Goal: Task Accomplishment & Management: Use online tool/utility

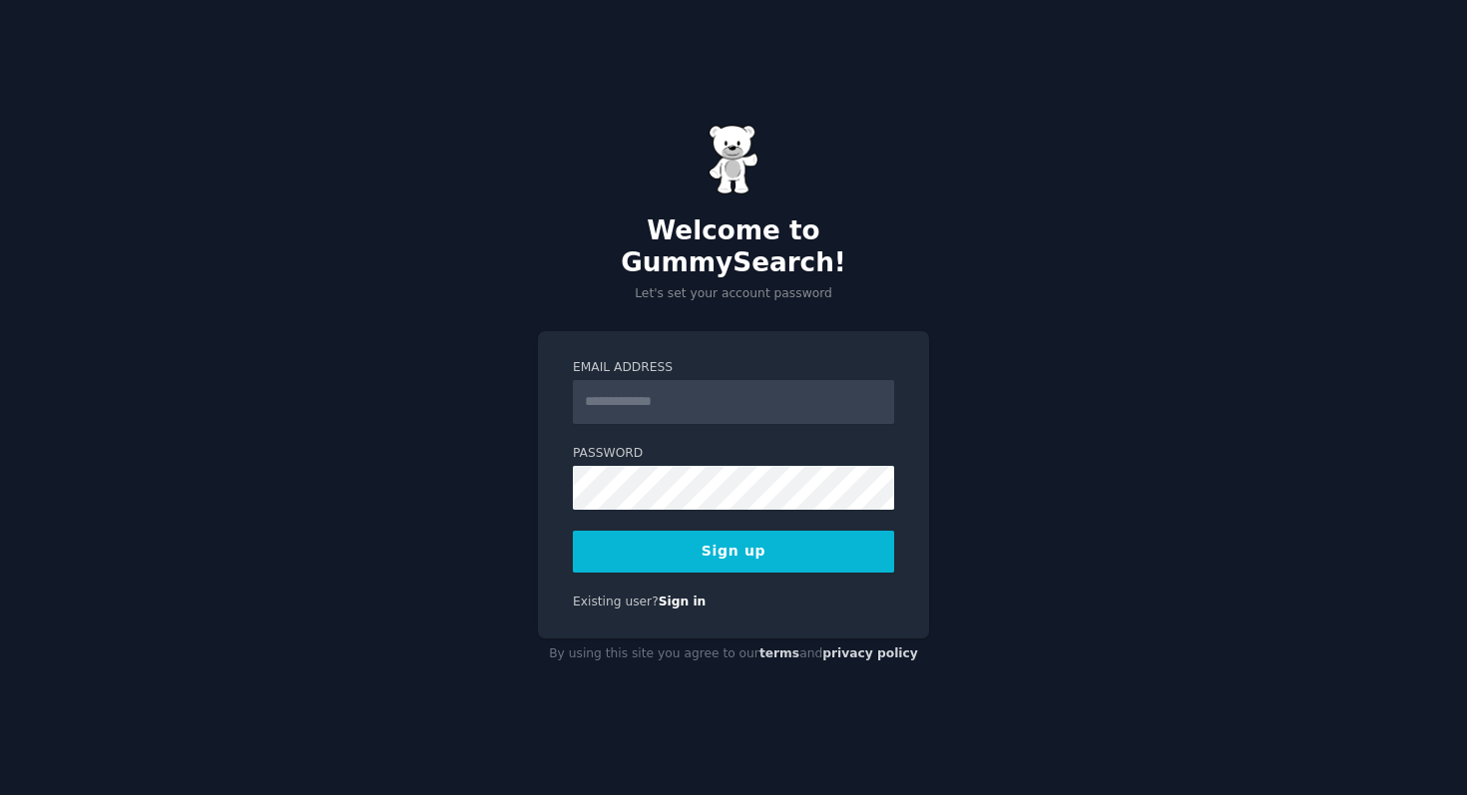
click at [786, 387] on input "Email Address" at bounding box center [733, 402] width 321 height 44
type input "**********"
click at [539, 463] on div "**********" at bounding box center [733, 485] width 391 height 308
click at [633, 534] on button "Sign up" at bounding box center [733, 552] width 321 height 42
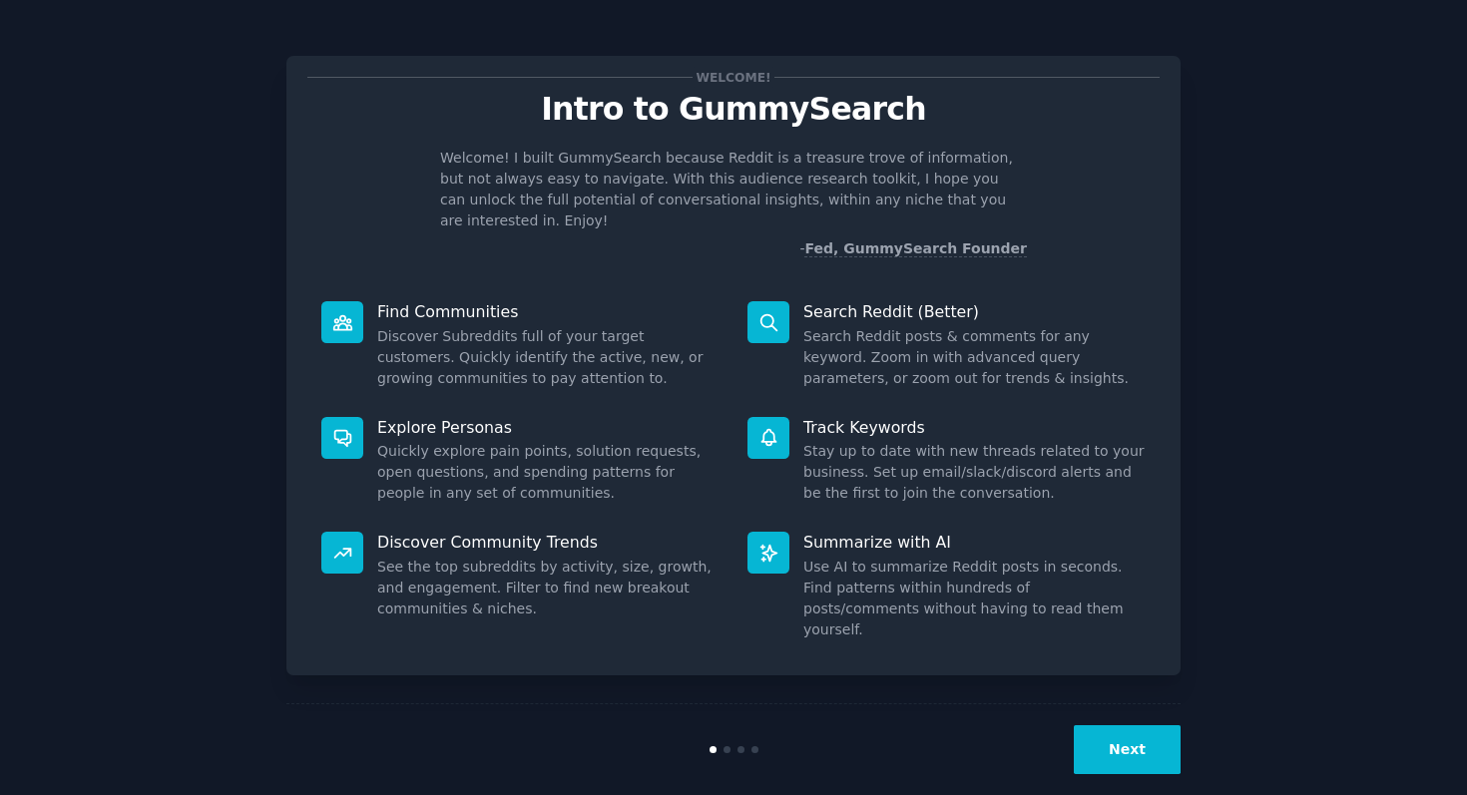
click at [881, 326] on dd "Search Reddit posts & comments for any keyword. Zoom in with advanced query par…" at bounding box center [974, 357] width 342 height 63
click at [1156, 726] on button "Next" at bounding box center [1127, 750] width 107 height 49
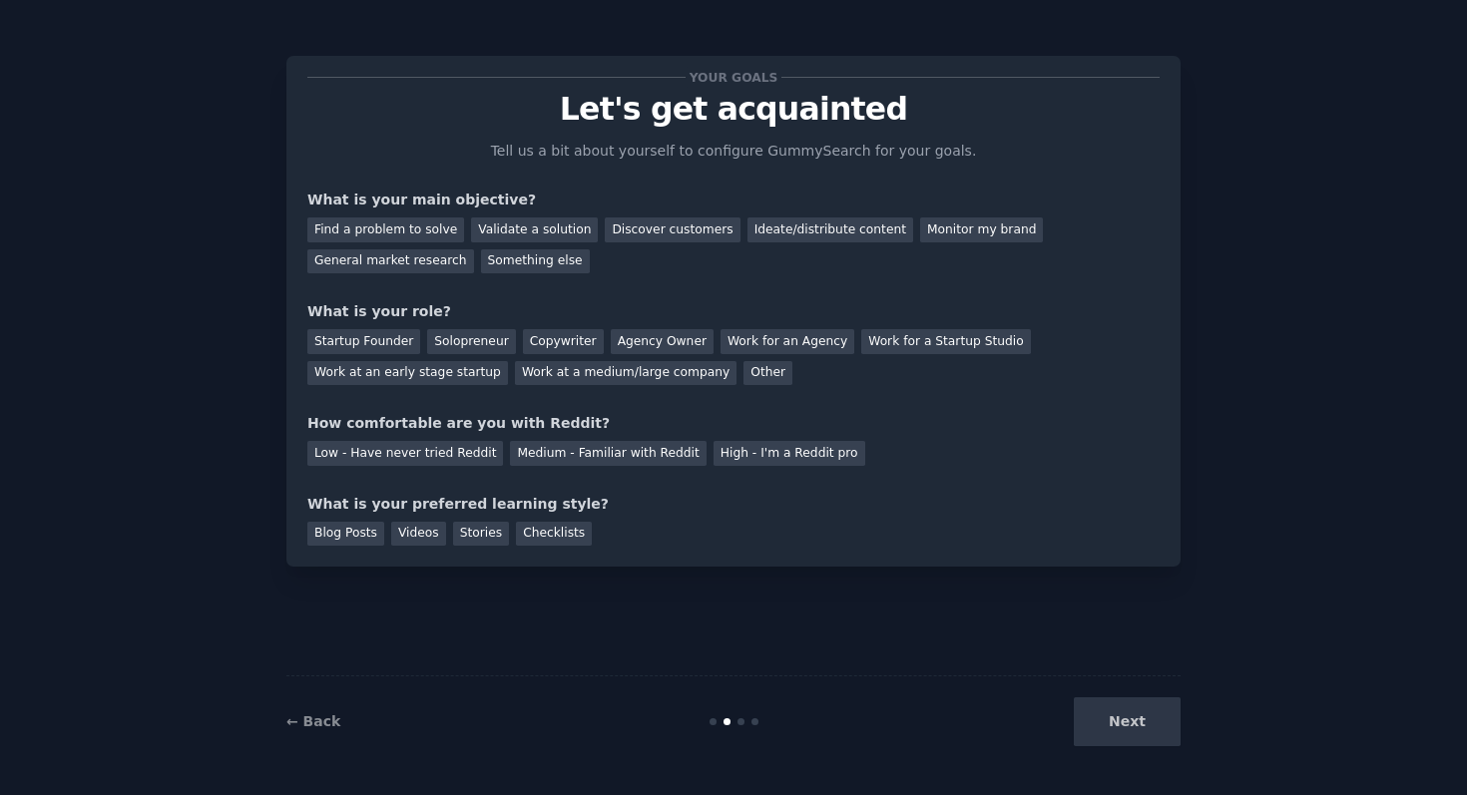
click at [1156, 719] on div "Next" at bounding box center [1031, 722] width 298 height 49
click at [1128, 721] on div "Next" at bounding box center [1031, 722] width 298 height 49
click at [1098, 725] on div "Next" at bounding box center [1031, 722] width 298 height 49
click at [1100, 727] on div "Next" at bounding box center [1031, 722] width 298 height 49
click at [436, 231] on div "Find a problem to solve" at bounding box center [385, 230] width 157 height 25
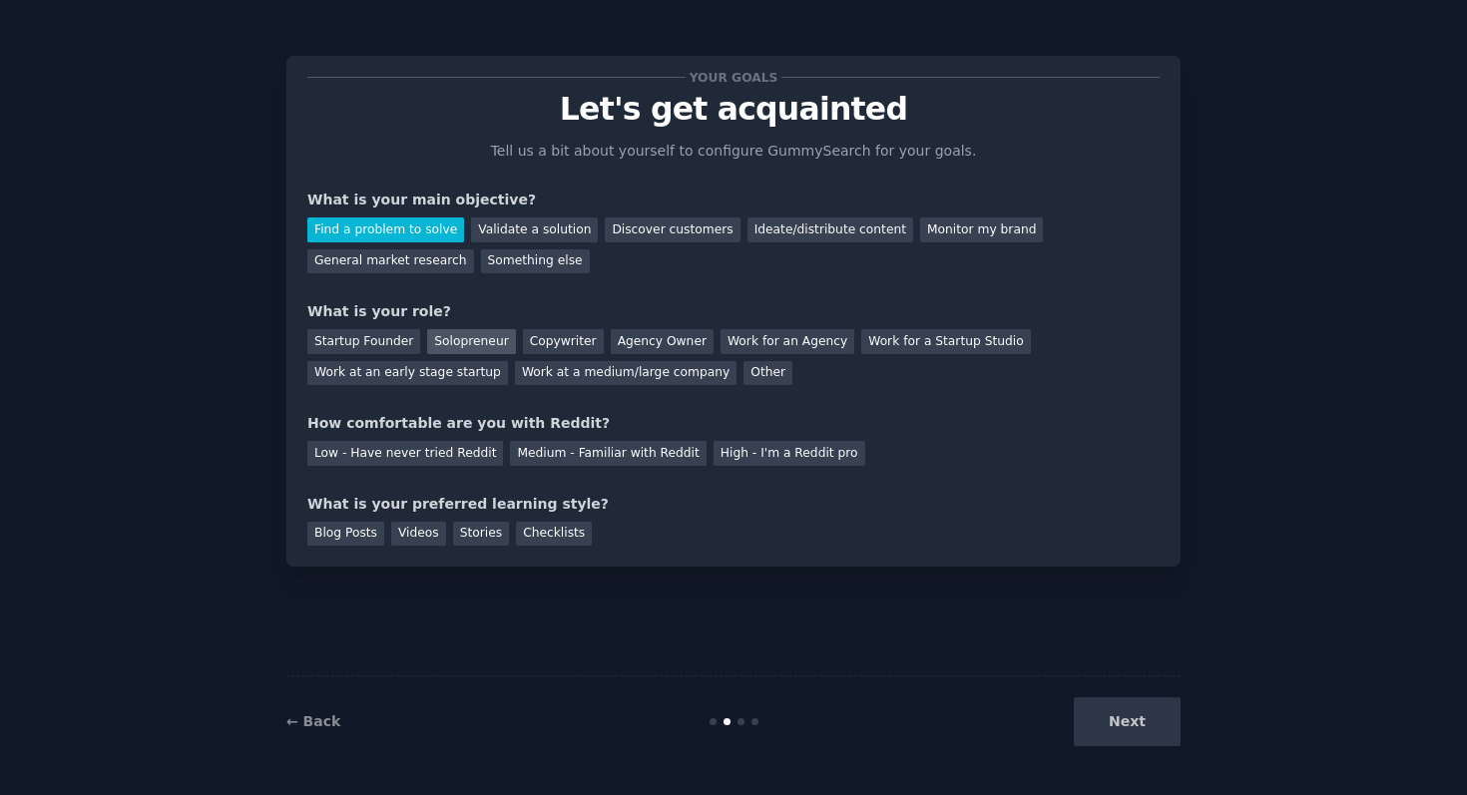
click at [463, 336] on div "Solopreneur" at bounding box center [471, 341] width 88 height 25
click at [355, 461] on div "Low - Have never tried Reddit" at bounding box center [405, 453] width 196 height 25
click at [485, 534] on div "Stories" at bounding box center [481, 534] width 56 height 25
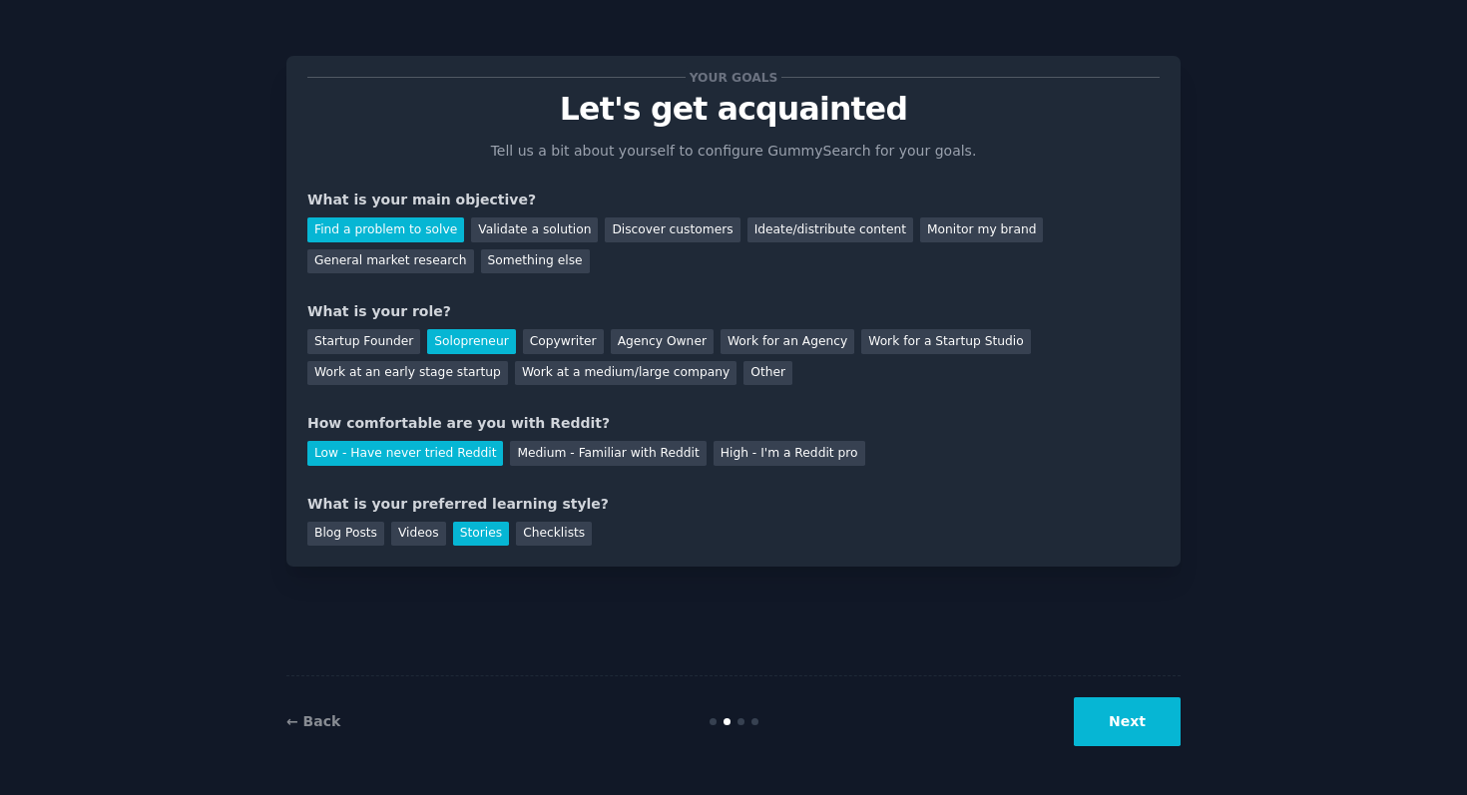
click at [1130, 740] on button "Next" at bounding box center [1127, 722] width 107 height 49
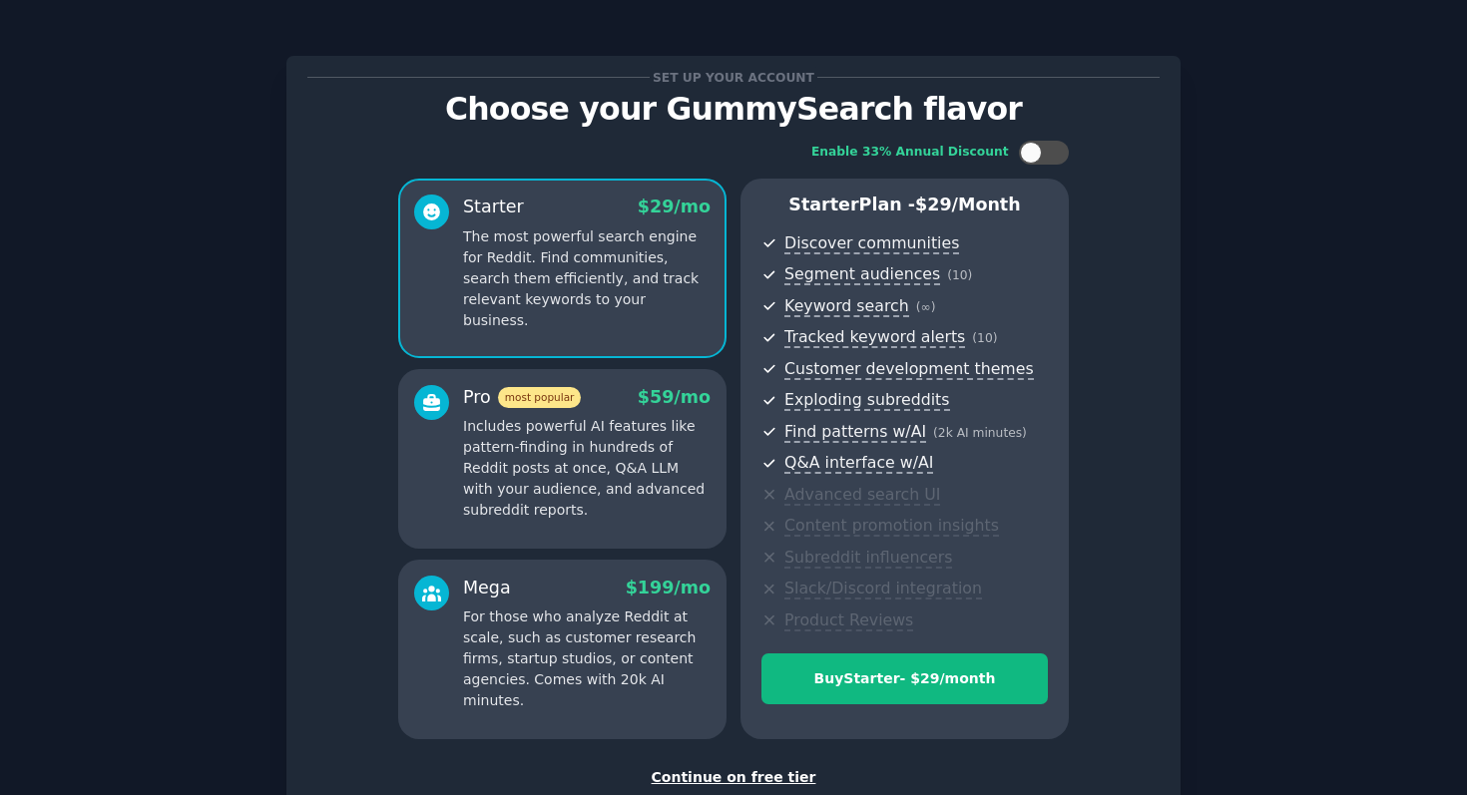
click at [794, 778] on div "Continue on free tier" at bounding box center [733, 777] width 852 height 21
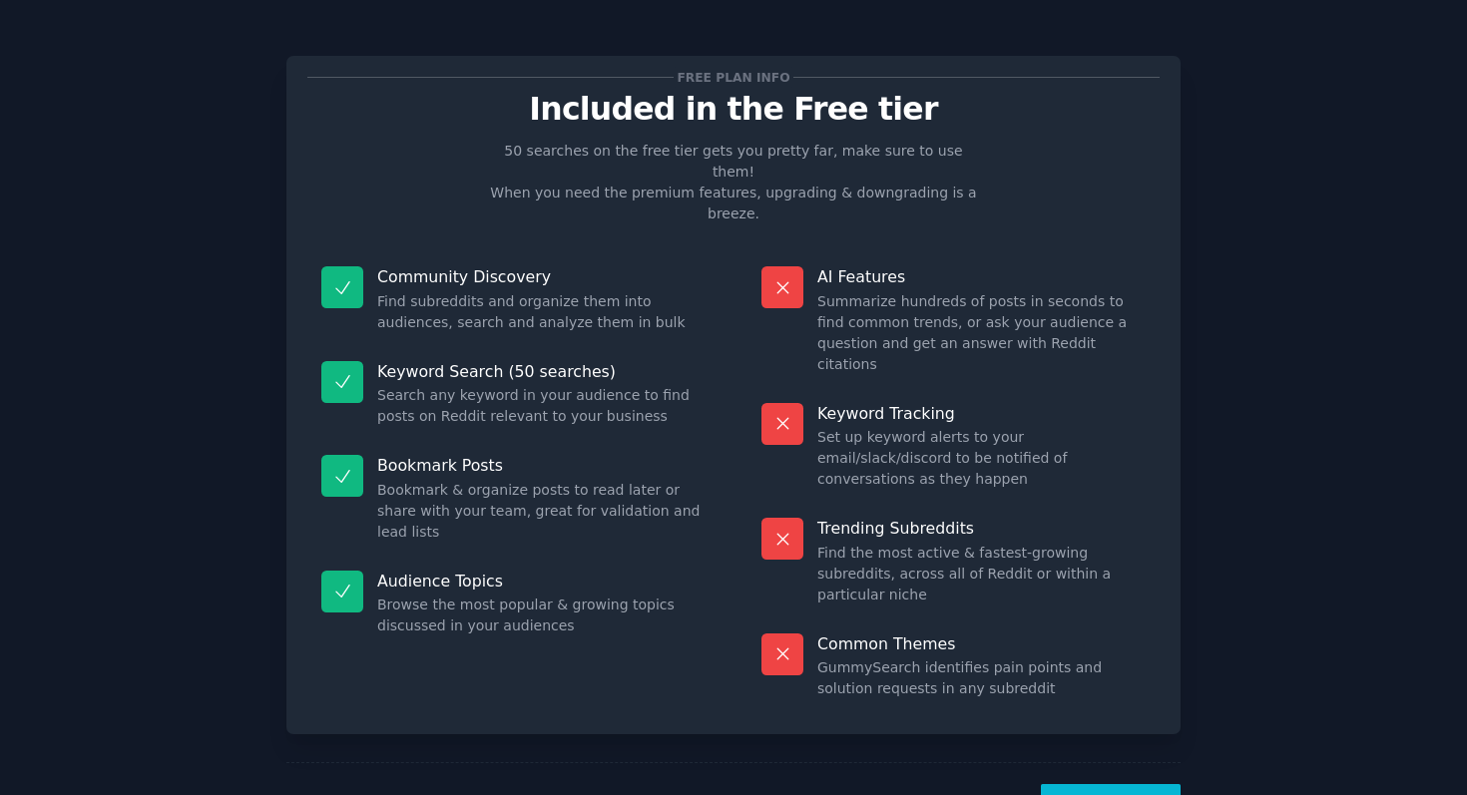
click at [1101, 784] on button "Let's Go!" at bounding box center [1111, 808] width 140 height 49
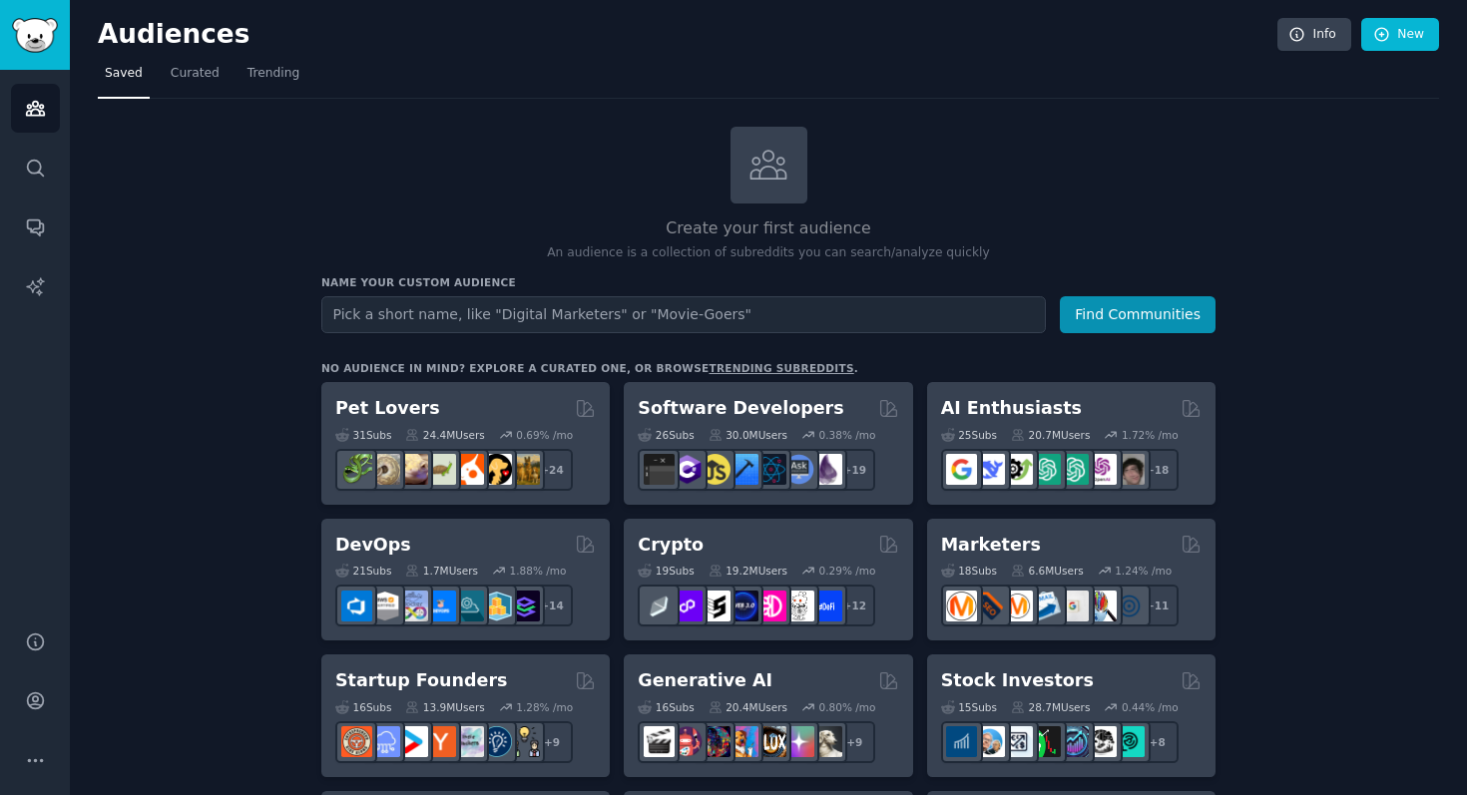
click at [283, 72] on span "Trending" at bounding box center [274, 74] width 52 height 18
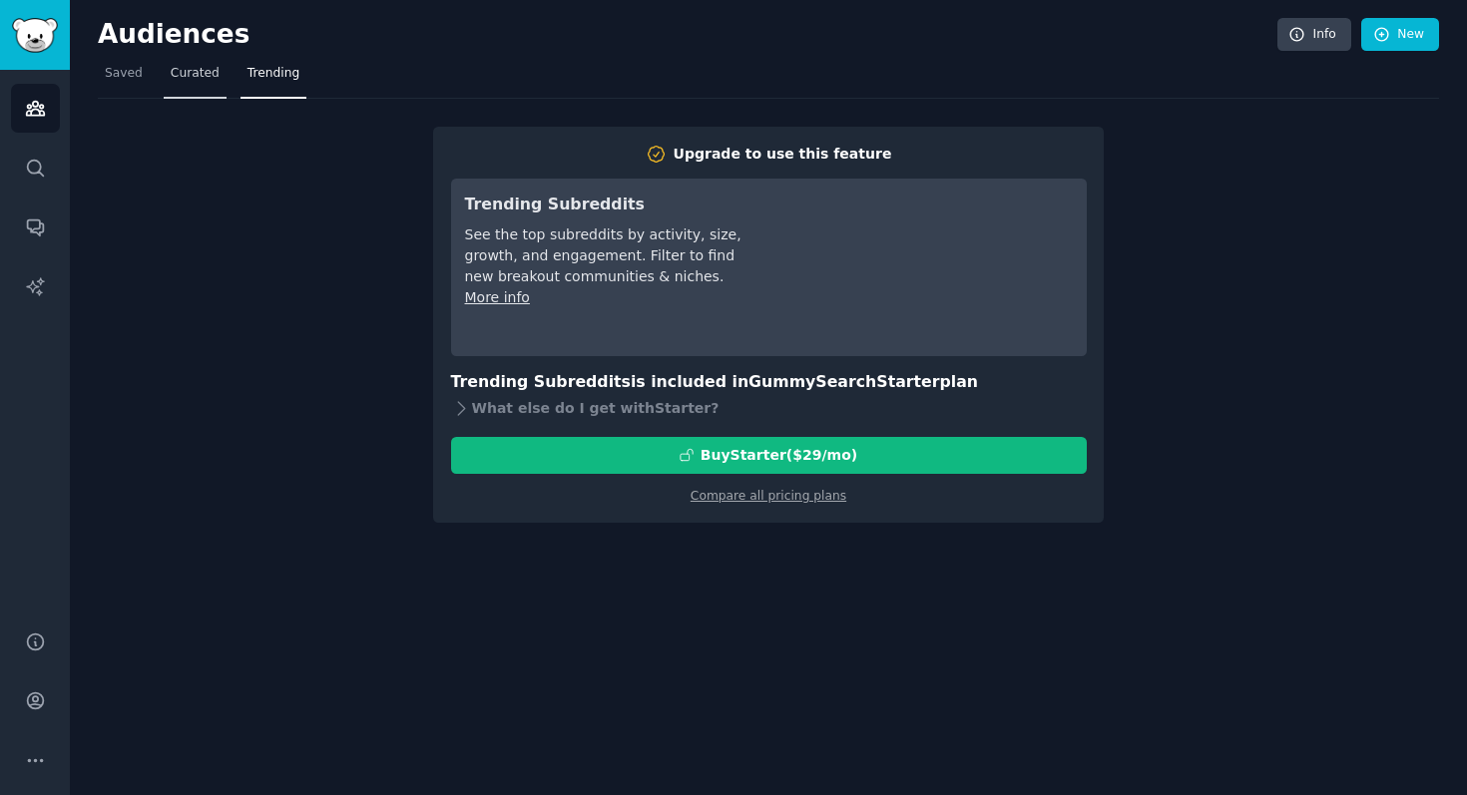
click at [187, 73] on span "Curated" at bounding box center [195, 74] width 49 height 18
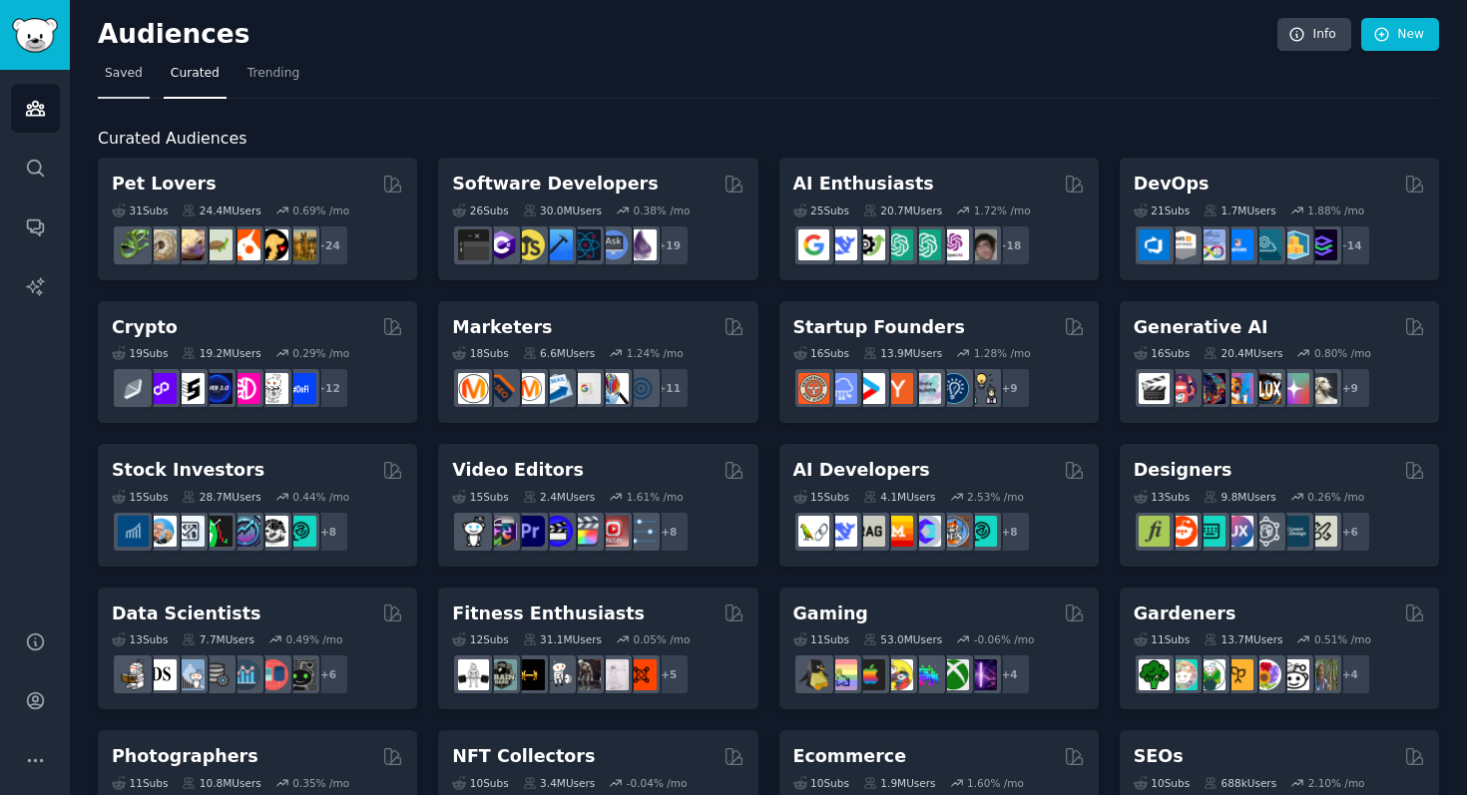
click at [127, 78] on span "Saved" at bounding box center [124, 74] width 38 height 18
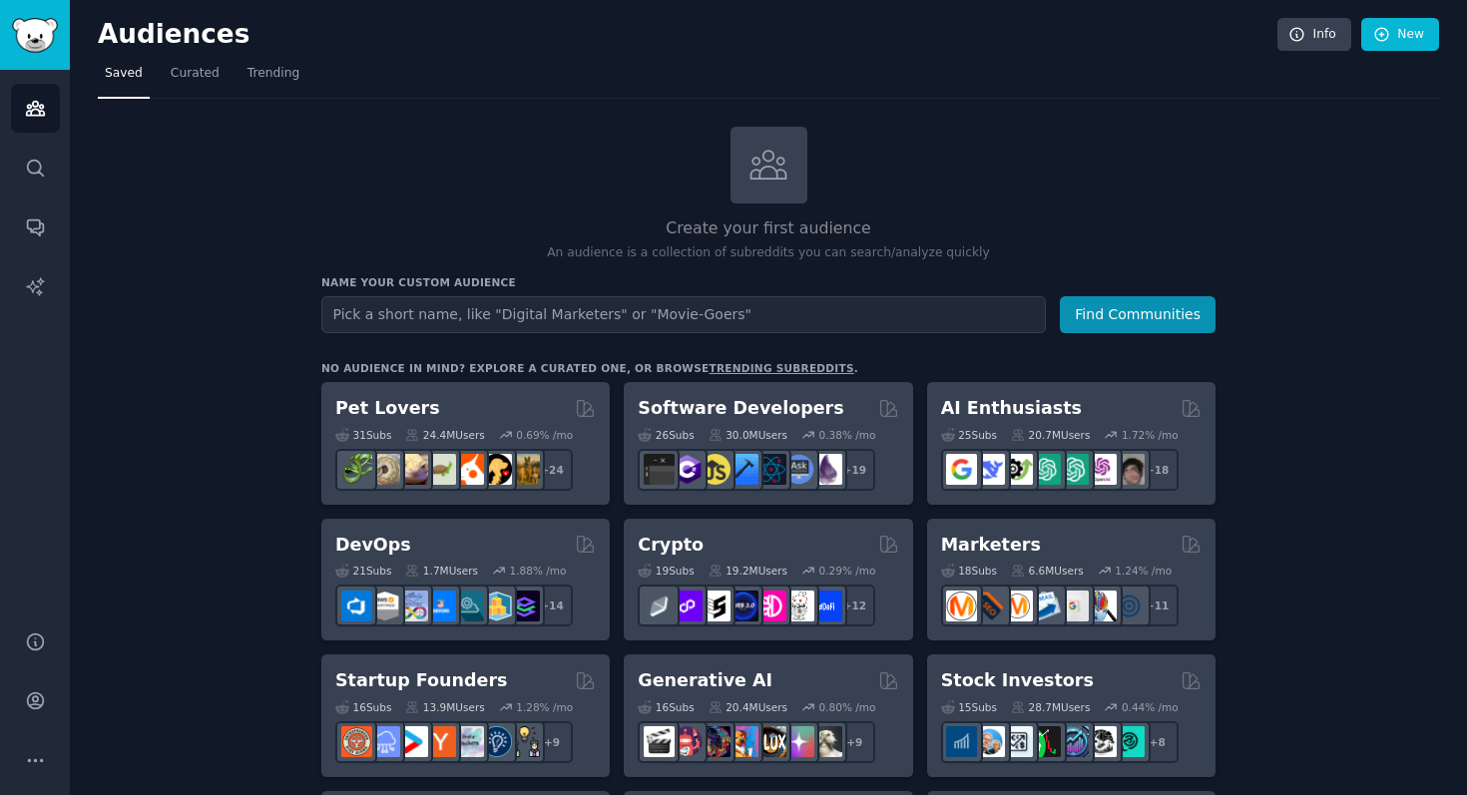
click at [401, 306] on input "text" at bounding box center [683, 314] width 725 height 37
type input "dog"
click at [1196, 315] on button "Find Communities" at bounding box center [1138, 314] width 156 height 37
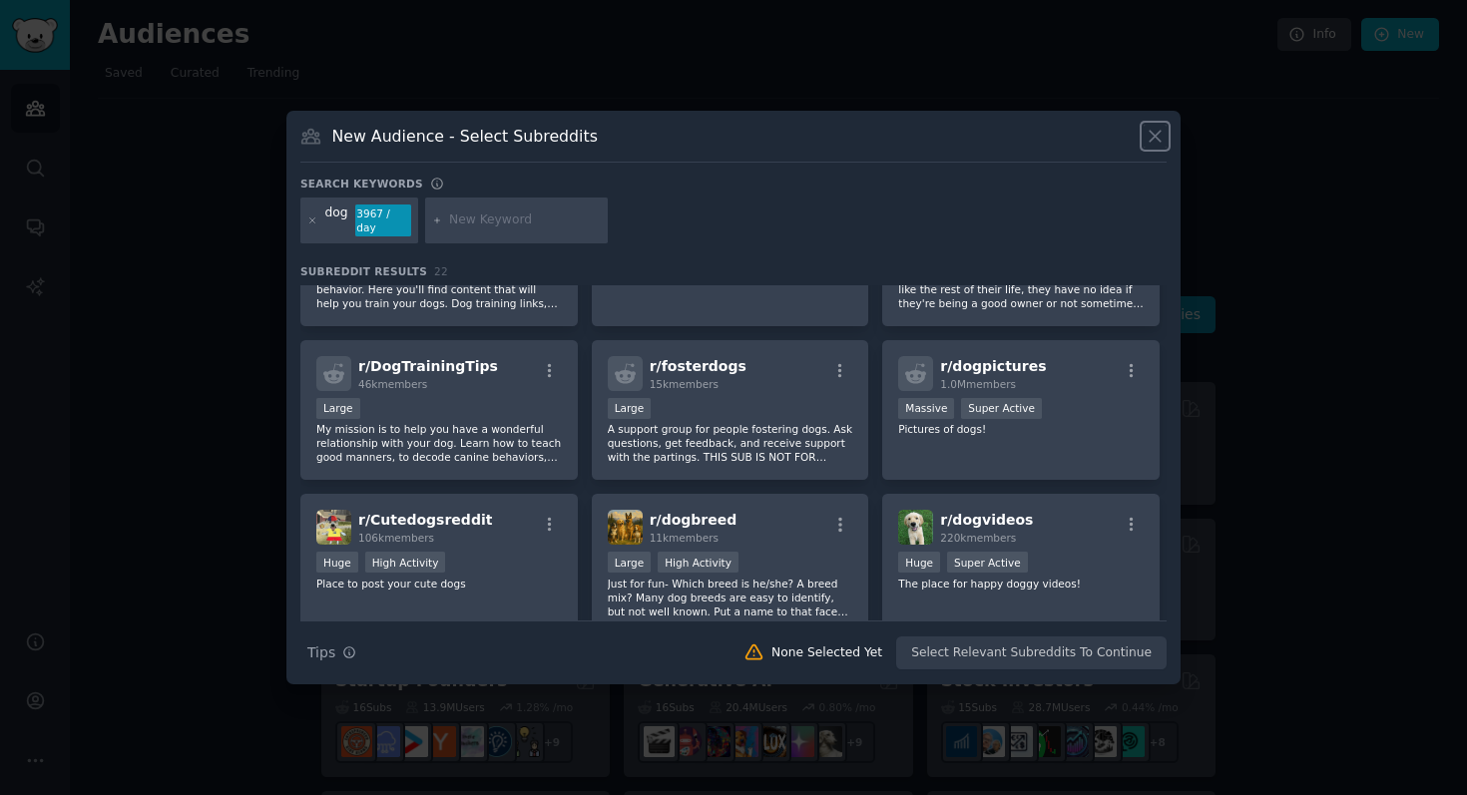
scroll to position [530, 0]
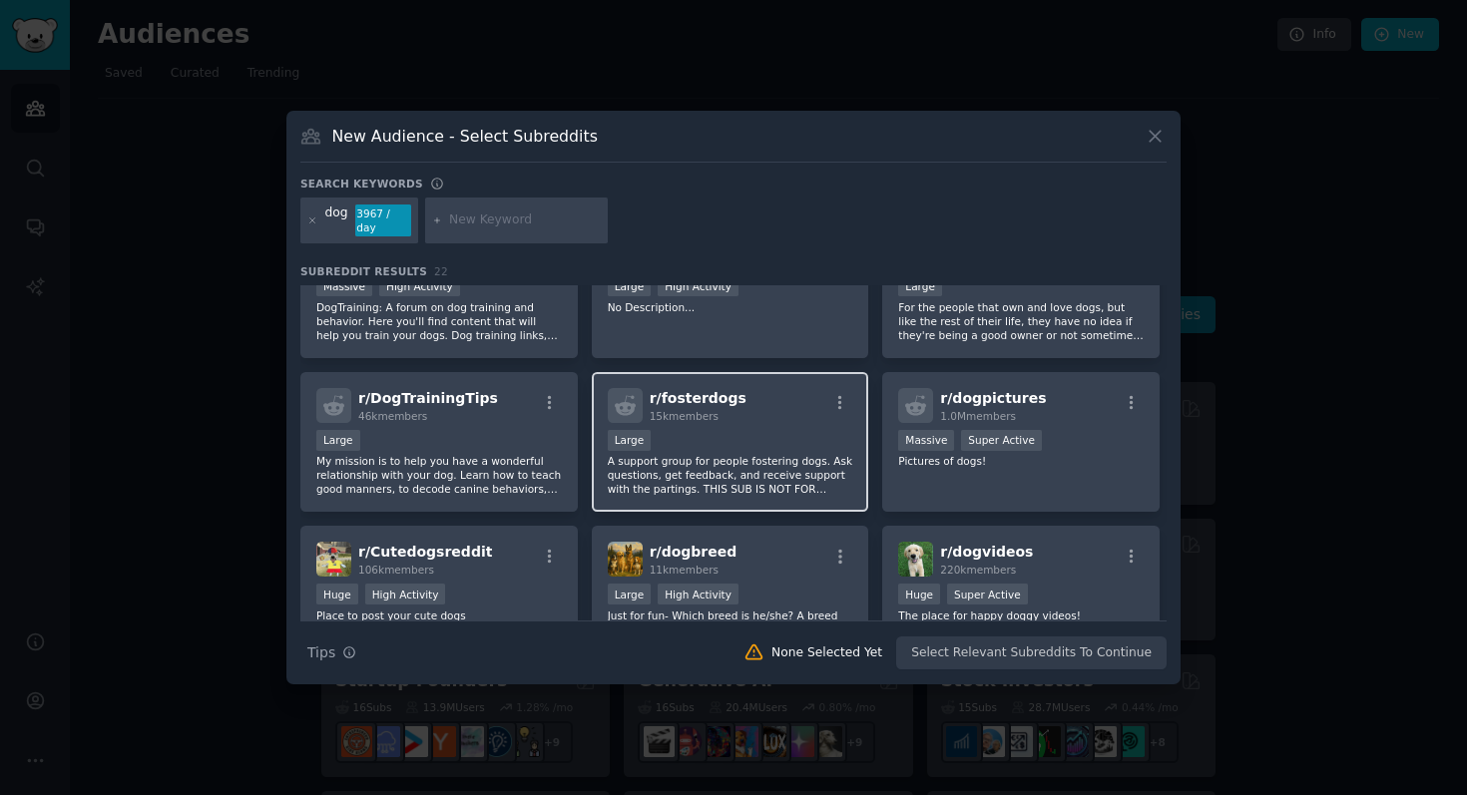
click at [703, 396] on span "r/ fosterdogs" at bounding box center [698, 398] width 97 height 16
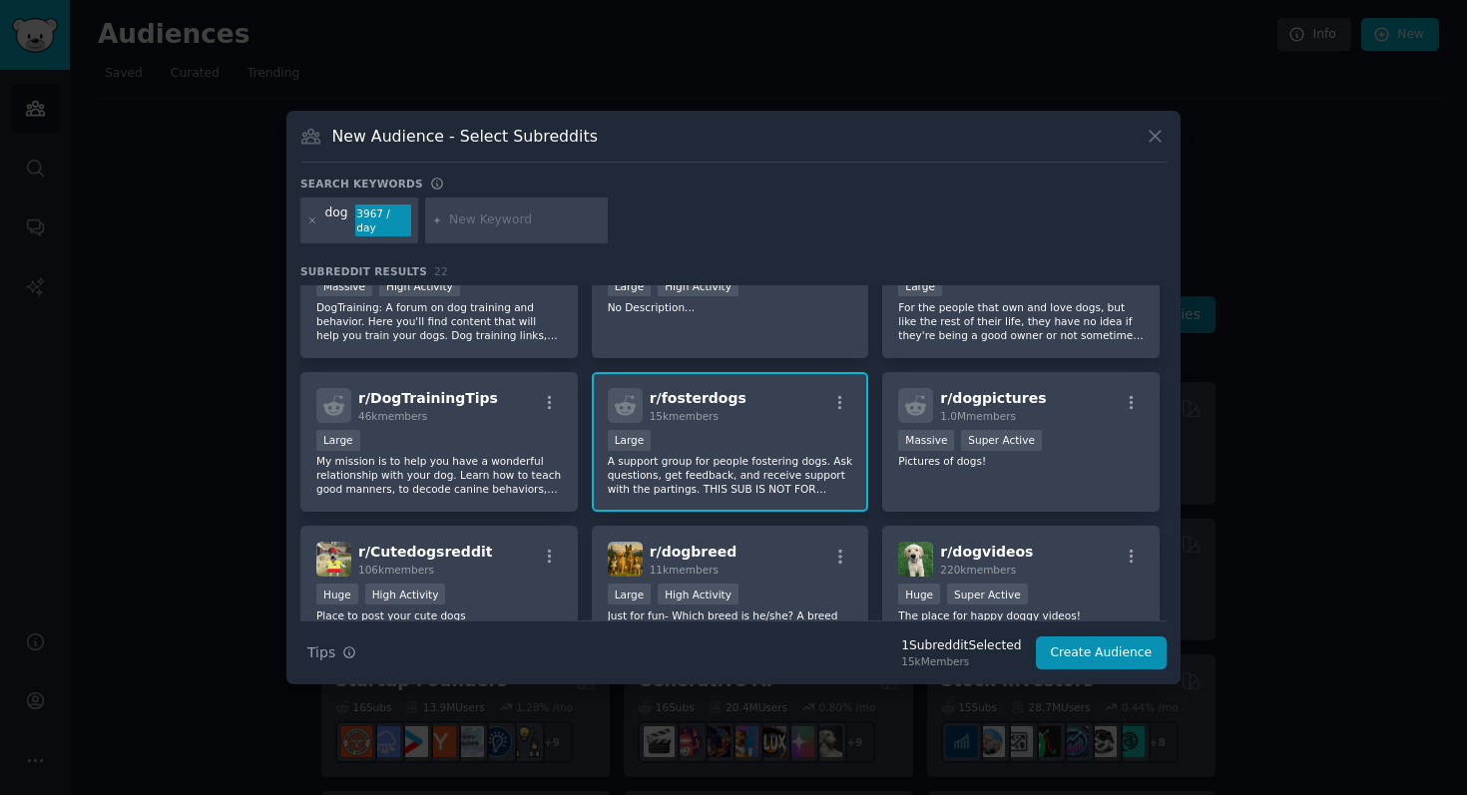
click at [701, 404] on span "r/ fosterdogs" at bounding box center [698, 398] width 97 height 16
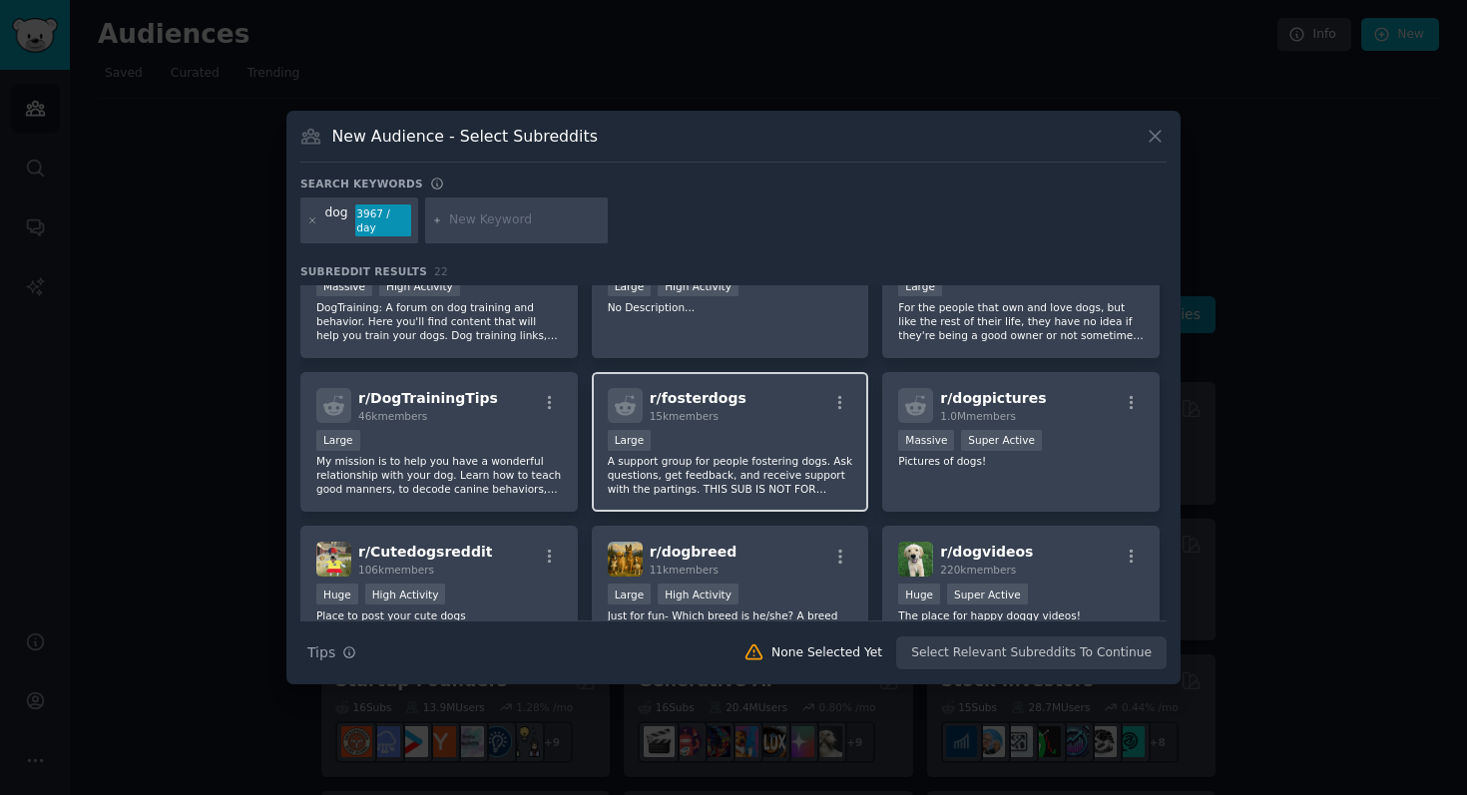
click at [795, 458] on p "A support group for people fostering dogs. Ask questions, get feedback, and rec…" at bounding box center [731, 475] width 246 height 42
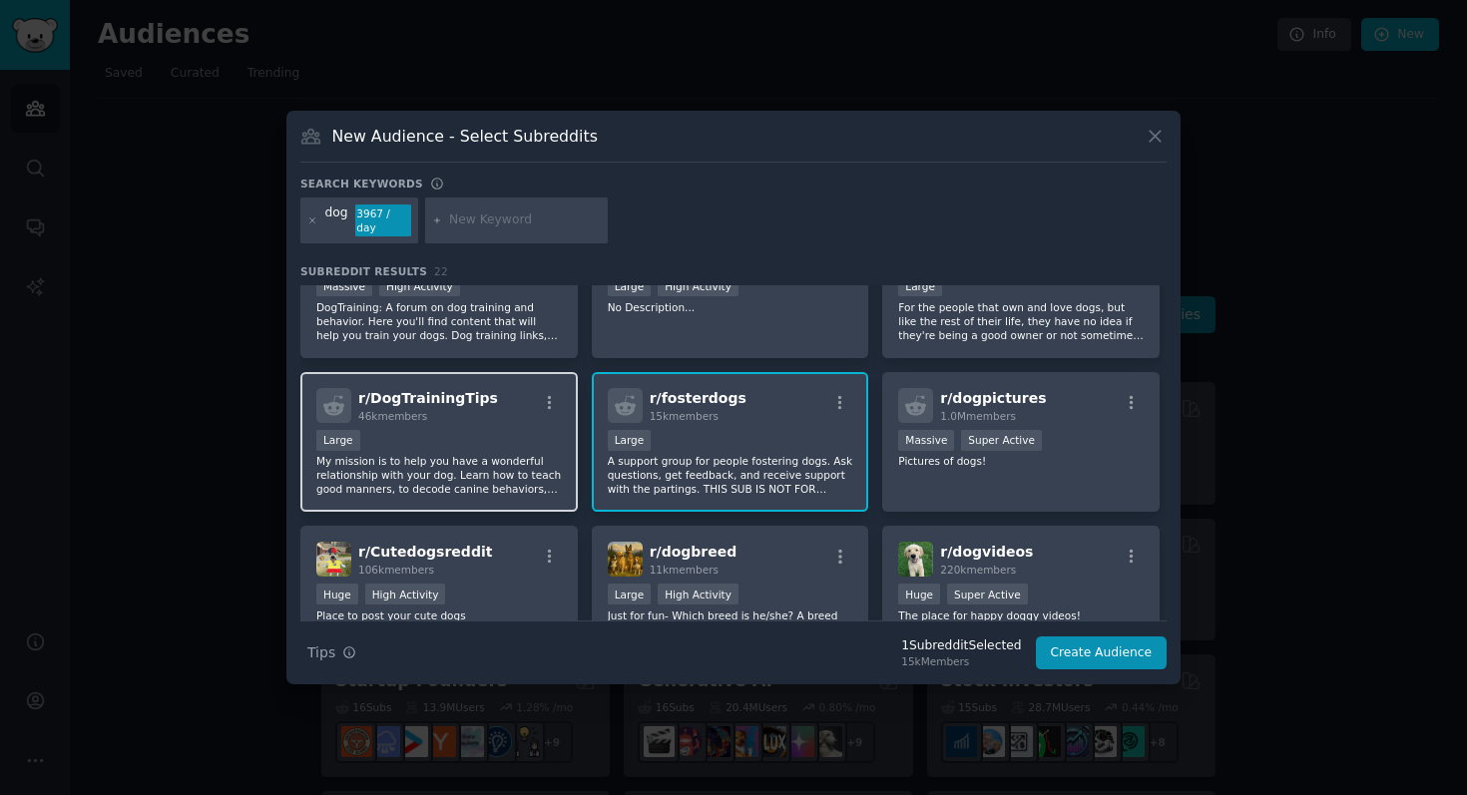
click at [502, 418] on div "r/ DogTrainingTips 46k members" at bounding box center [439, 405] width 246 height 35
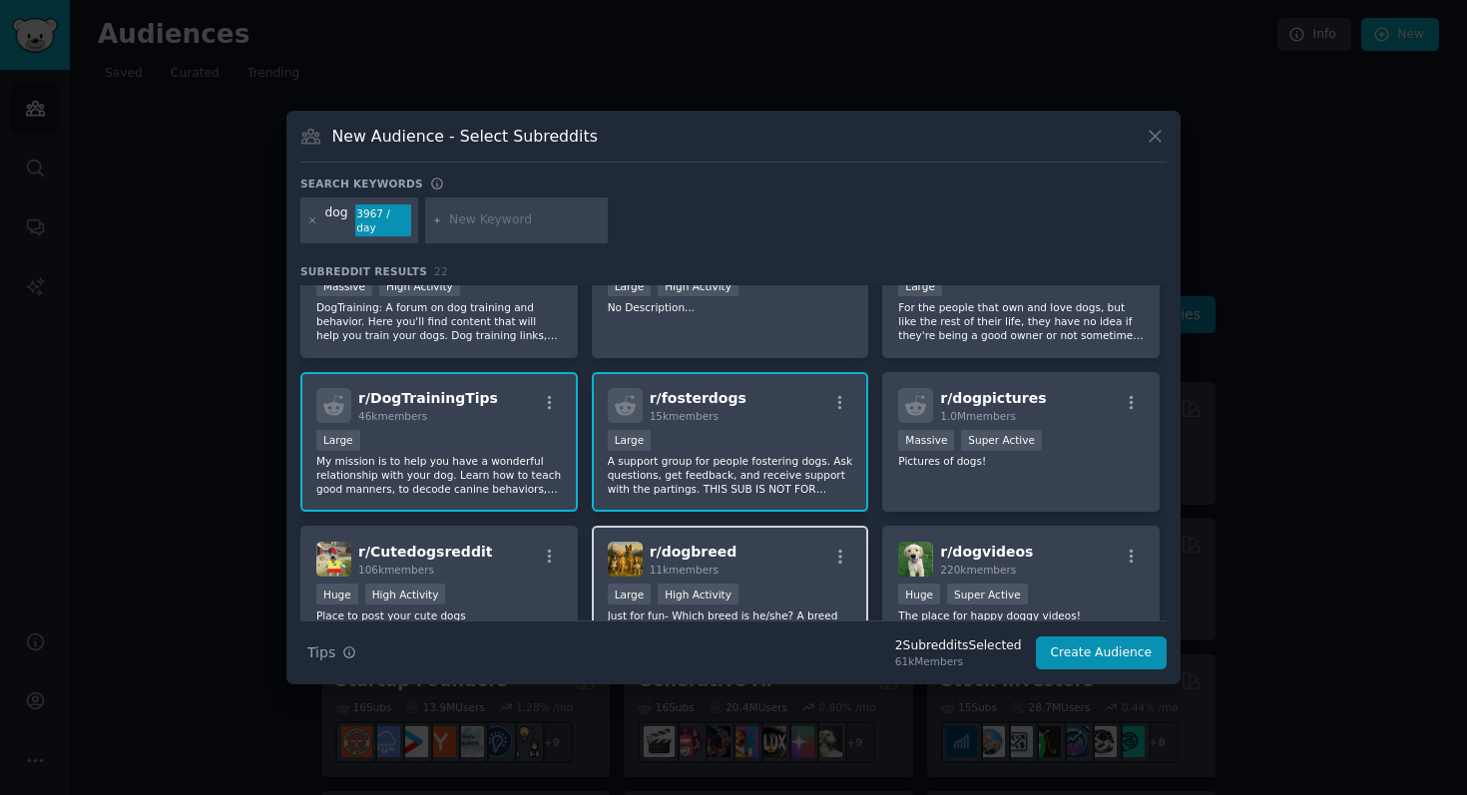
click at [709, 566] on span "11k members" at bounding box center [684, 570] width 69 height 12
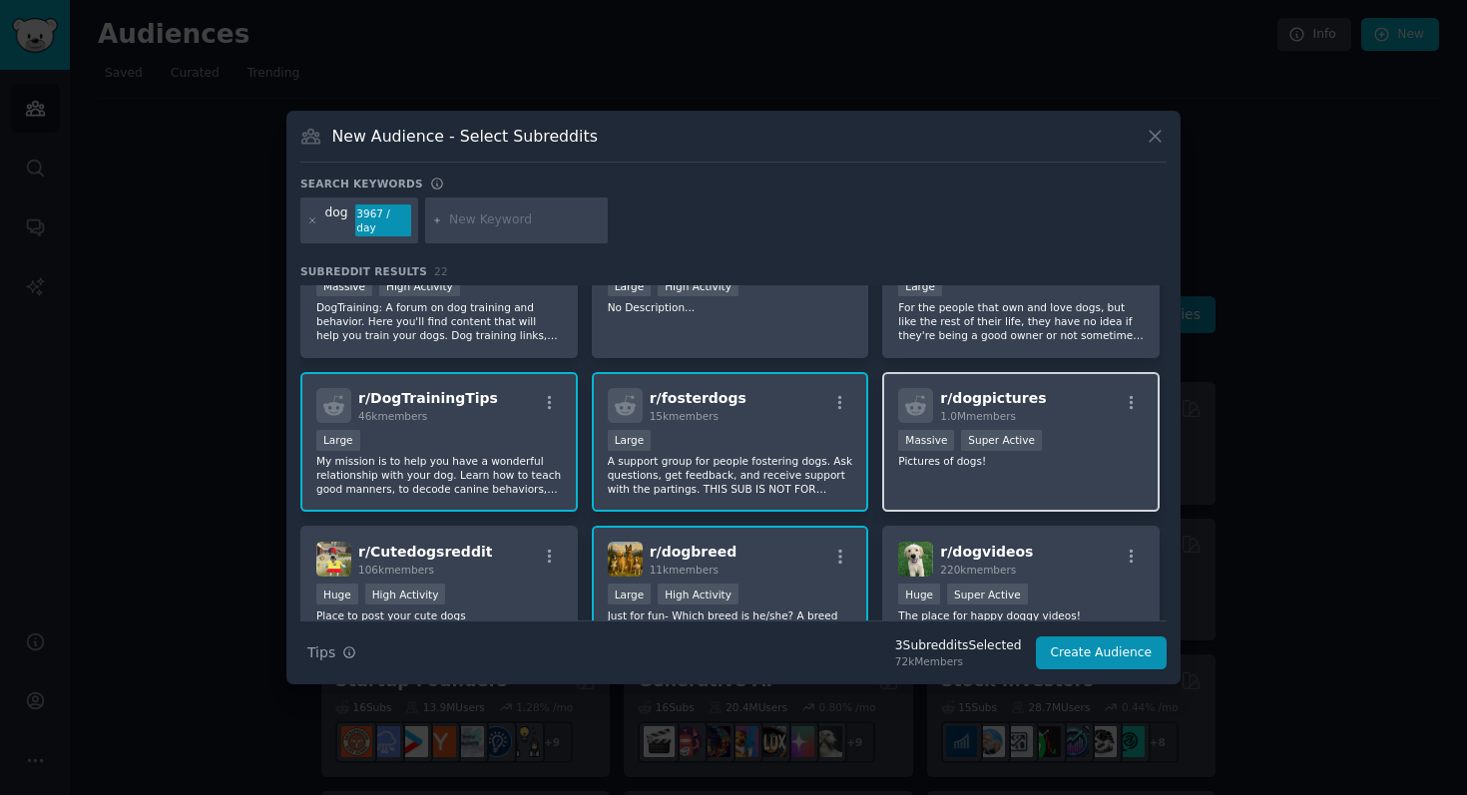
click at [1029, 423] on div "r/ dogpictures 1.0M members 1,000,000+ members Massive Super Active Pictures of…" at bounding box center [1020, 442] width 277 height 141
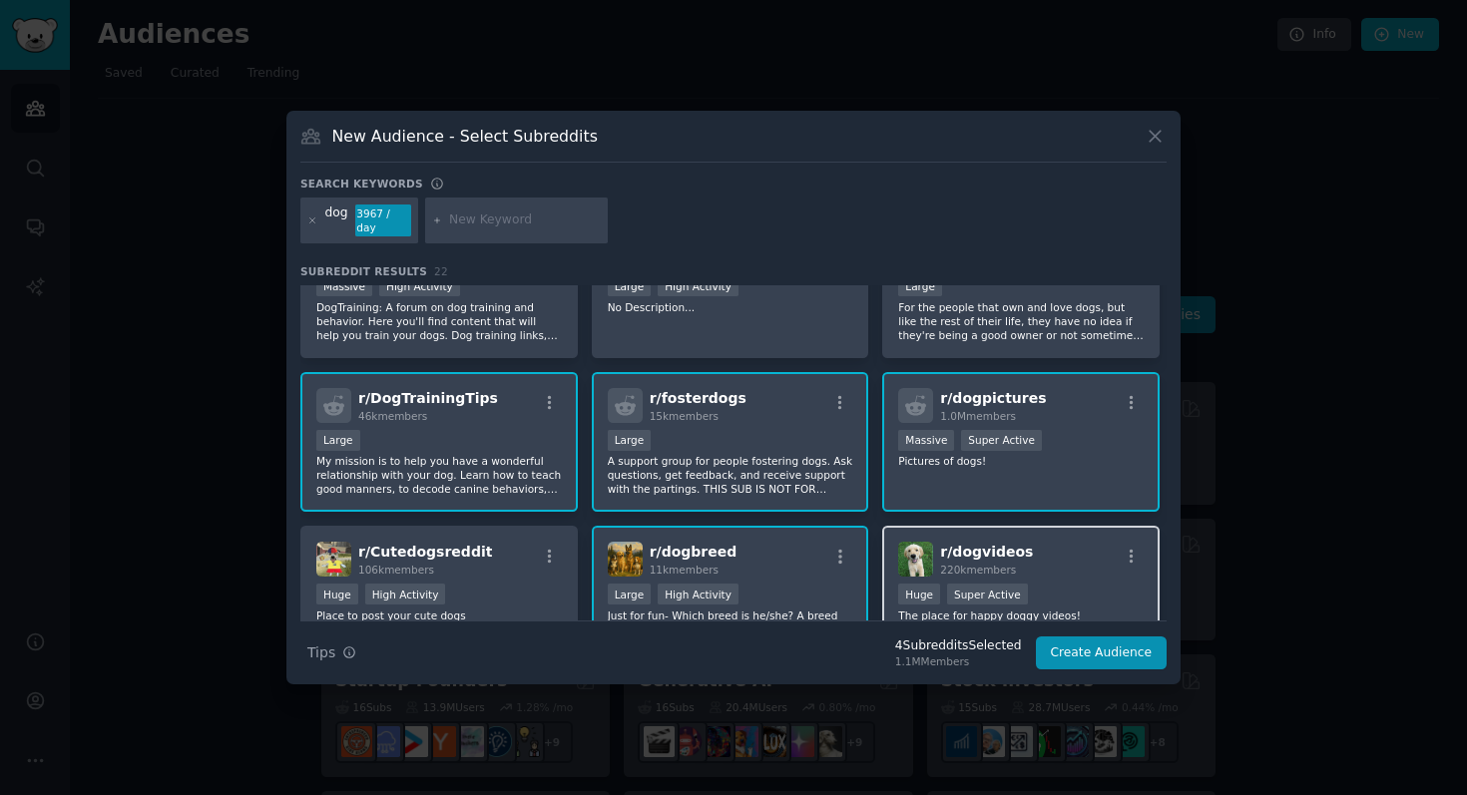
click at [1001, 527] on div "r/ dogvideos 220k members Huge Super Active The place for happy doggy videos!" at bounding box center [1020, 596] width 277 height 141
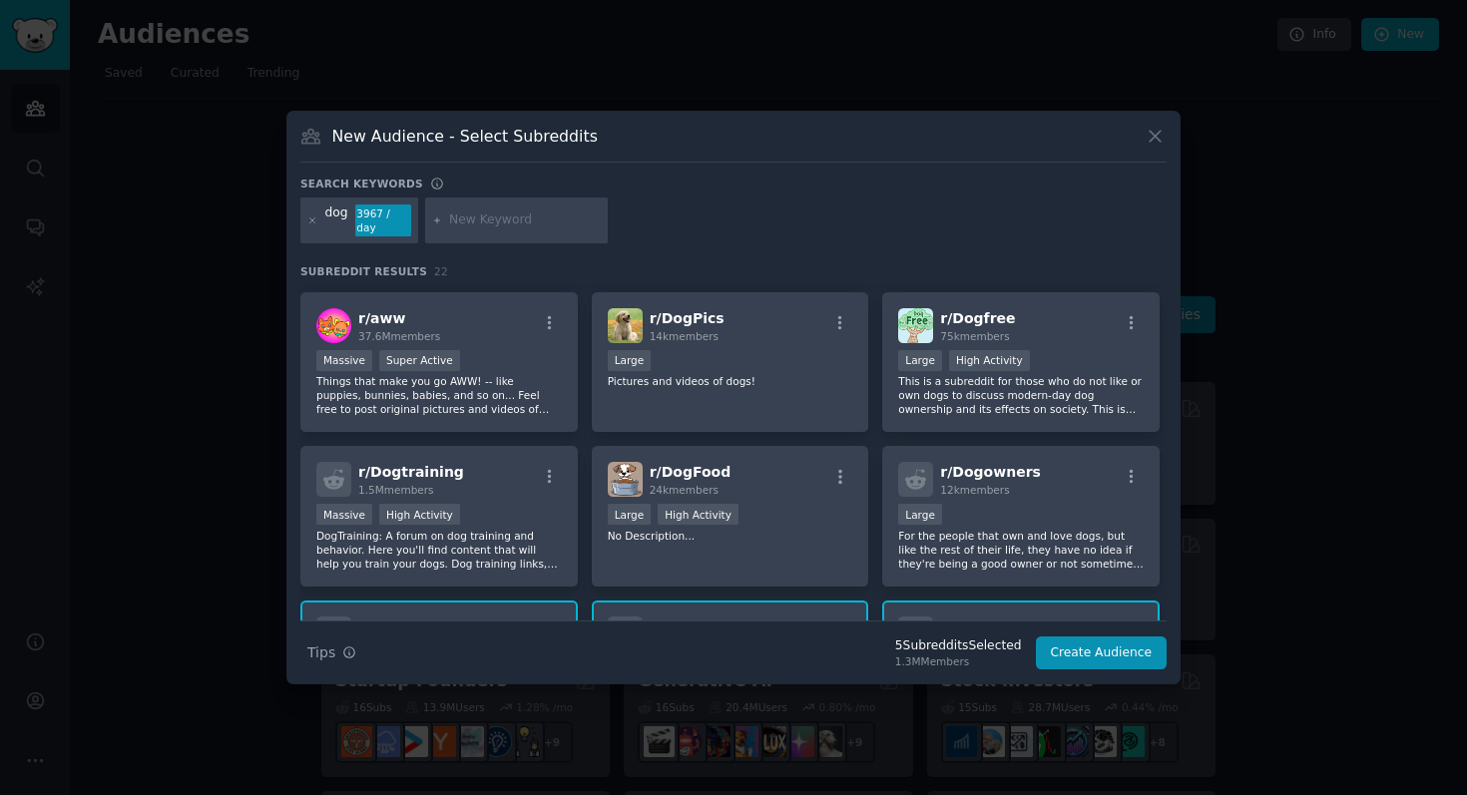
scroll to position [295, 0]
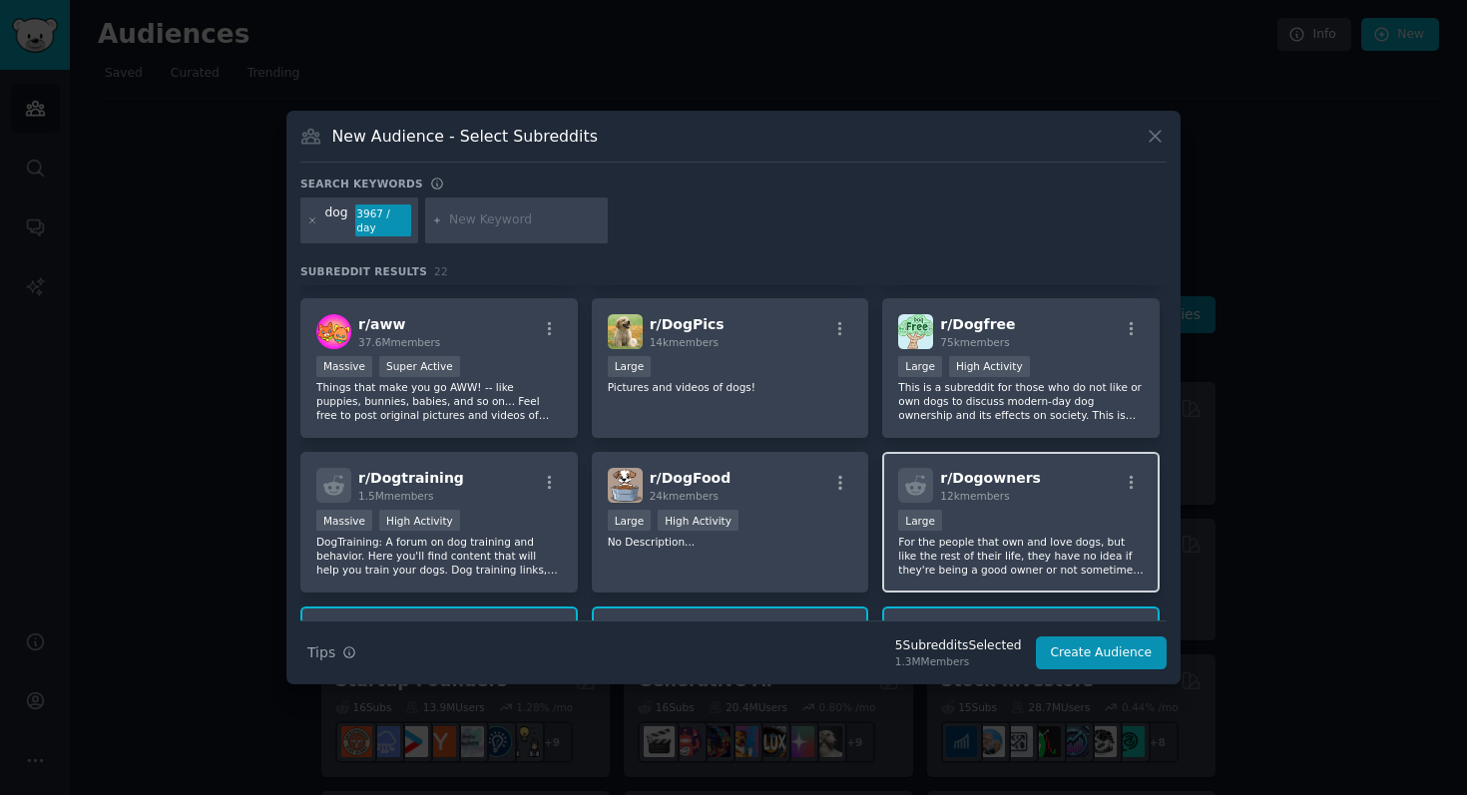
click at [1054, 541] on p "For the people that own and love dogs, but like the rest of their life, they ha…" at bounding box center [1021, 556] width 246 height 42
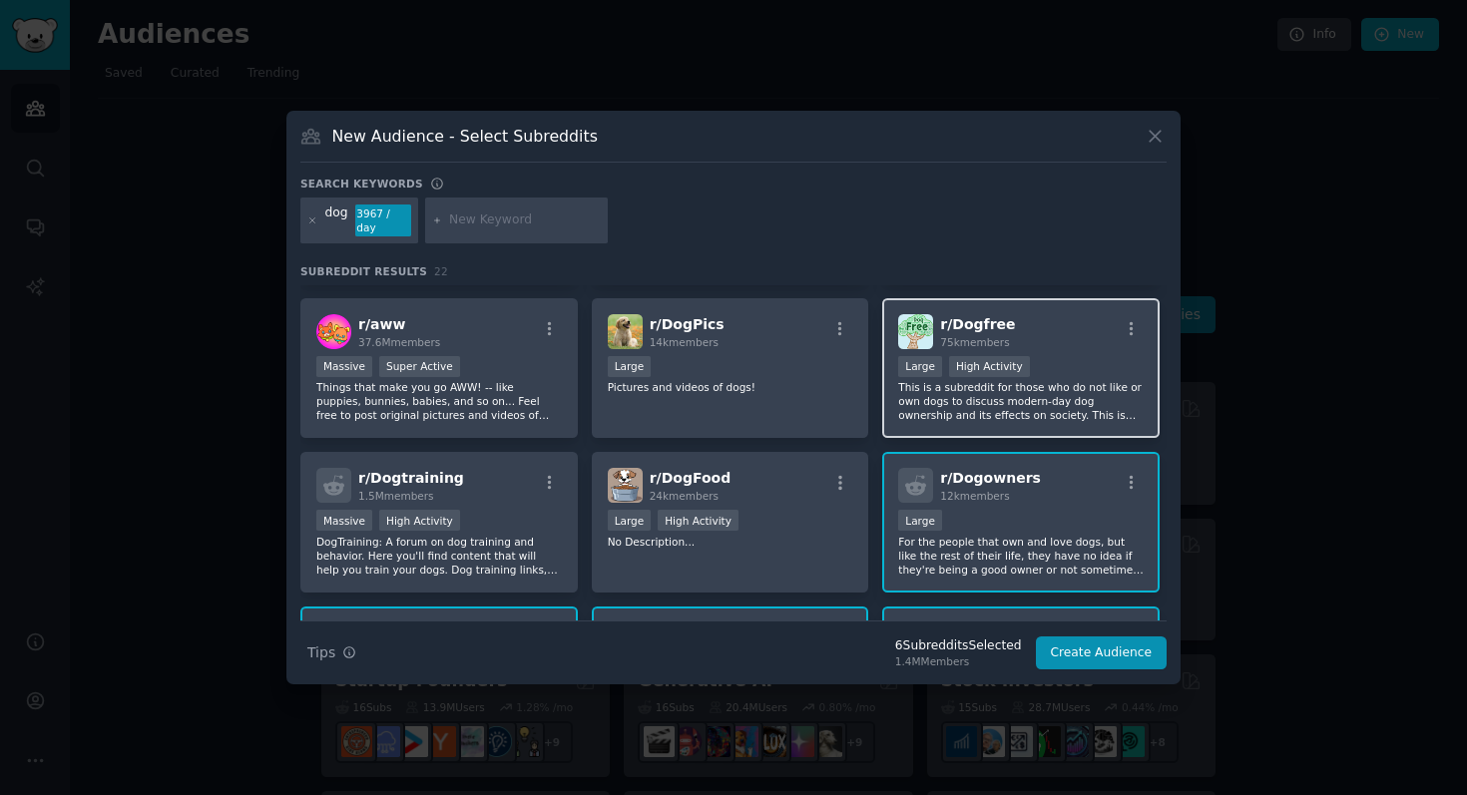
click at [1001, 401] on p "This is a subreddit for those who do not like or own dogs to discuss modern-day…" at bounding box center [1021, 401] width 246 height 42
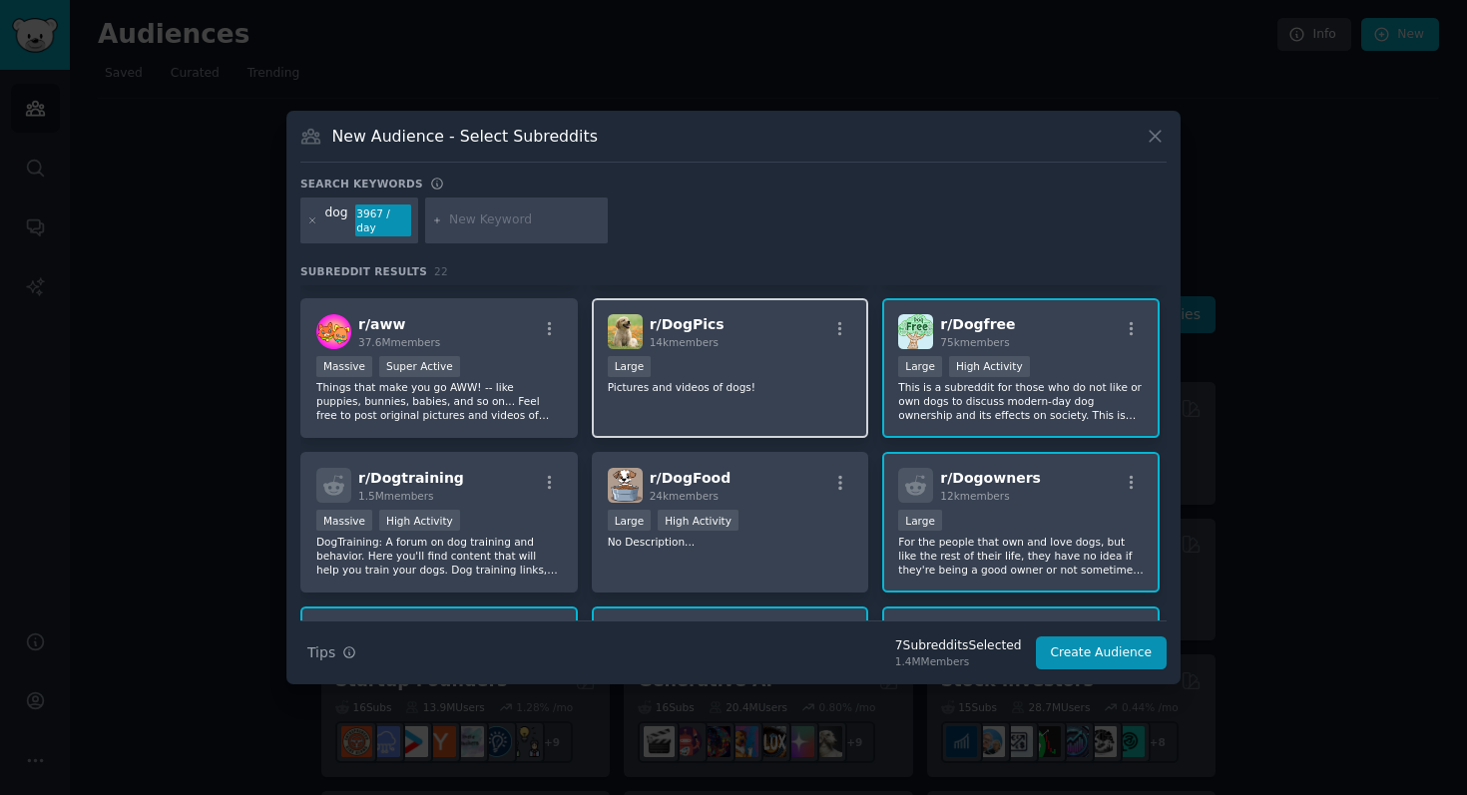
click at [801, 392] on p "Pictures and videos of dogs!" at bounding box center [731, 387] width 246 height 14
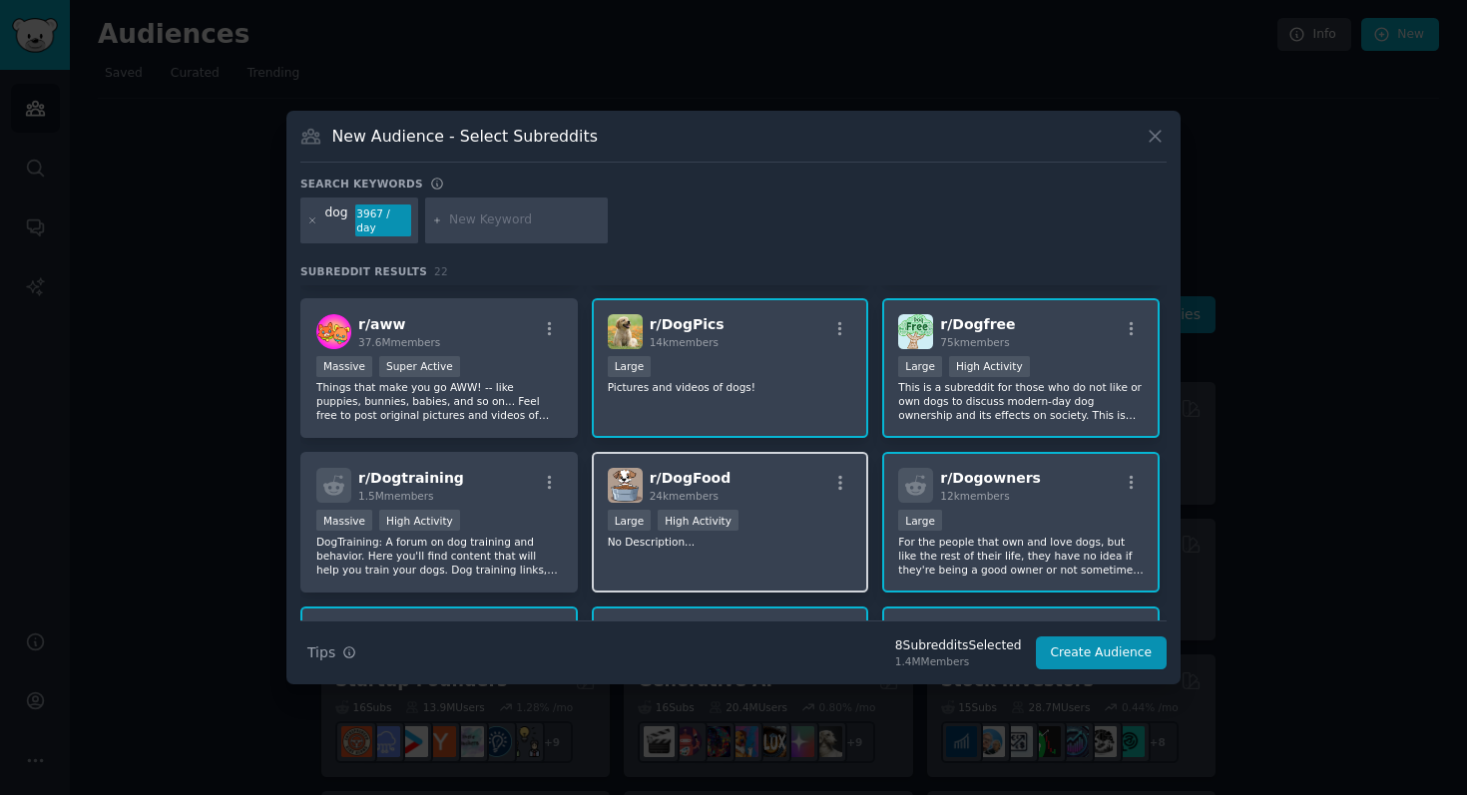
click at [793, 510] on div "Large High Activity" at bounding box center [731, 522] width 246 height 25
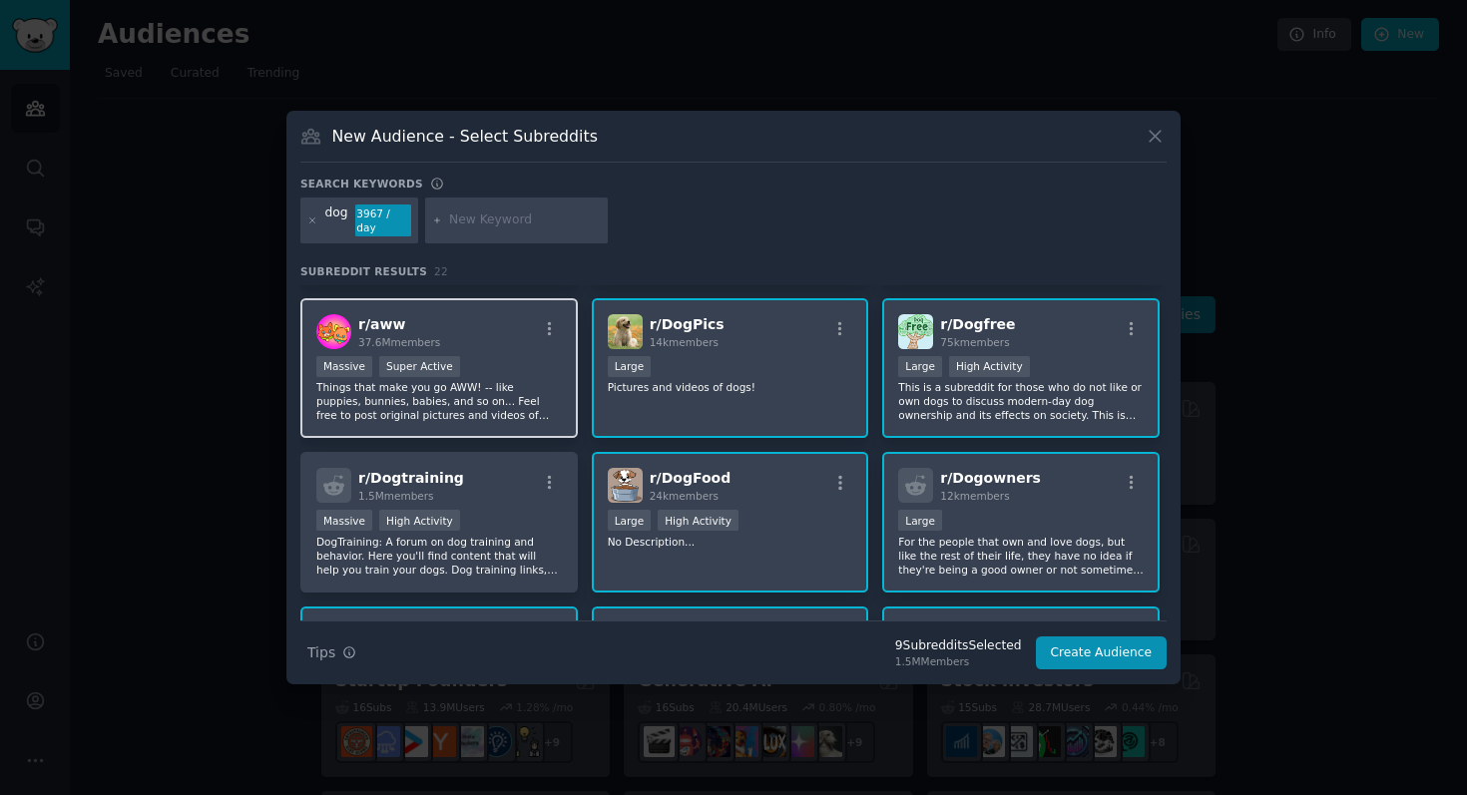
click at [522, 340] on div "r/ aww 37.6M members" at bounding box center [439, 331] width 246 height 35
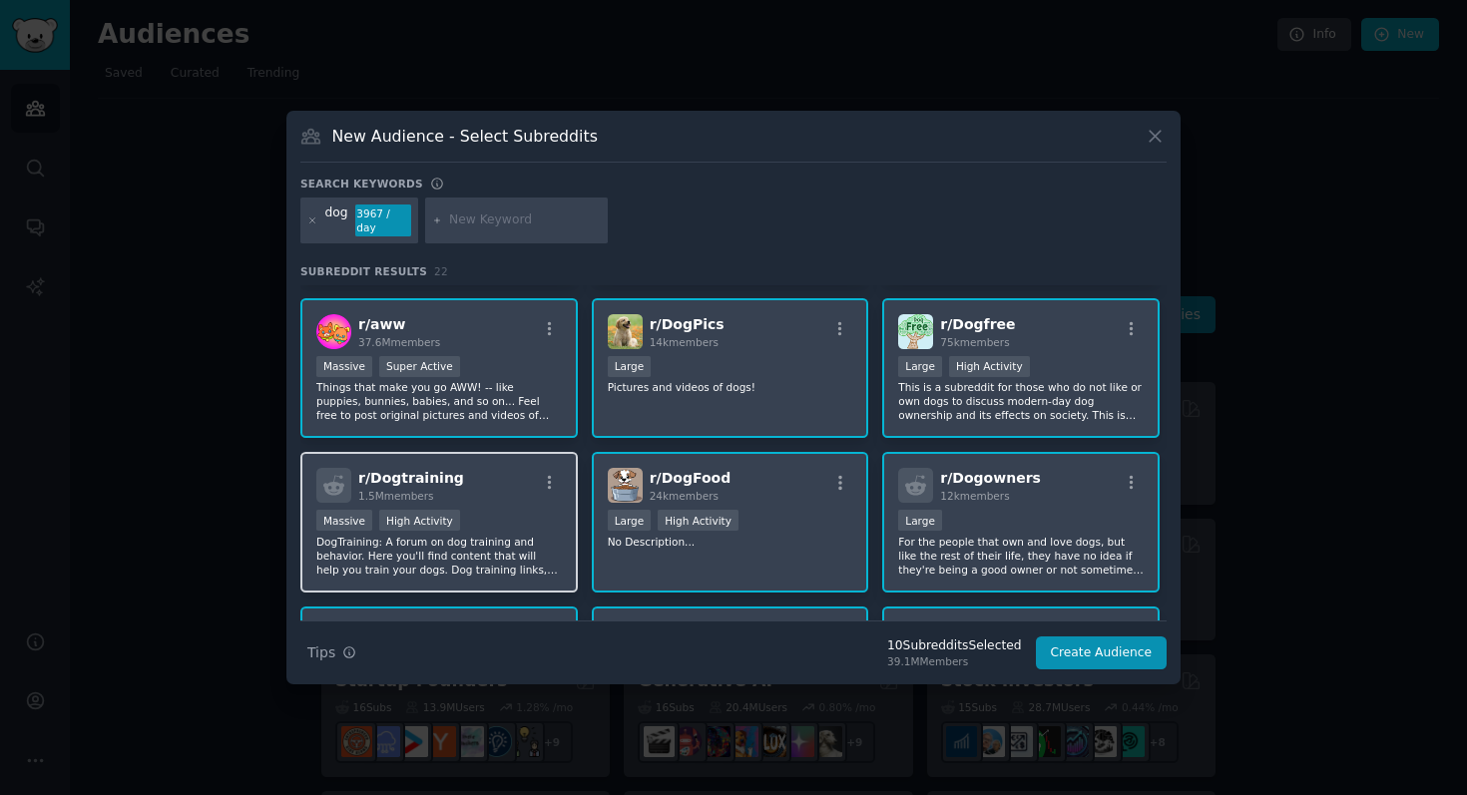
click at [522, 514] on div "Massive High Activity" at bounding box center [439, 522] width 246 height 25
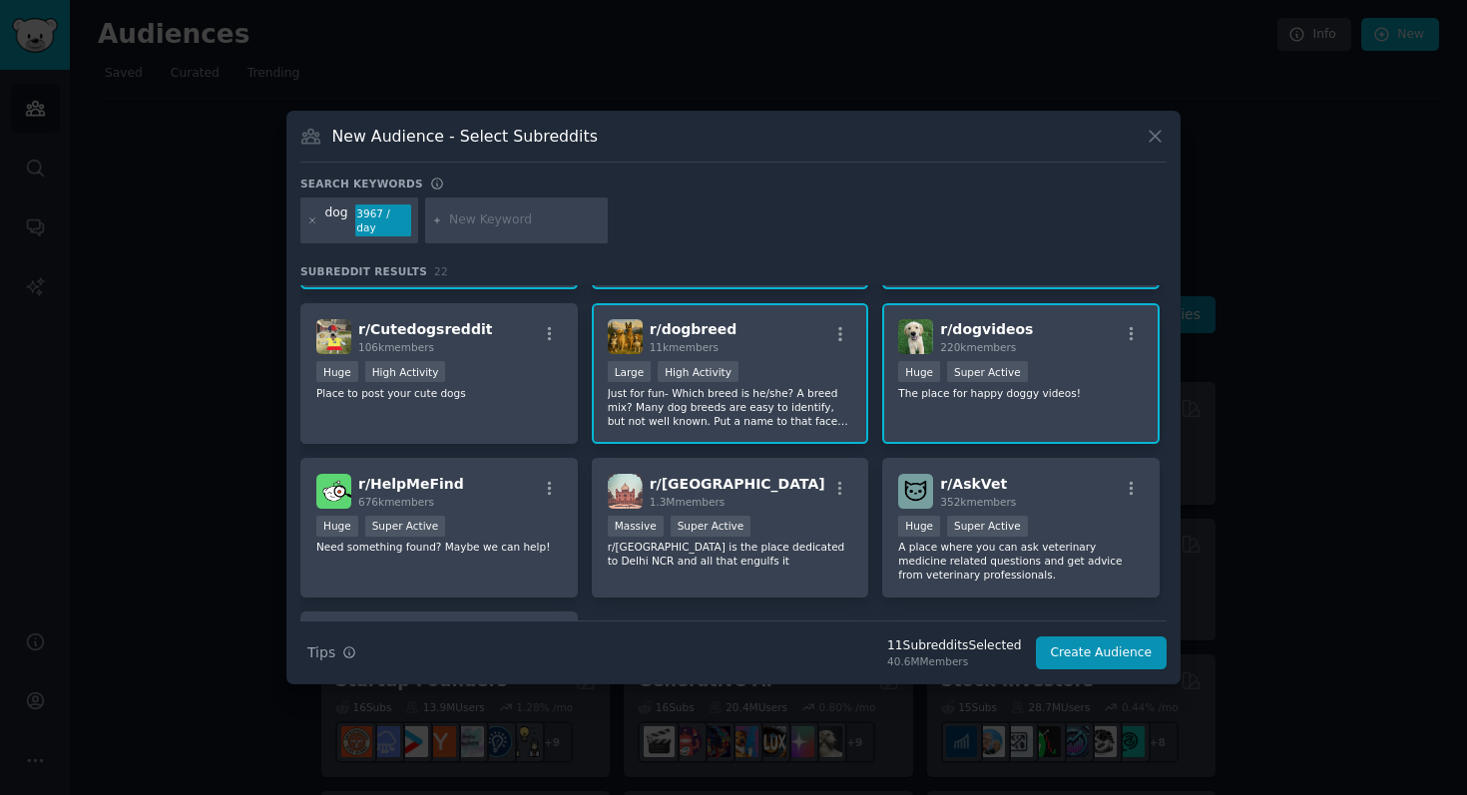
scroll to position [774, 0]
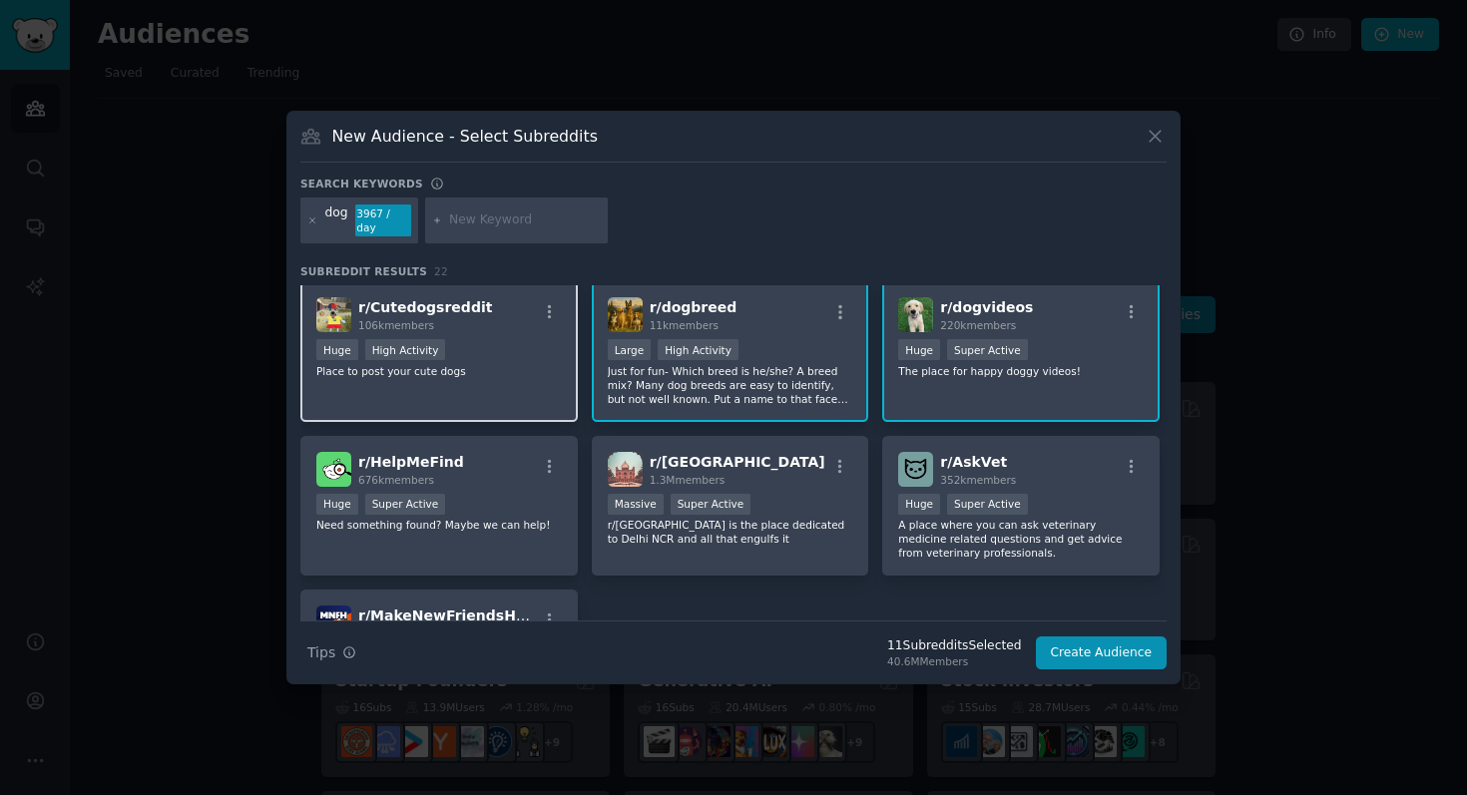
click at [506, 341] on div "Huge High Activity" at bounding box center [439, 351] width 246 height 25
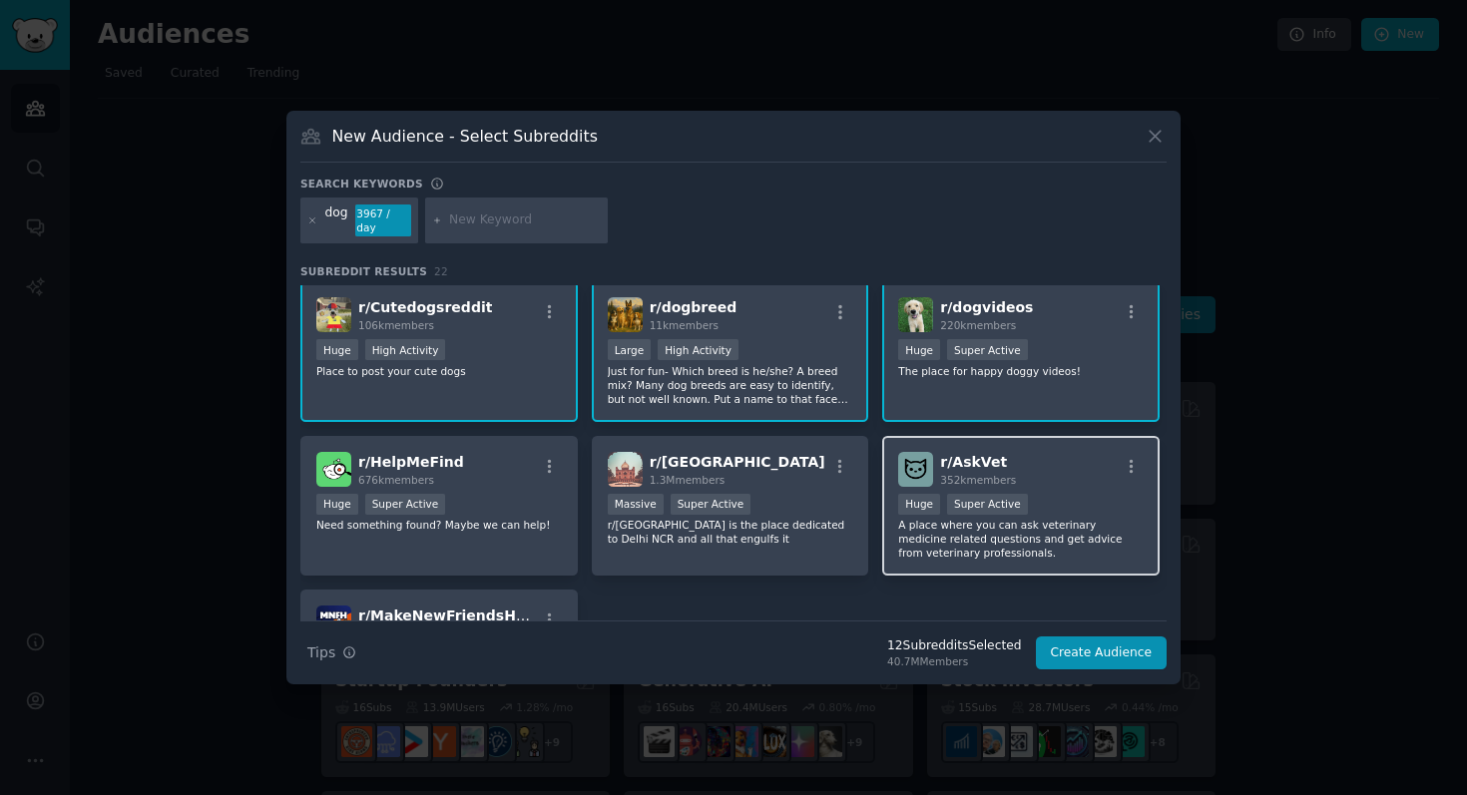
click at [1085, 543] on p "A place where you can ask veterinary medicine related questions and get advice …" at bounding box center [1021, 539] width 246 height 42
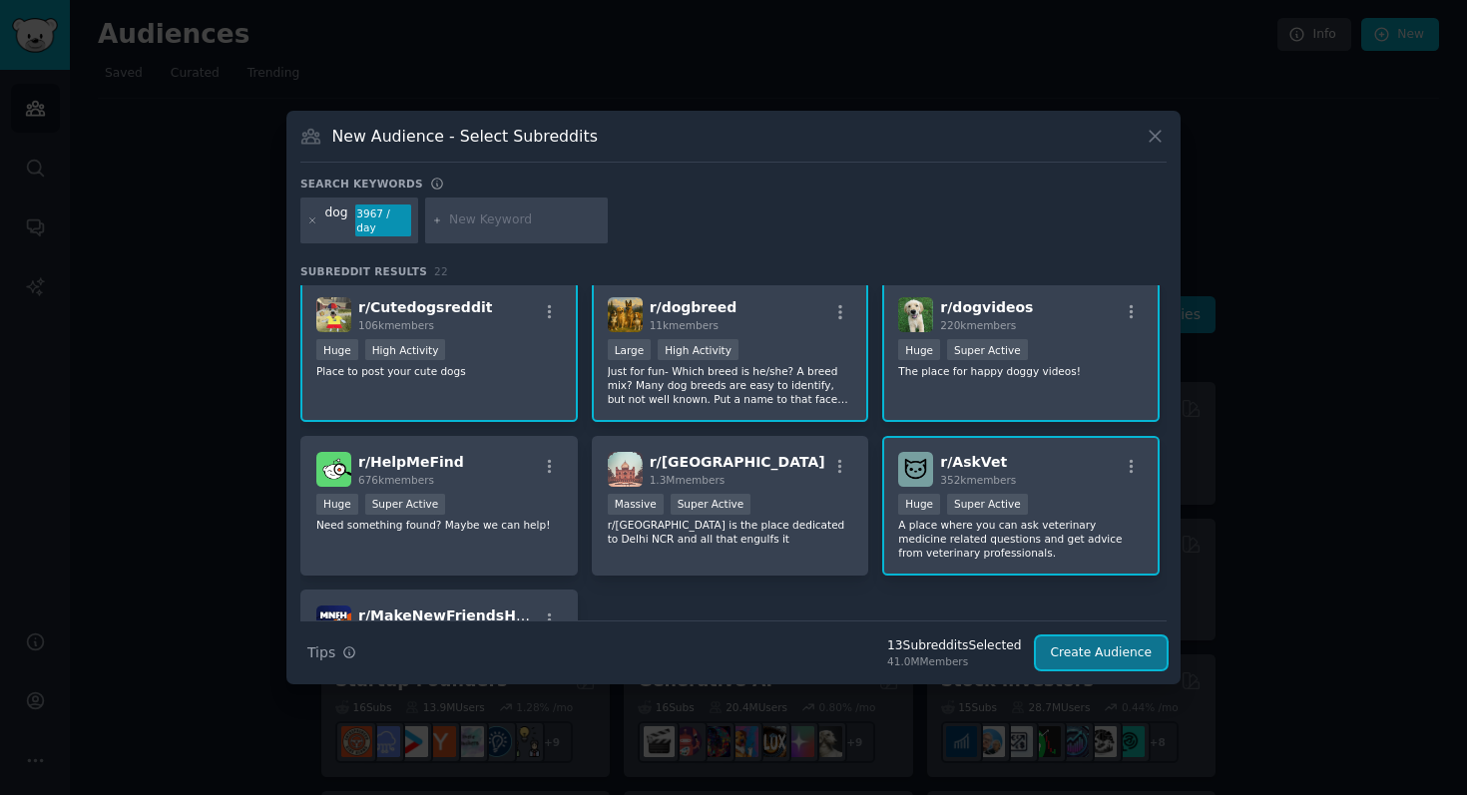
click at [1148, 656] on button "Create Audience" at bounding box center [1102, 654] width 132 height 34
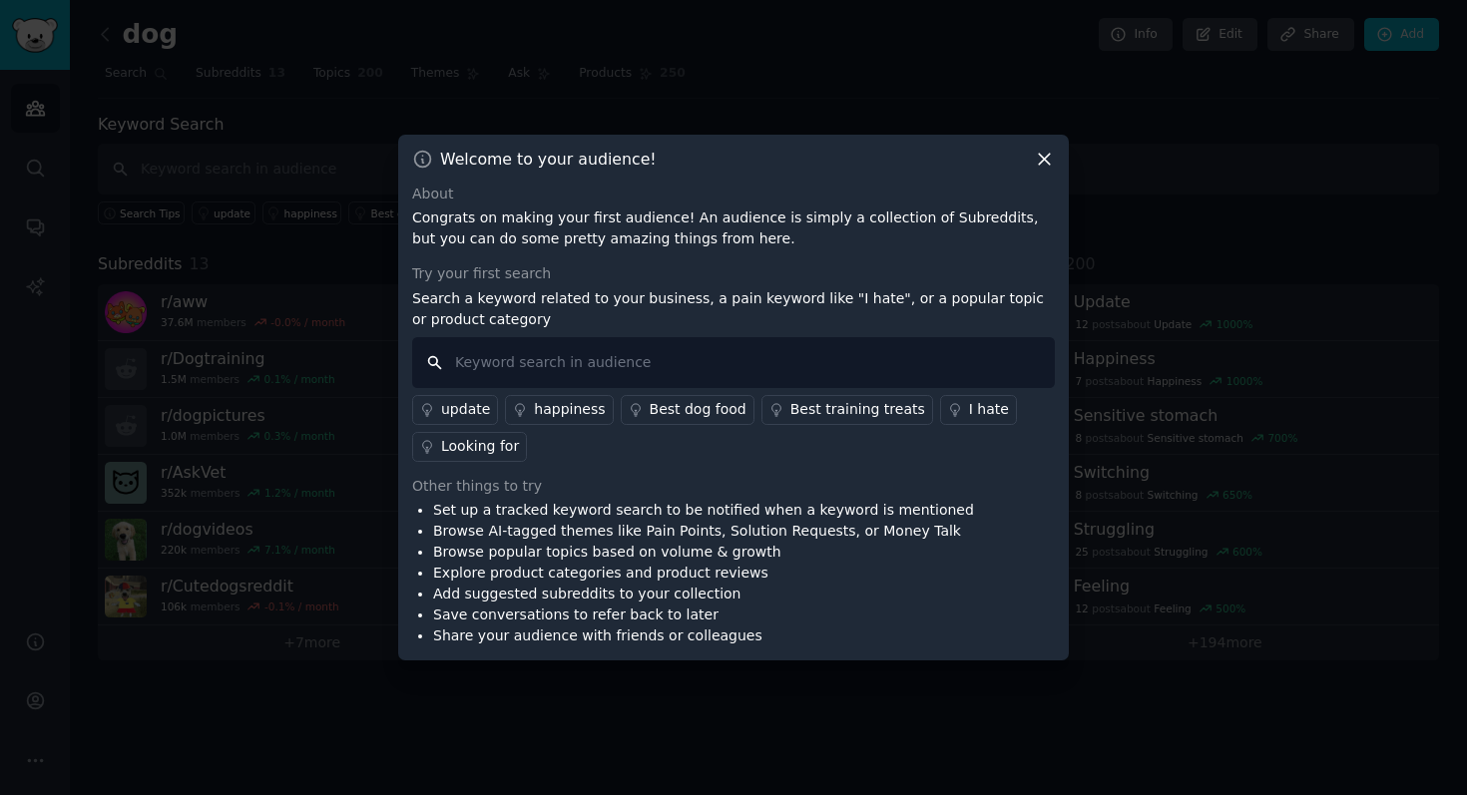
click at [910, 371] on input "text" at bounding box center [733, 362] width 643 height 51
type input "i"
type input "I'm tired of"
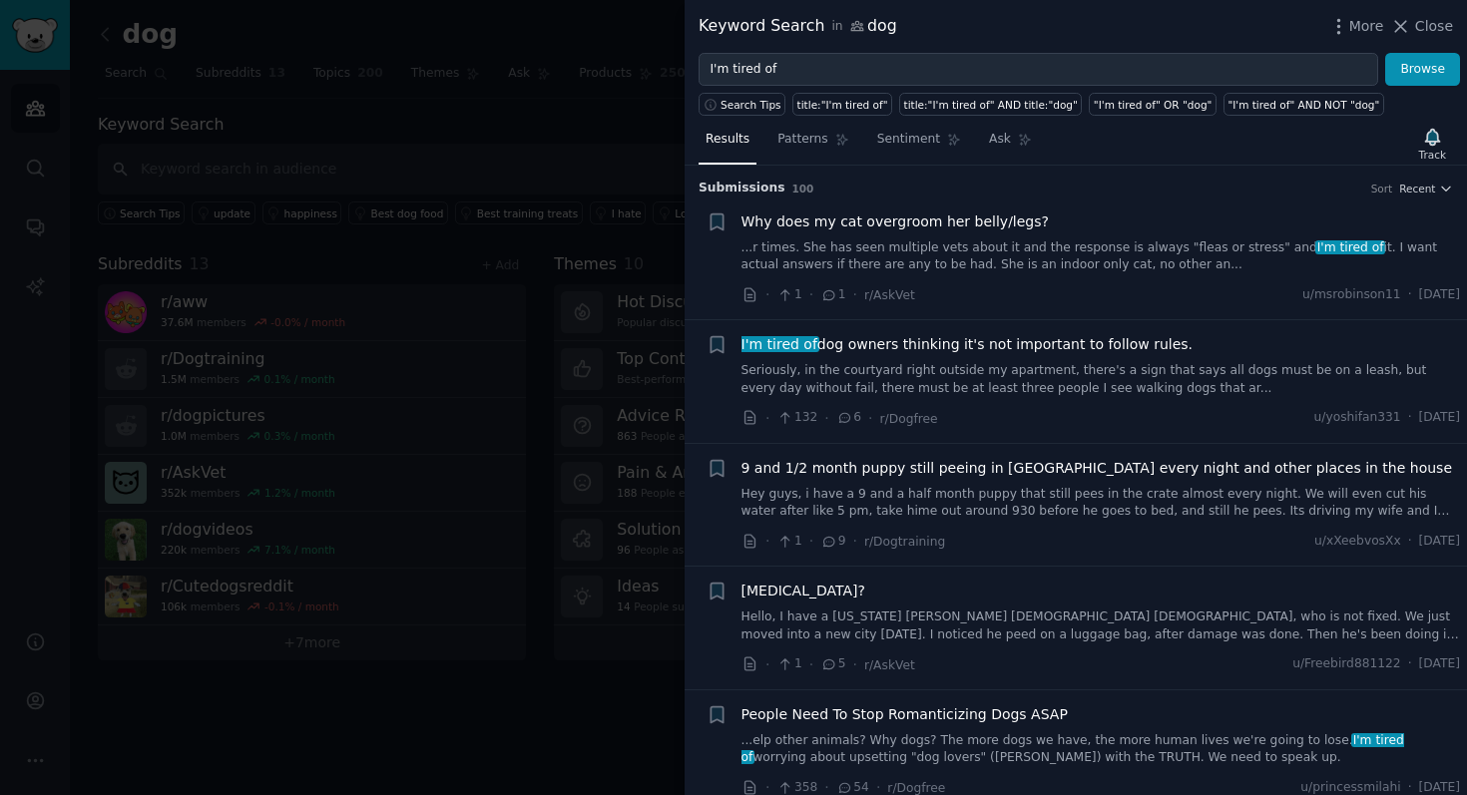
click at [953, 195] on h3 "Submission s 100 Sort Recent" at bounding box center [1076, 189] width 754 height 18
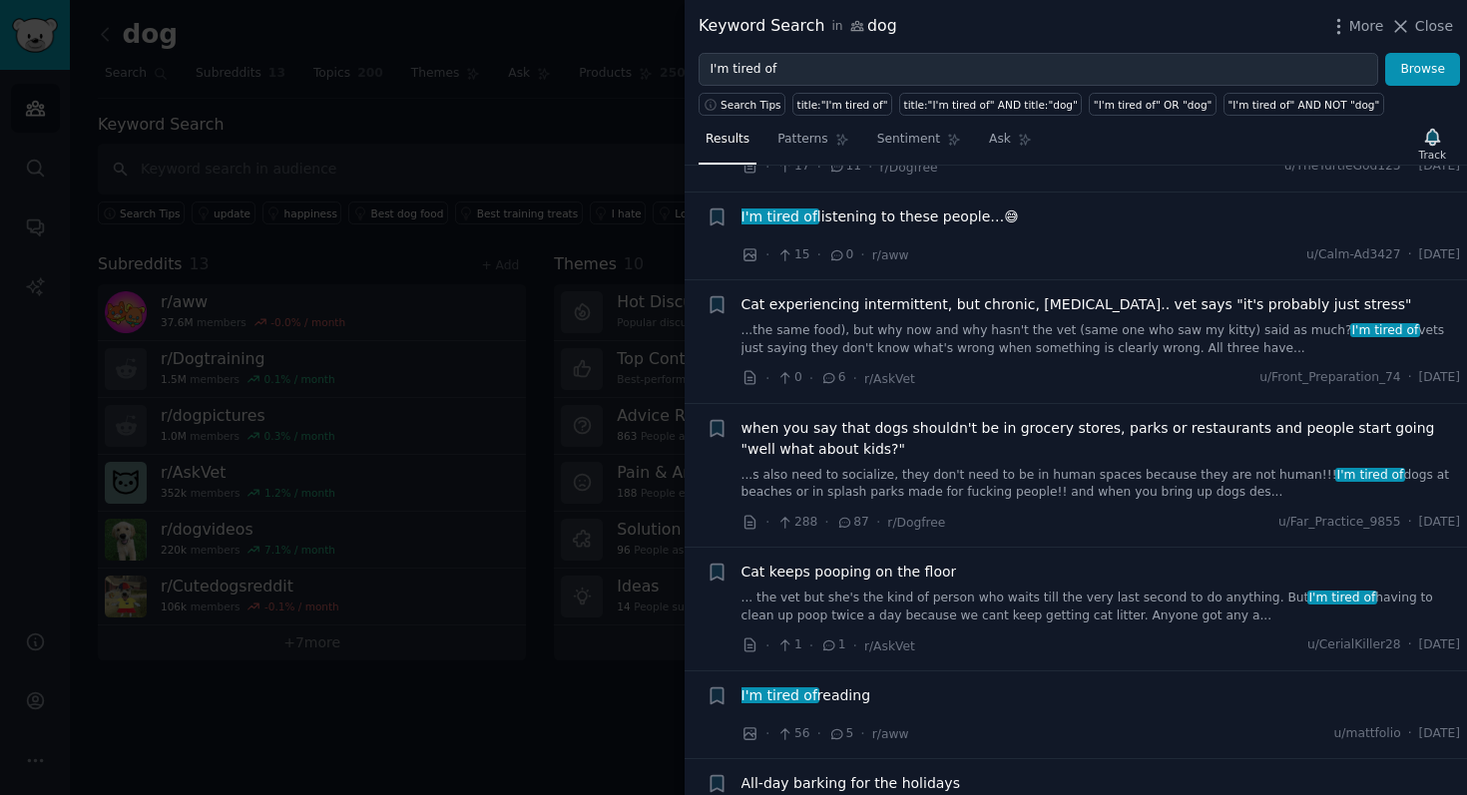
scroll to position [4232, 0]
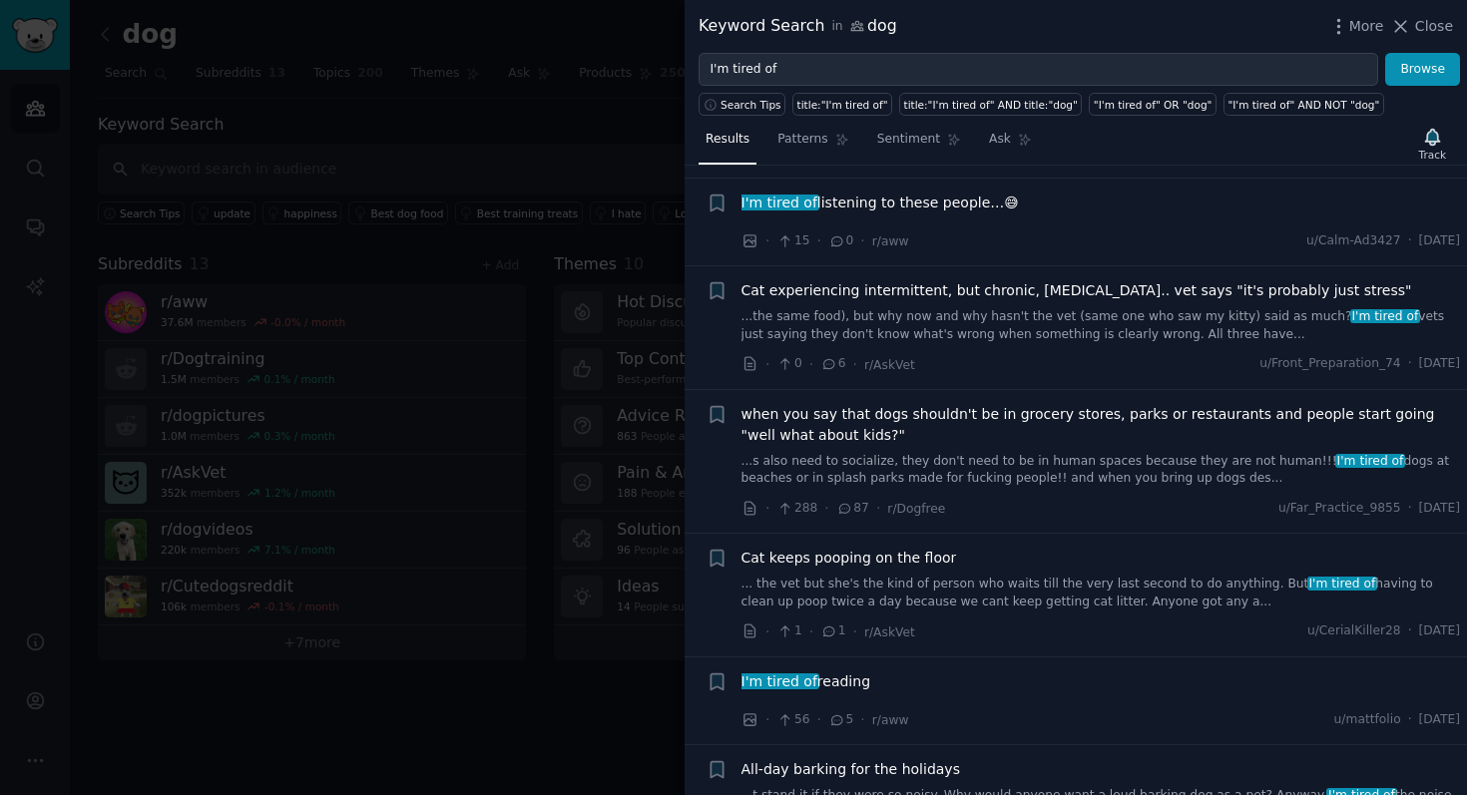
click at [640, 60] on div at bounding box center [733, 397] width 1467 height 795
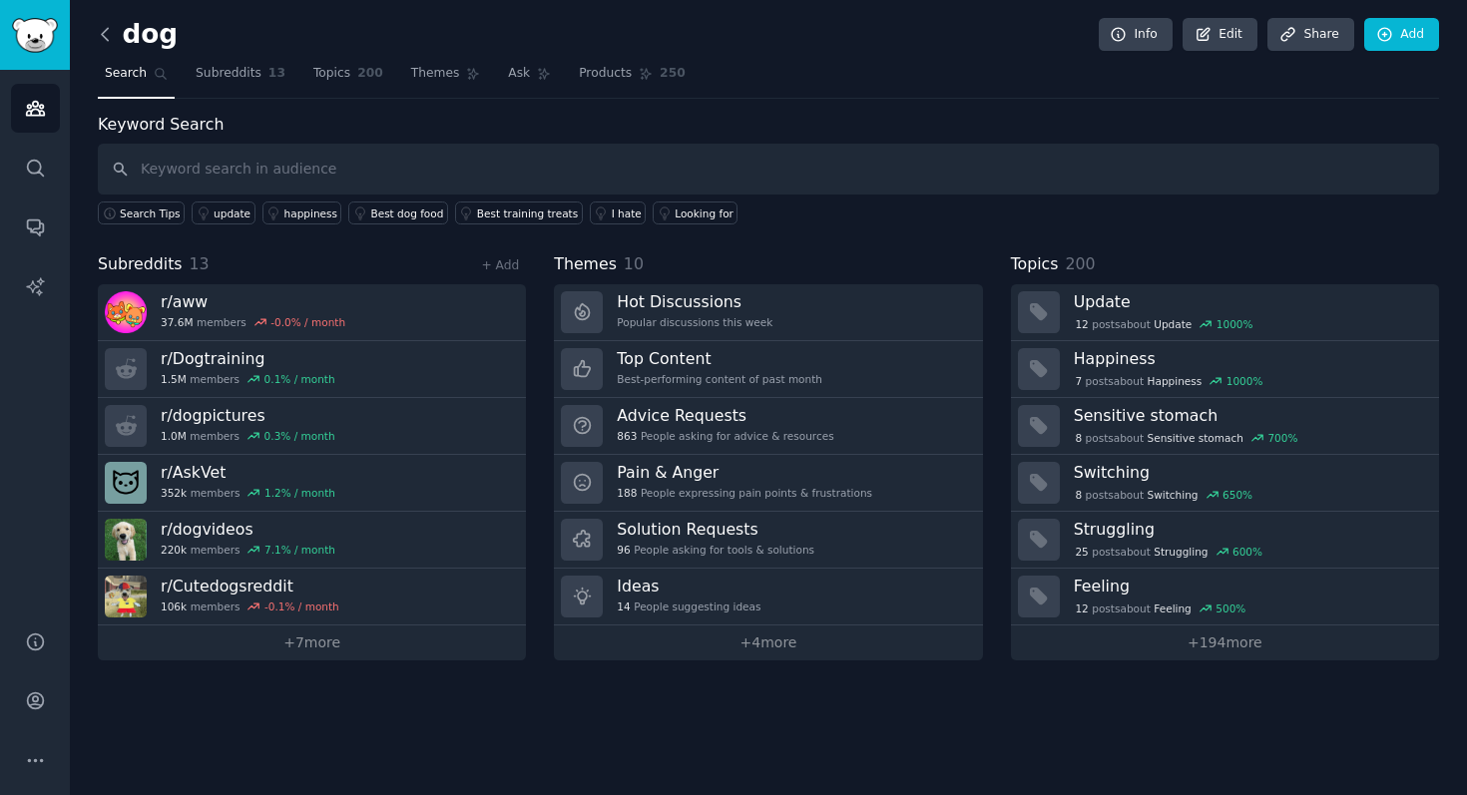
click at [104, 35] on icon at bounding box center [105, 34] width 21 height 21
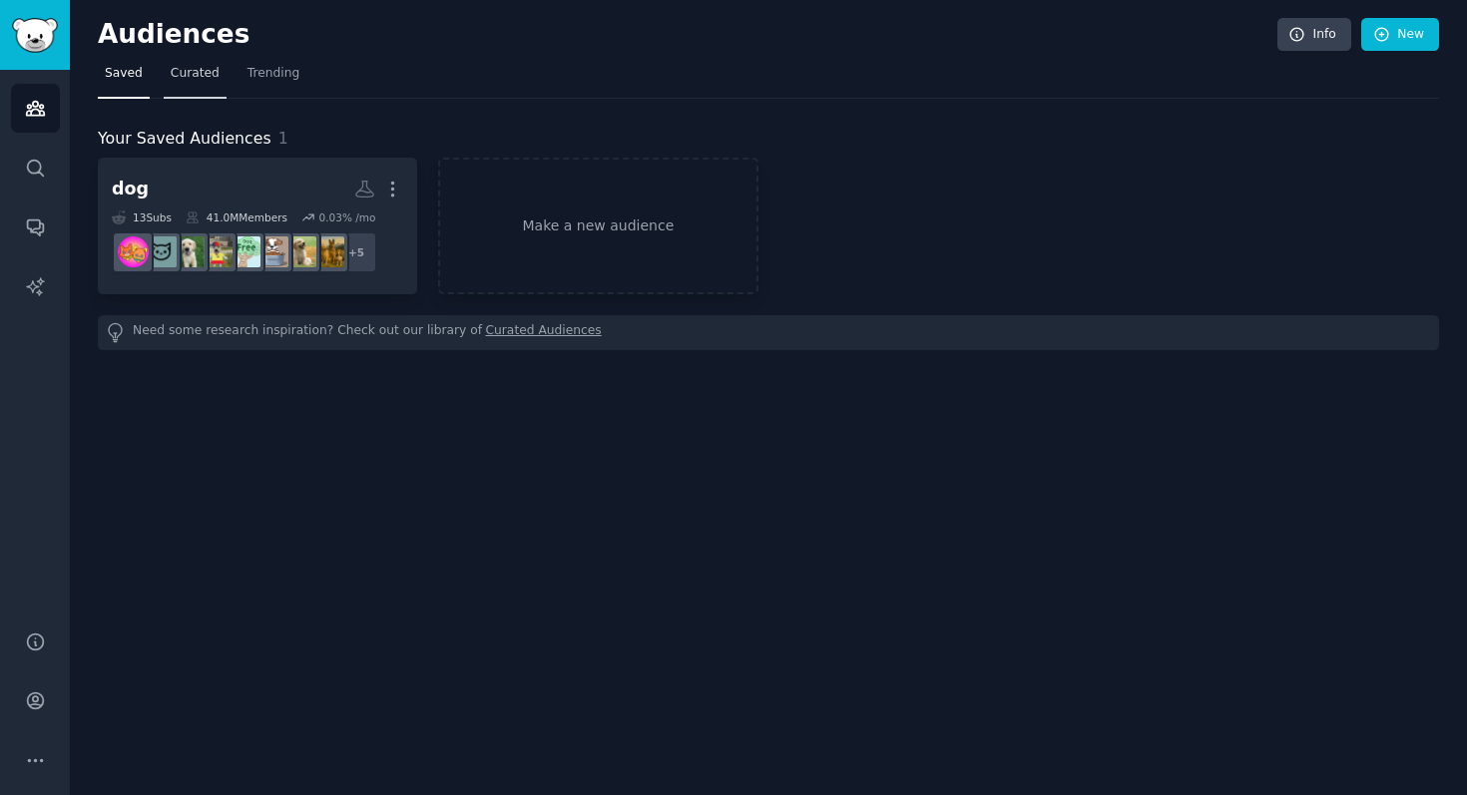
click at [190, 73] on span "Curated" at bounding box center [195, 74] width 49 height 18
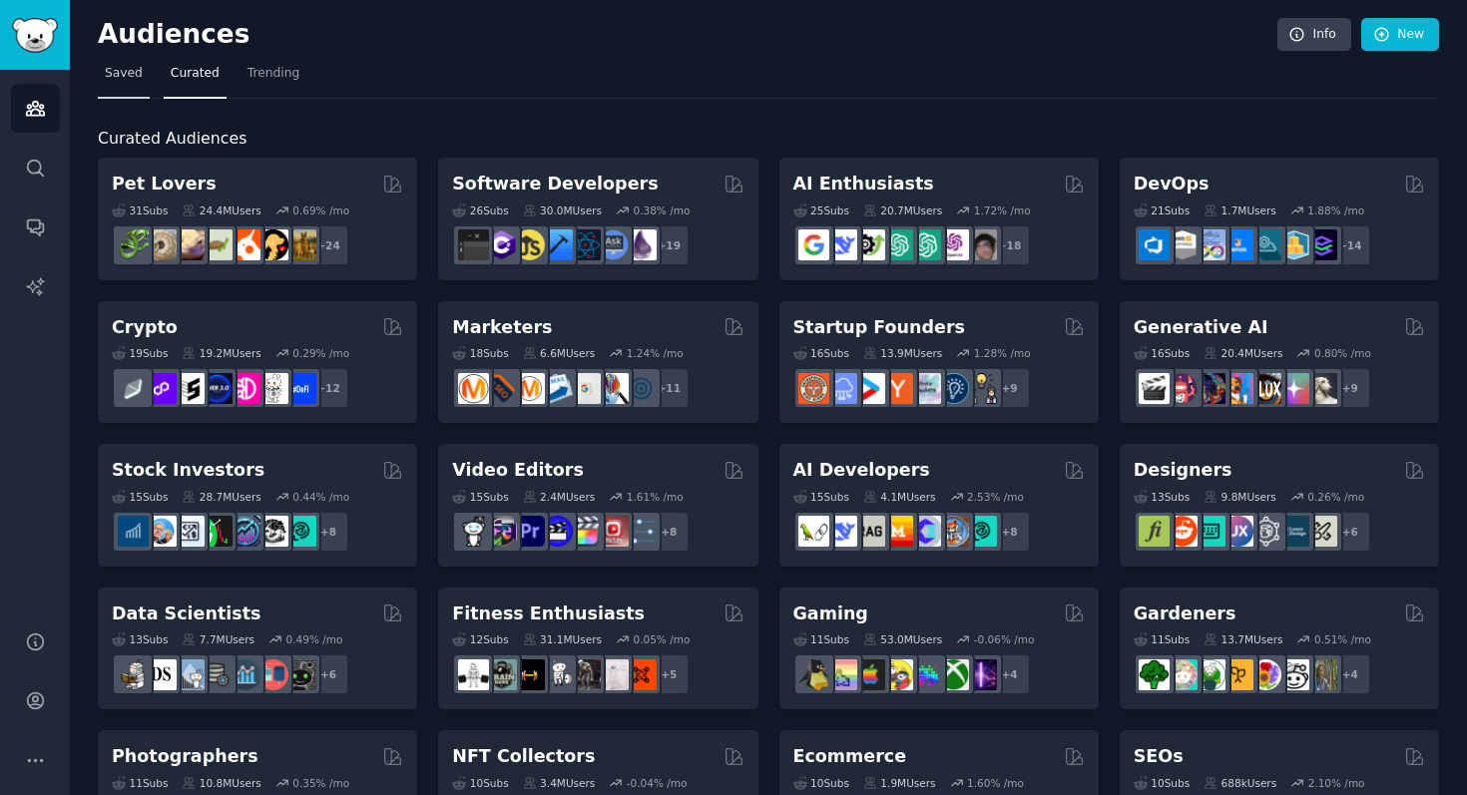
click at [120, 76] on span "Saved" at bounding box center [124, 74] width 38 height 18
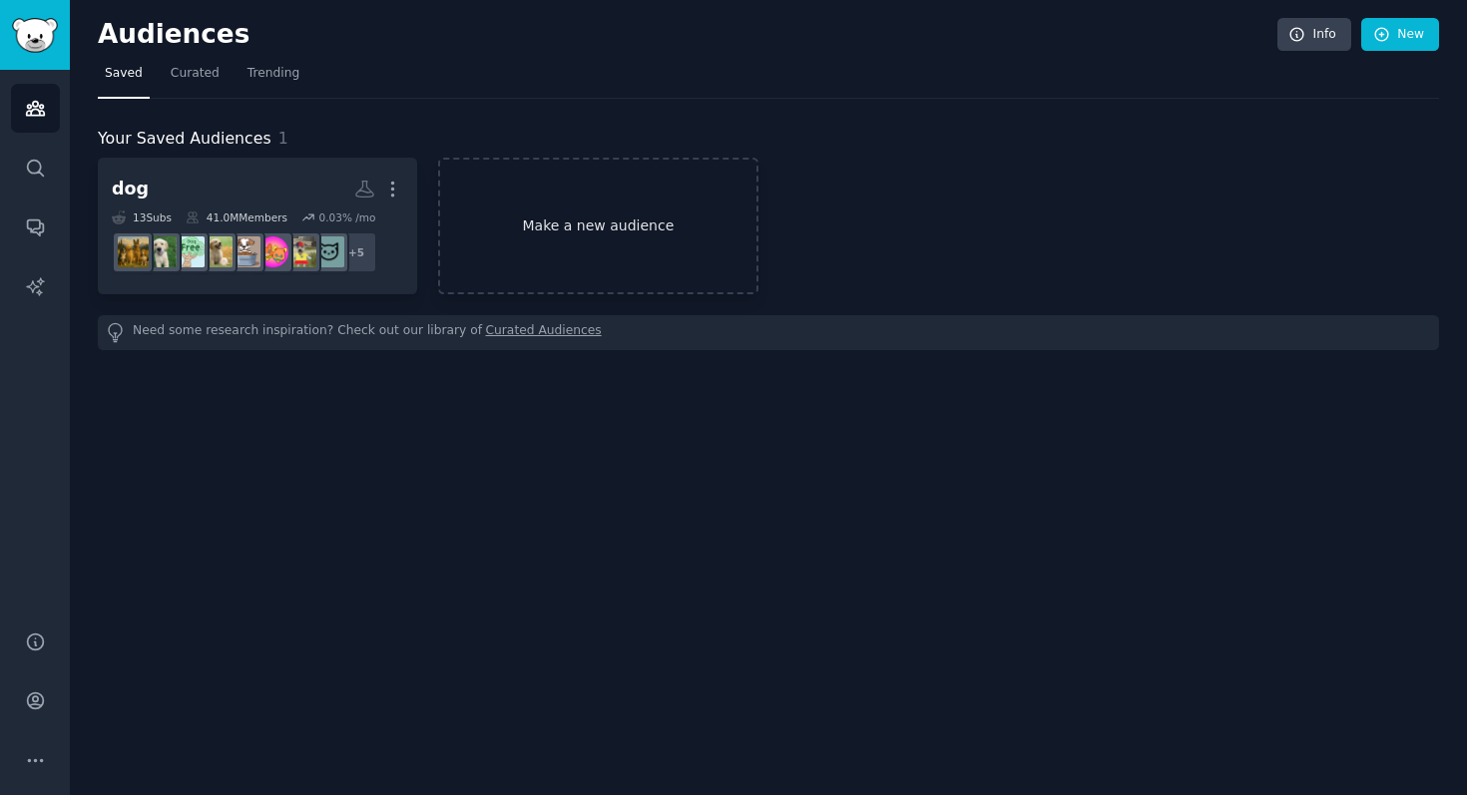
click at [671, 222] on link "Make a new audience" at bounding box center [597, 226] width 319 height 137
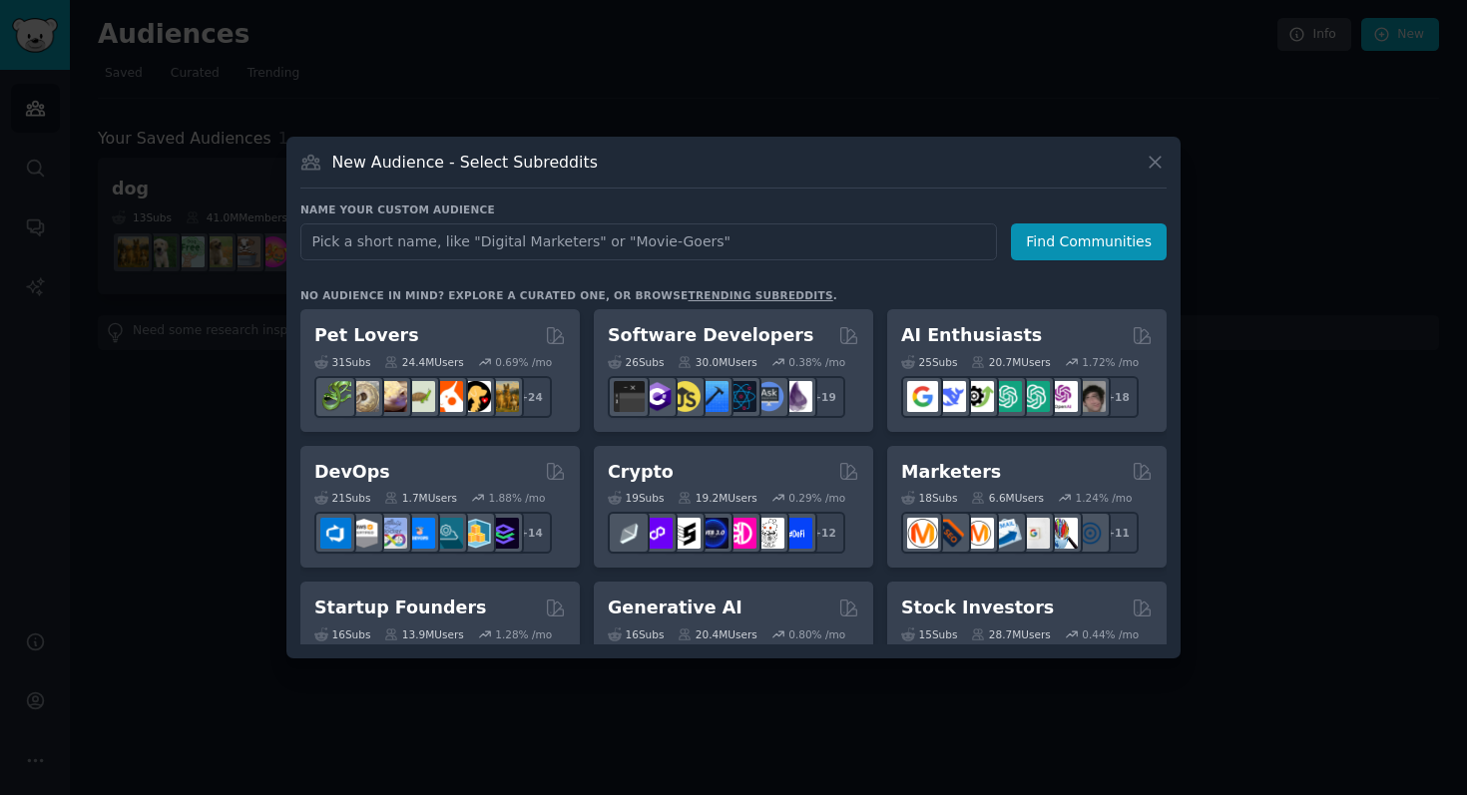
click at [665, 243] on input "text" at bounding box center [648, 242] width 697 height 37
type input "crochet"
click at [1055, 230] on button "Find Communities" at bounding box center [1089, 242] width 156 height 37
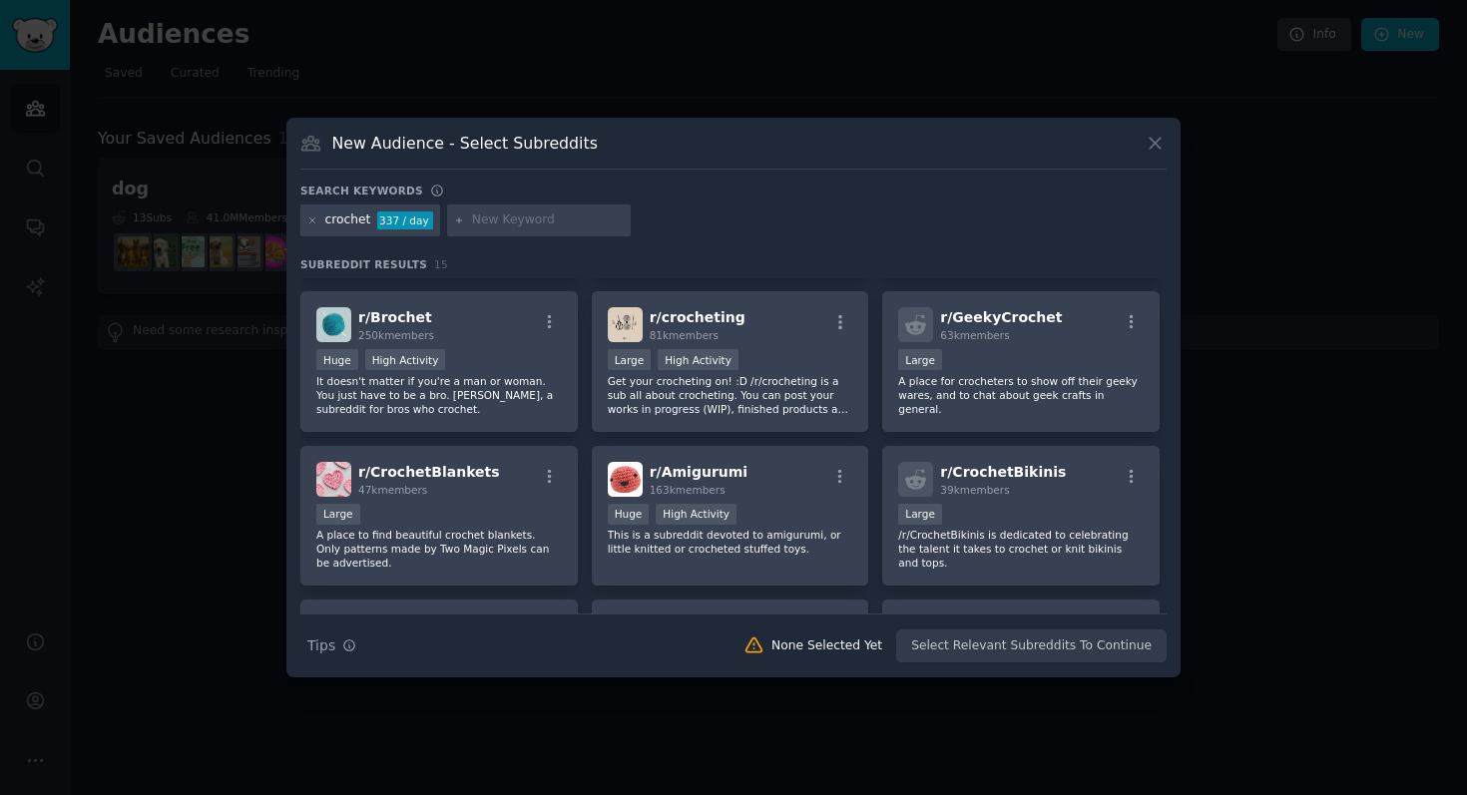
scroll to position [97, 0]
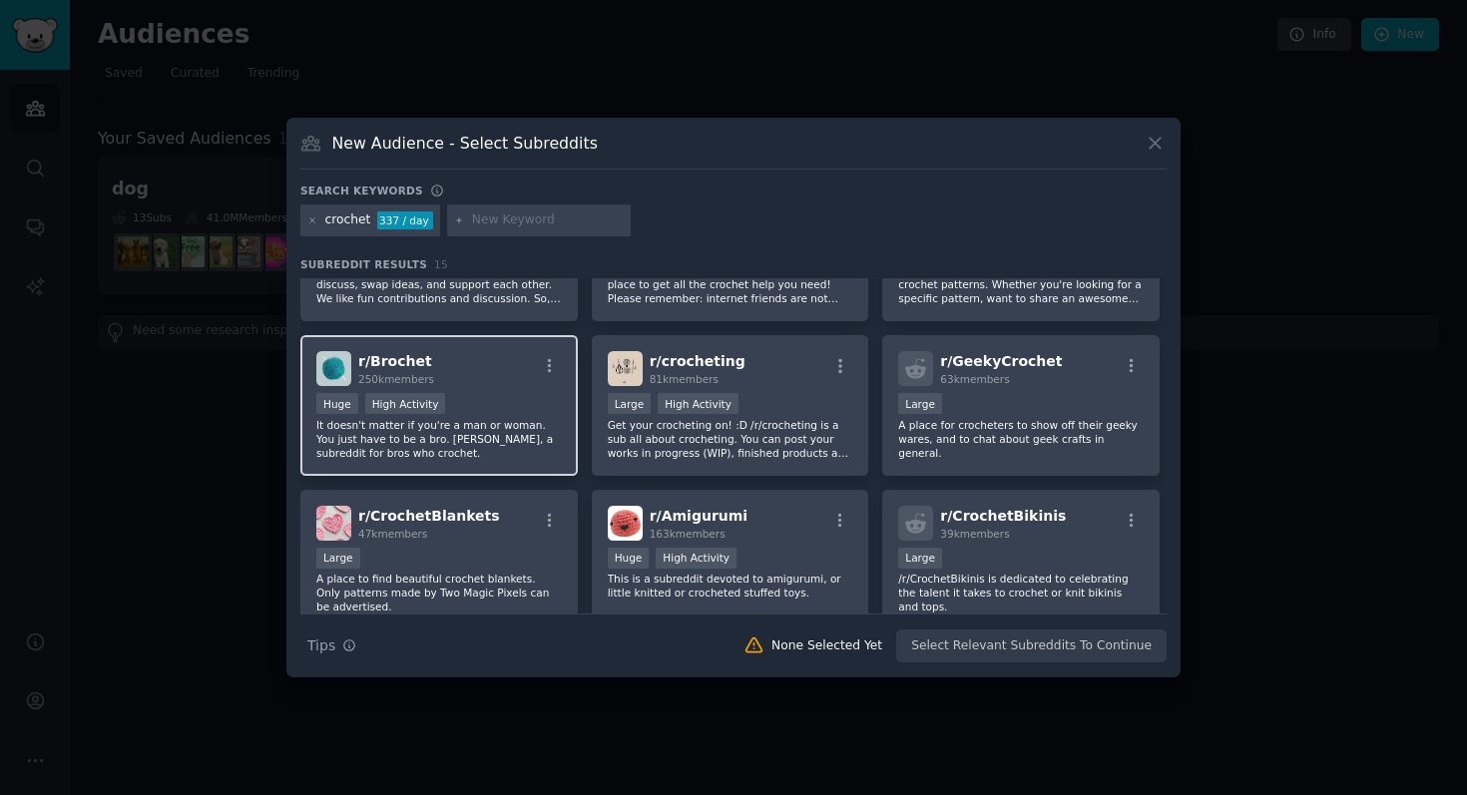
click at [520, 416] on div "Huge High Activity" at bounding box center [439, 405] width 246 height 25
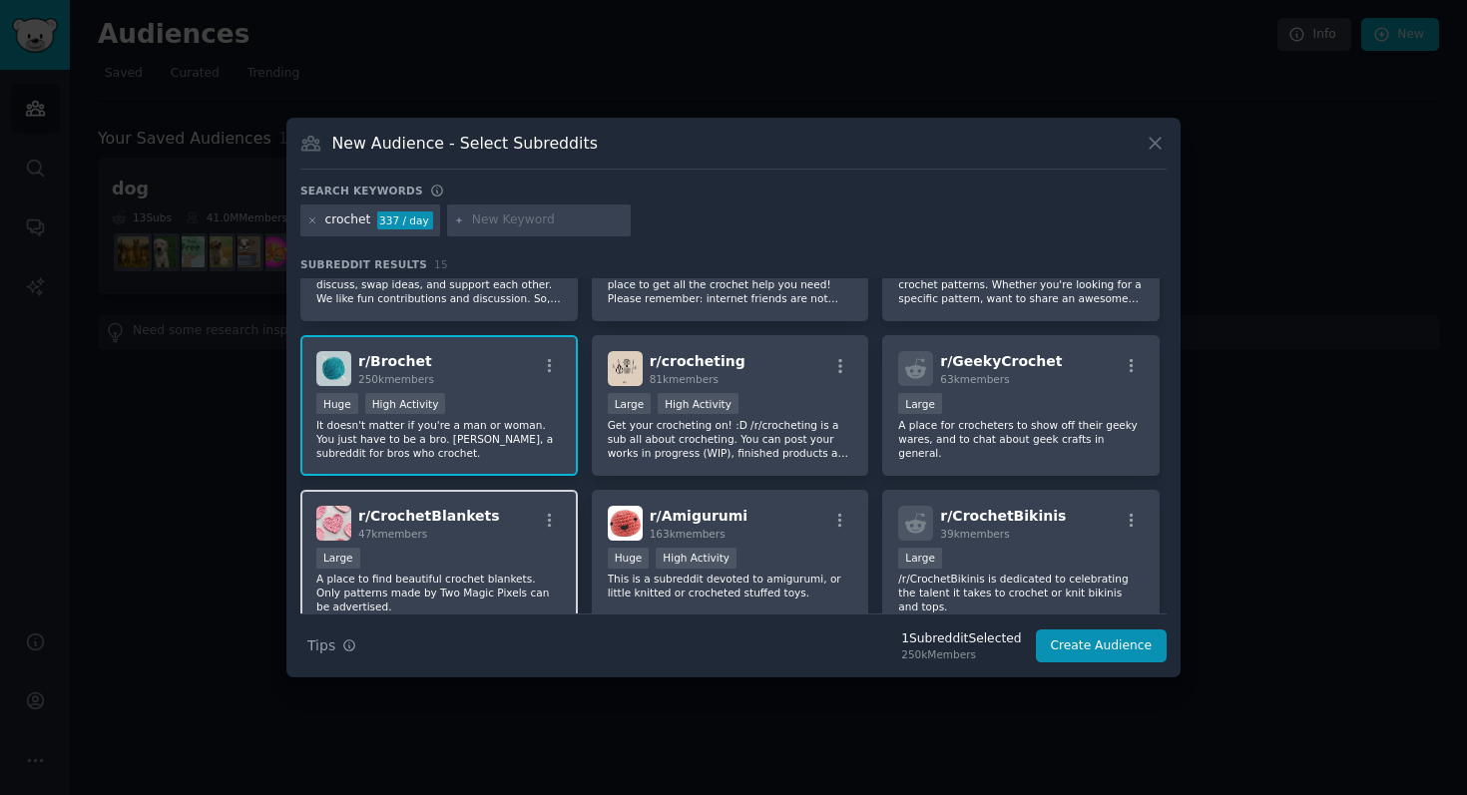
click at [532, 533] on div "r/ CrochetBlankets 47k members" at bounding box center [439, 523] width 246 height 35
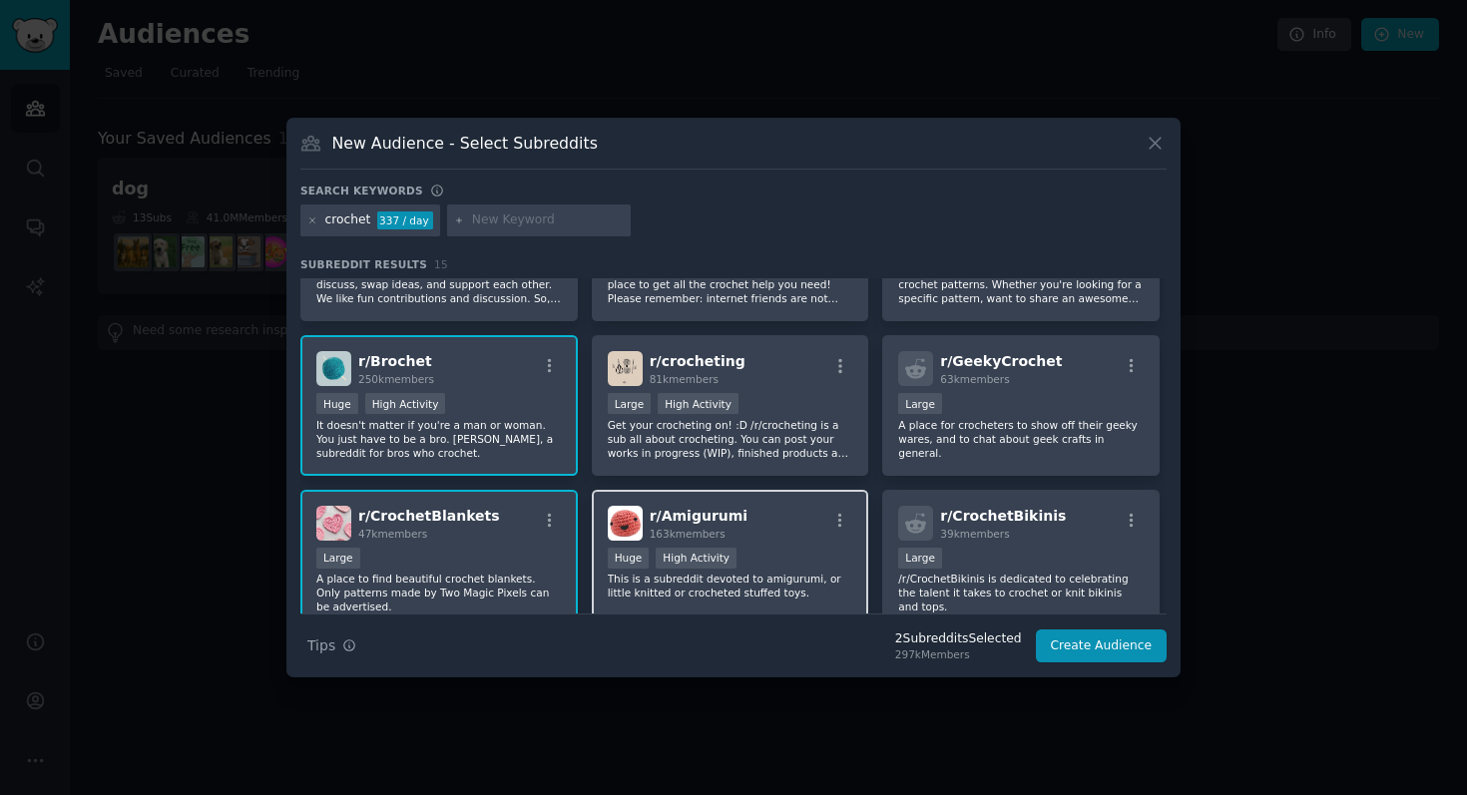
click at [756, 560] on div ">= 80th percentile for submissions / day Huge High Activity" at bounding box center [731, 560] width 246 height 25
click at [996, 544] on div "r/ CrochetBikinis 39k members Large /r/CrochetBikinis is dedicated to celebrati…" at bounding box center [1020, 560] width 277 height 141
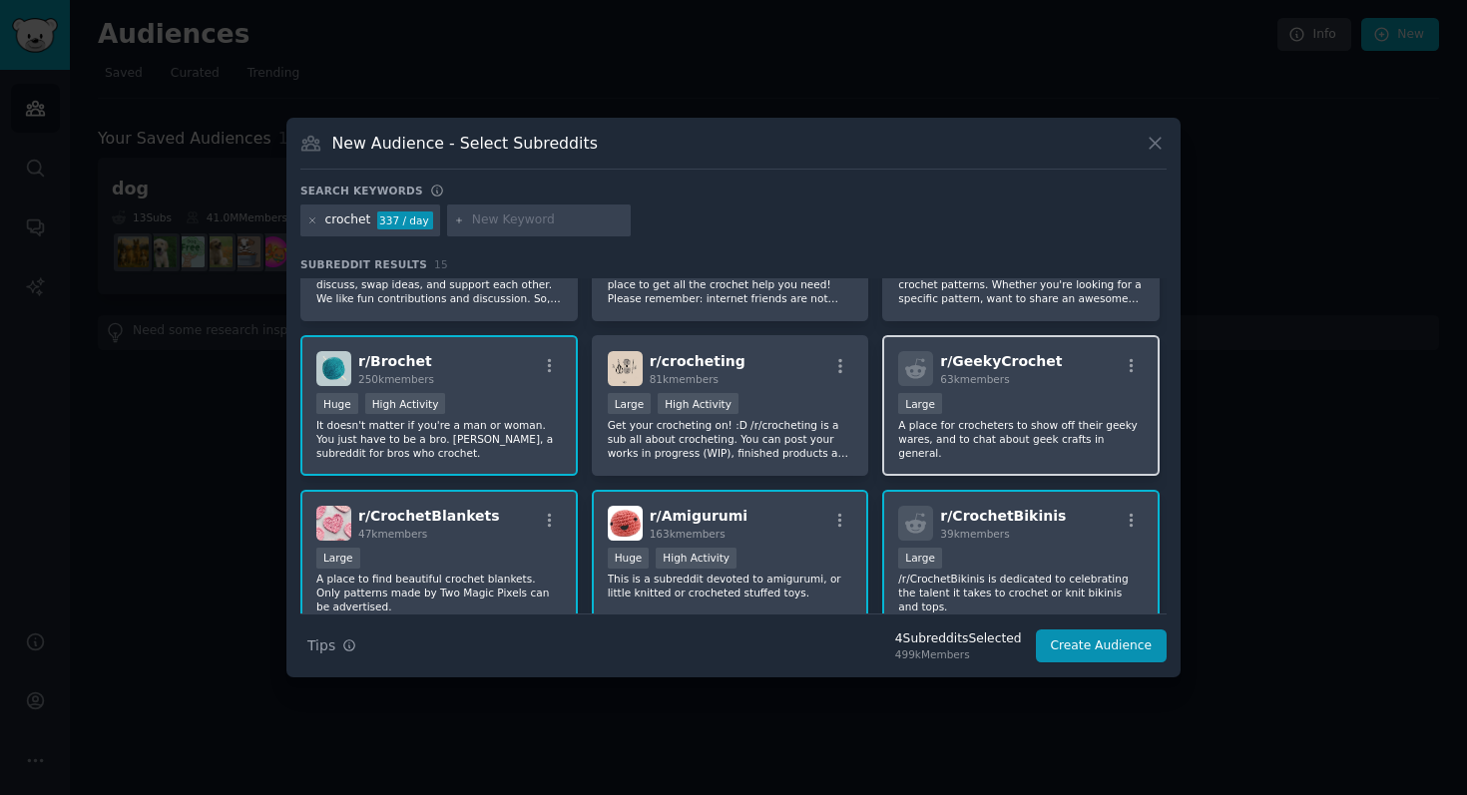
click at [961, 375] on span "63k members" at bounding box center [974, 379] width 69 height 12
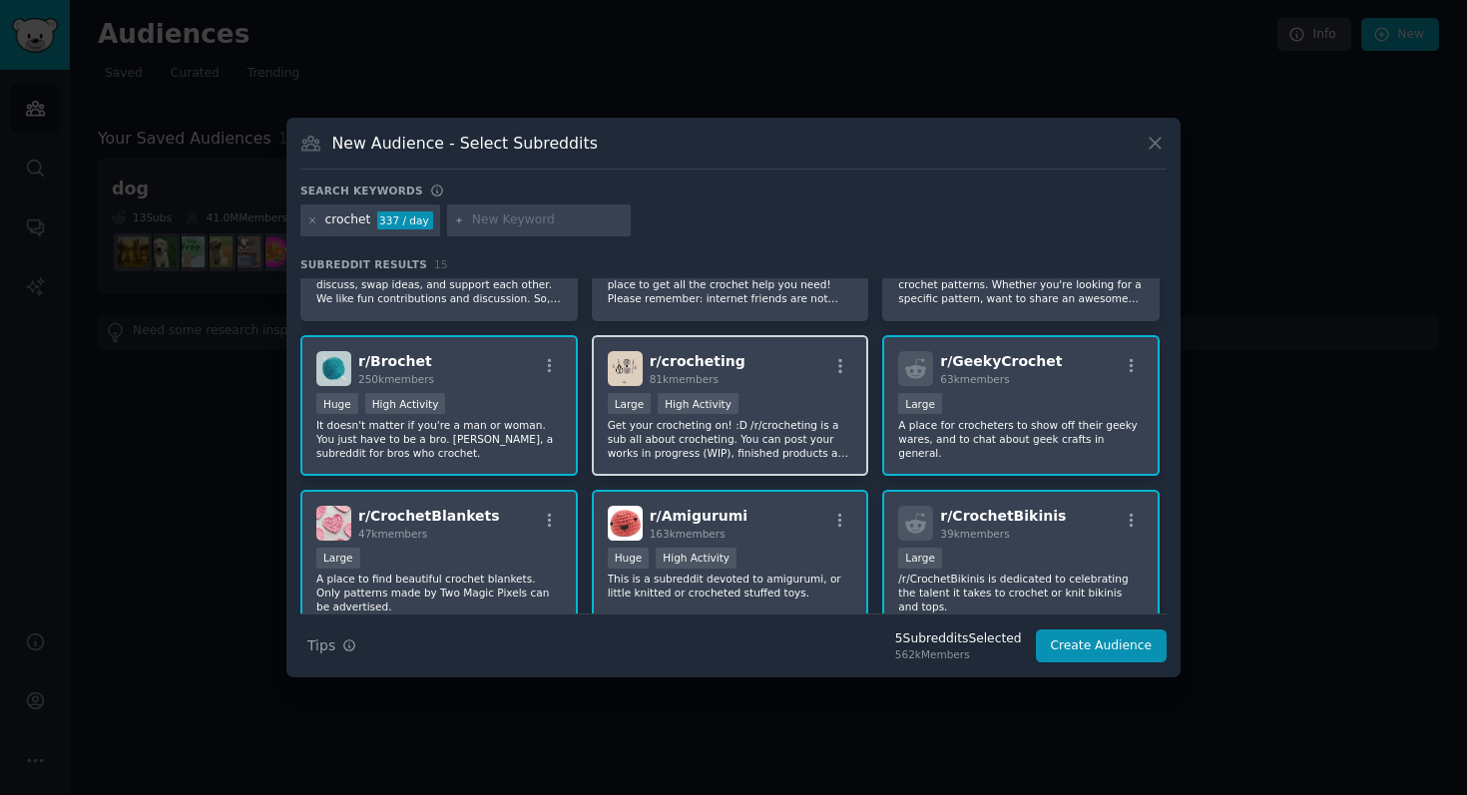
click at [773, 418] on p "Get your crocheting on! :D /r/crocheting is a sub all about crocheting. You can…" at bounding box center [731, 439] width 246 height 42
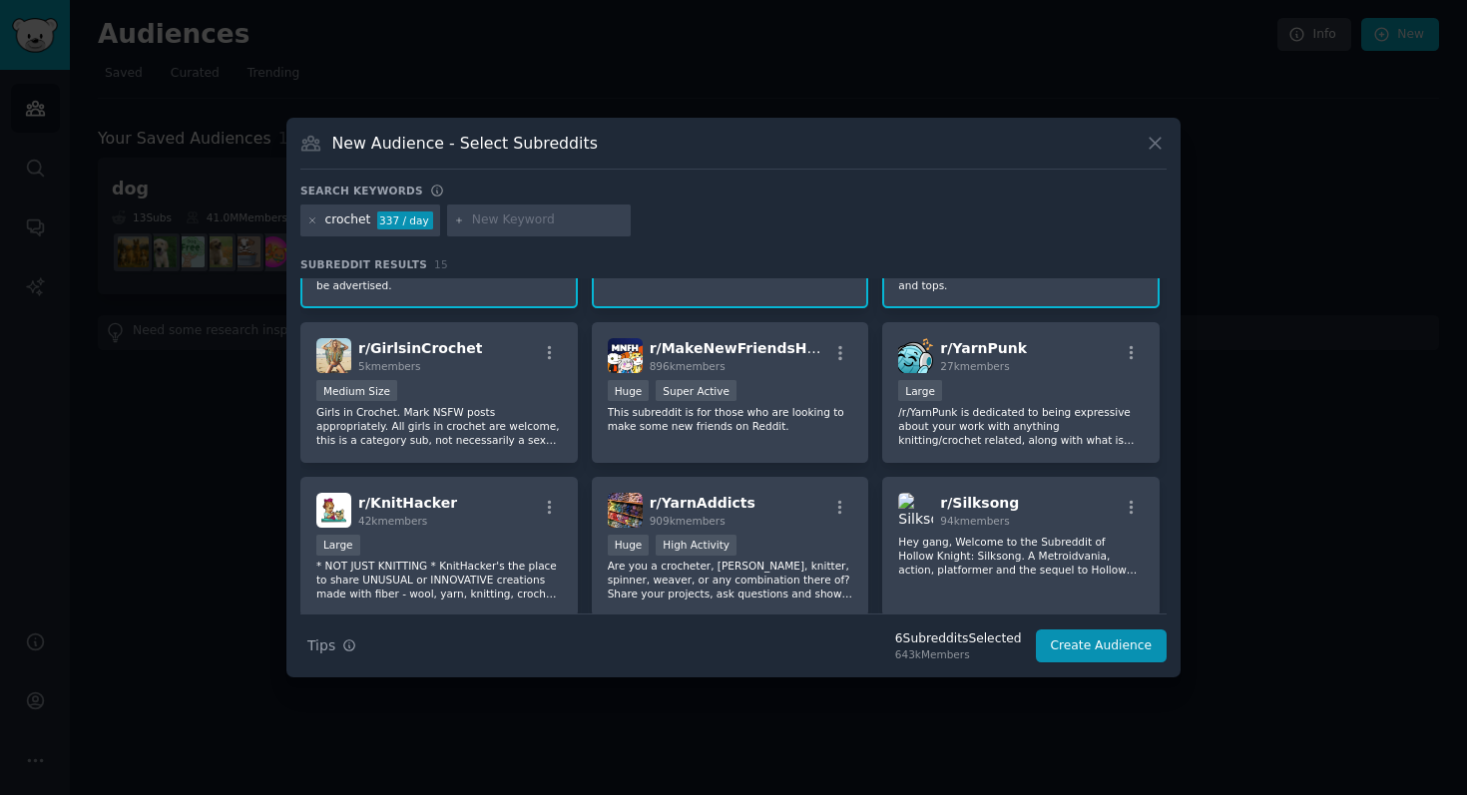
scroll to position [412, 0]
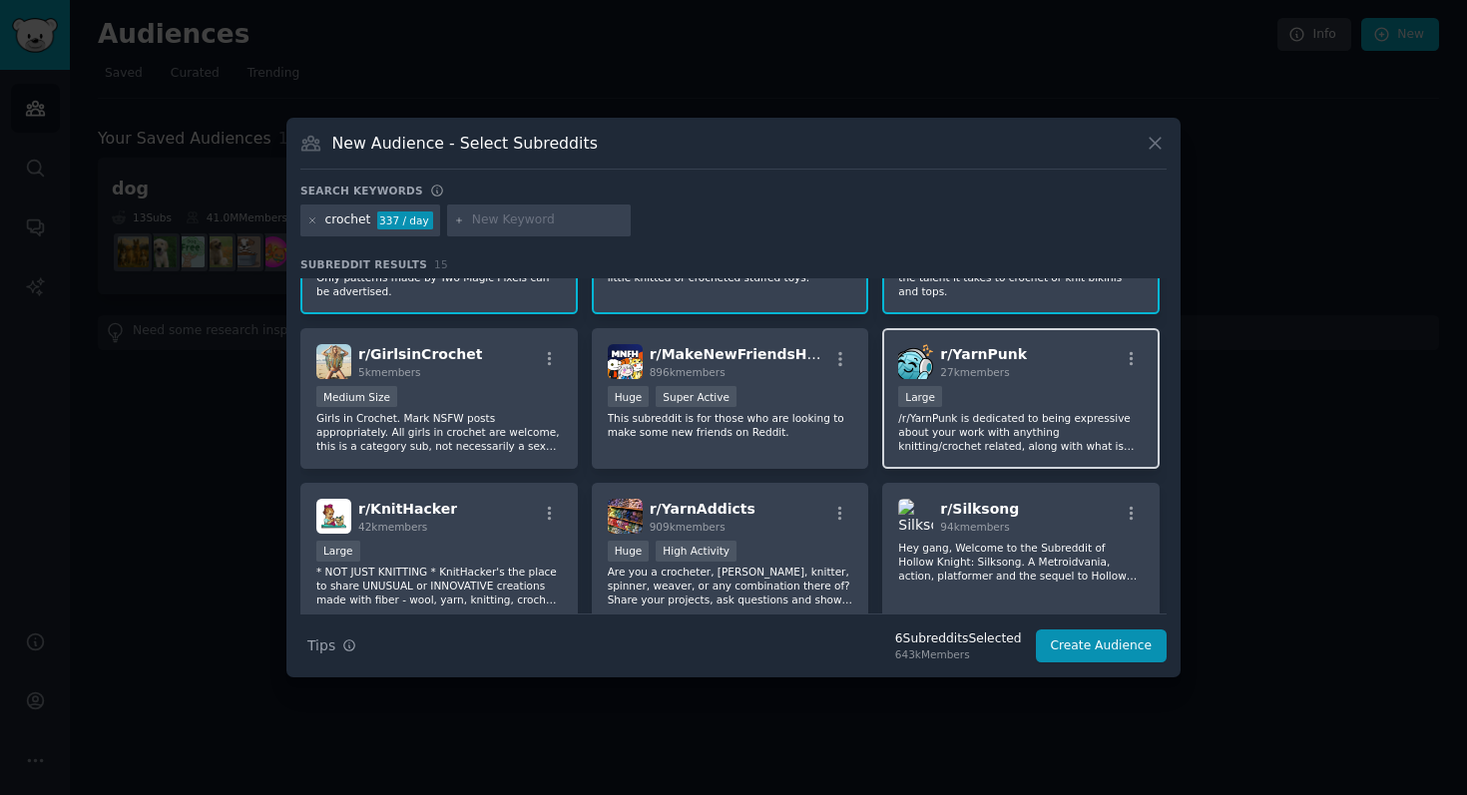
click at [1084, 456] on div "r/ YarnPunk 27k members Large /r/YarnPunk is dedicated to being expressive abou…" at bounding box center [1020, 398] width 277 height 141
click at [1089, 441] on p "/r/YarnPunk is dedicated to being expressive about your work with anything knit…" at bounding box center [1021, 432] width 246 height 42
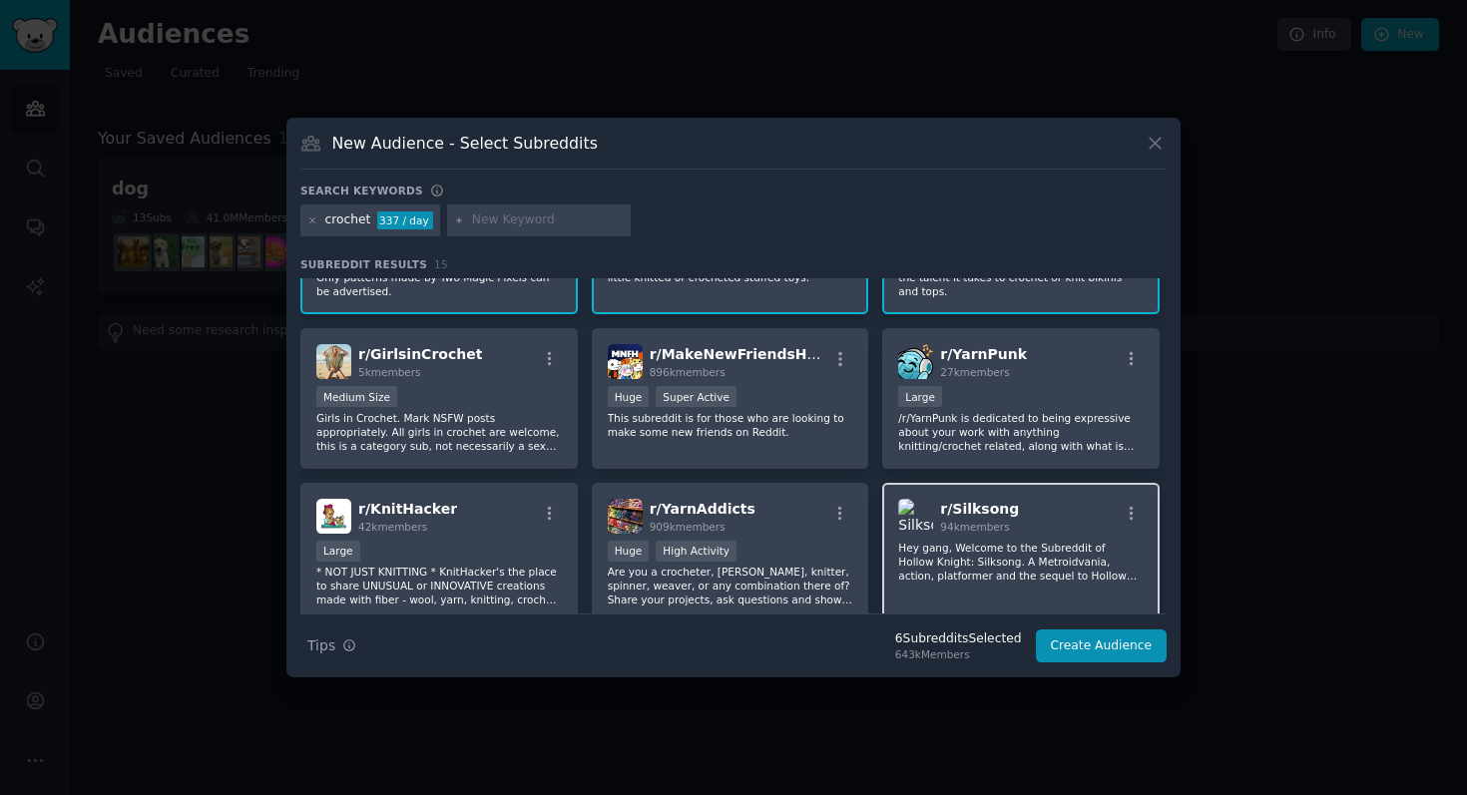
click at [1067, 529] on div "r/ Silksong 94k members" at bounding box center [1021, 516] width 246 height 35
click at [759, 514] on div "r/ YarnAddicts 909k members" at bounding box center [731, 516] width 246 height 35
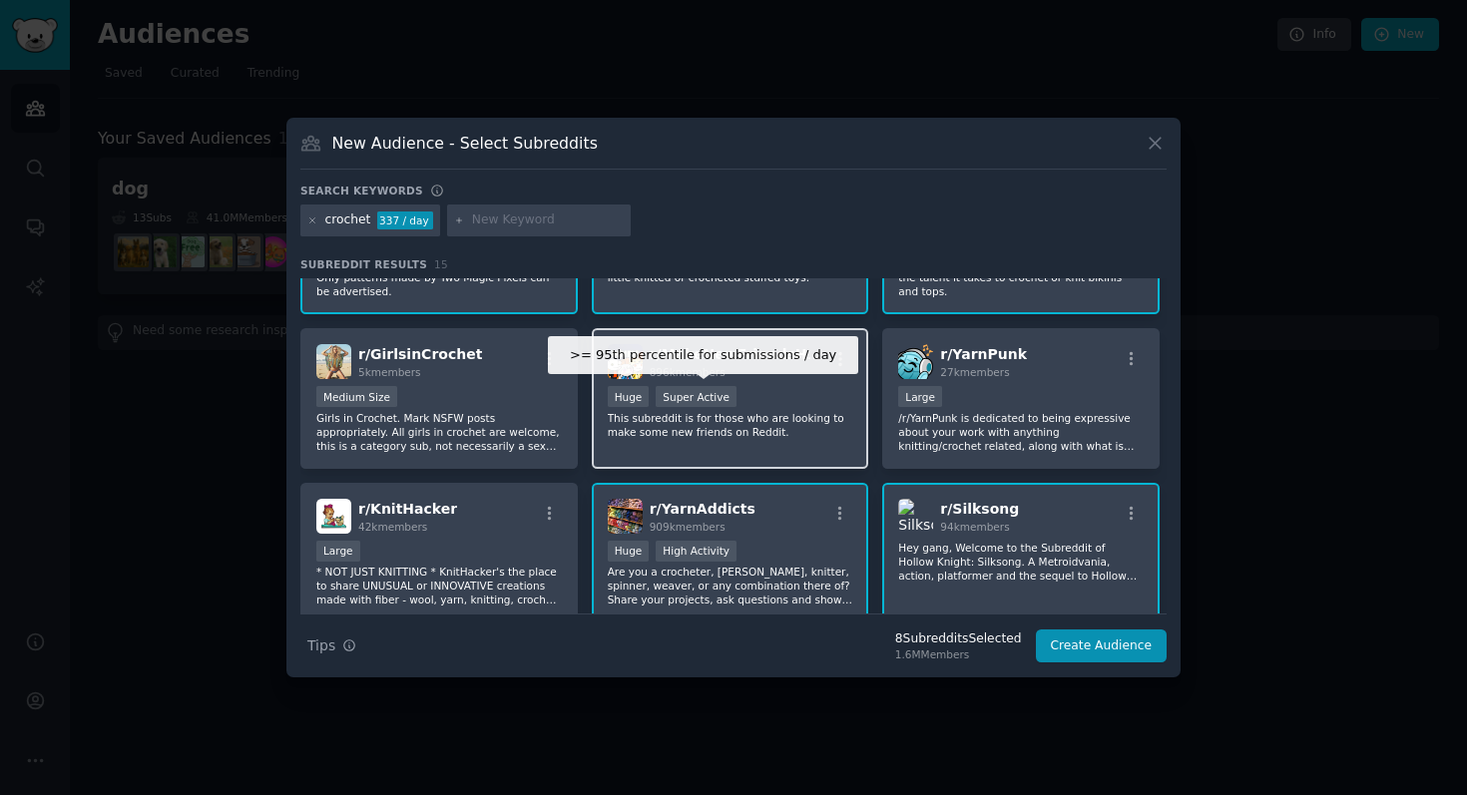
click at [722, 381] on div "r/ MakeNewFriendsHere 896k members >= 95th percentile for submissions / day Hug…" at bounding box center [730, 398] width 277 height 141
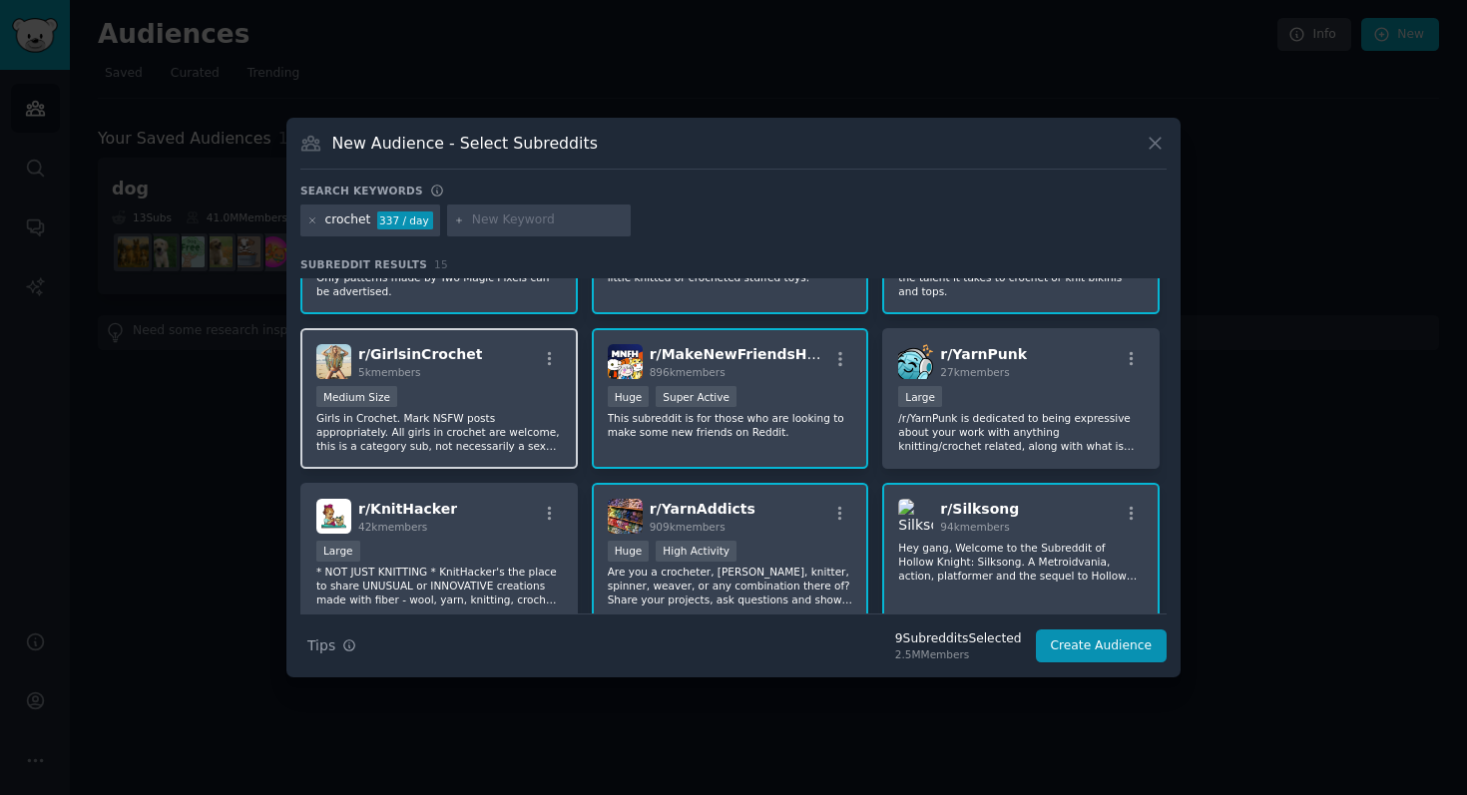
click at [470, 358] on div "r/ GirlsinCrochet 5k members" at bounding box center [439, 361] width 246 height 35
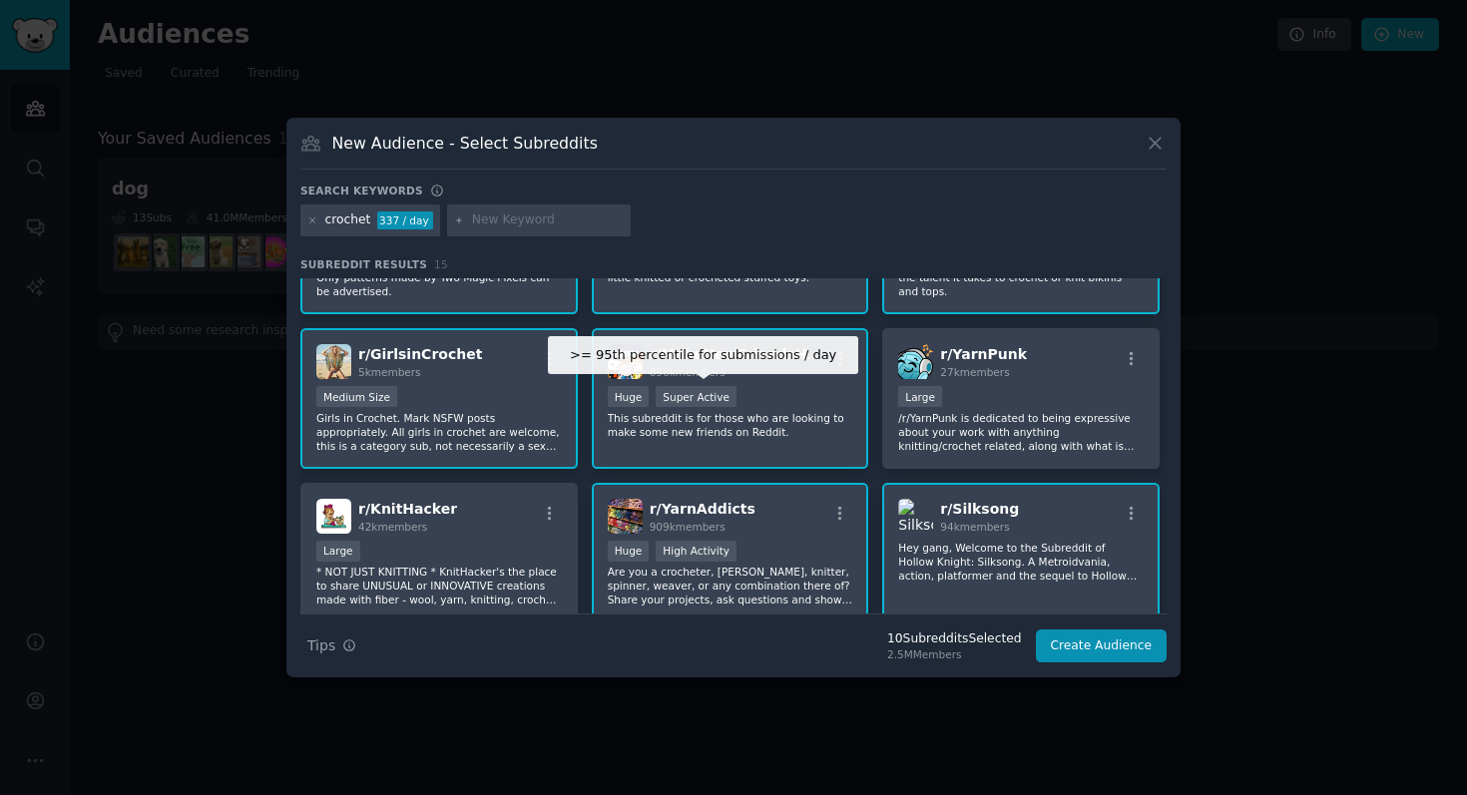
click at [680, 386] on div "Super Active" at bounding box center [696, 396] width 81 height 21
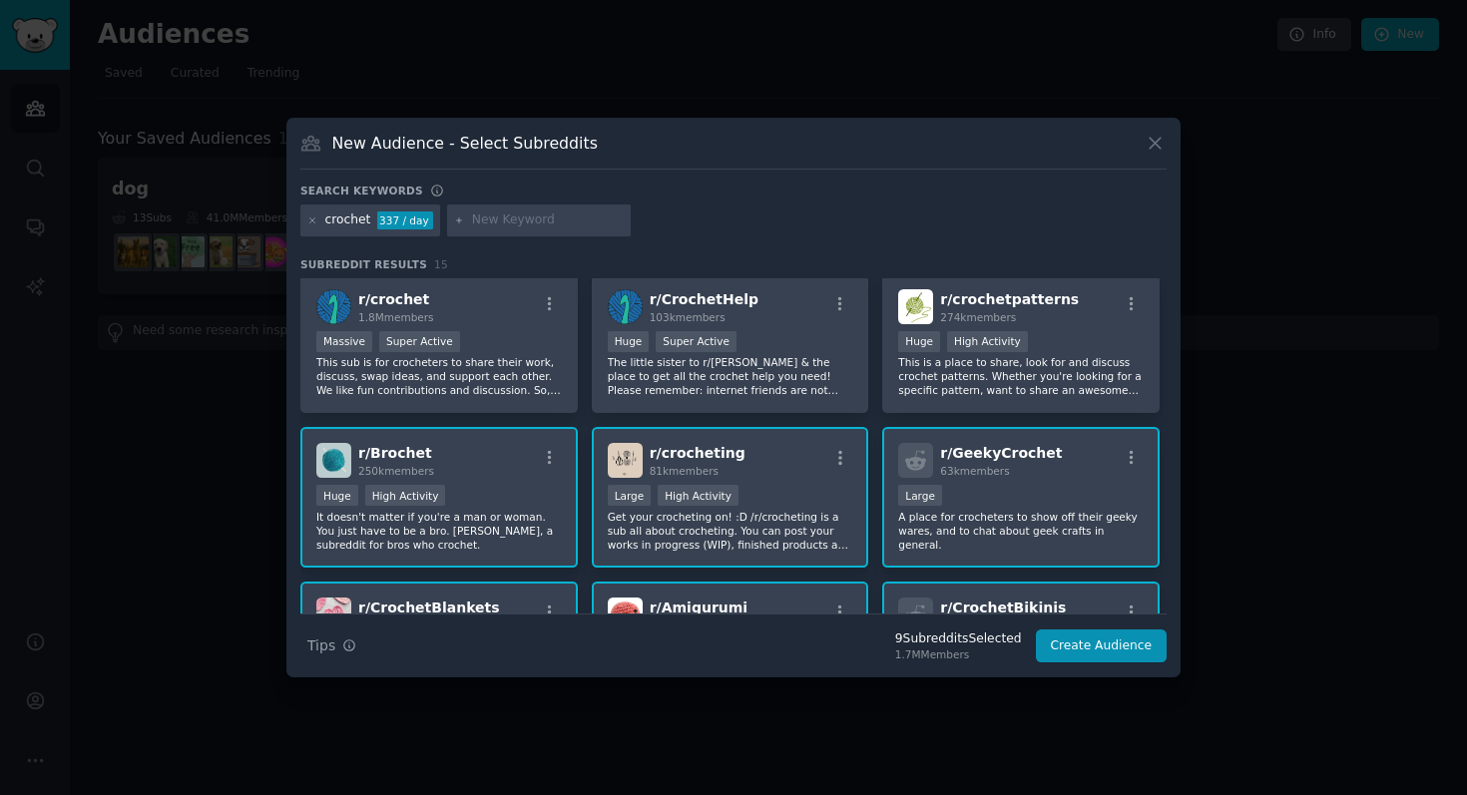
scroll to position [0, 0]
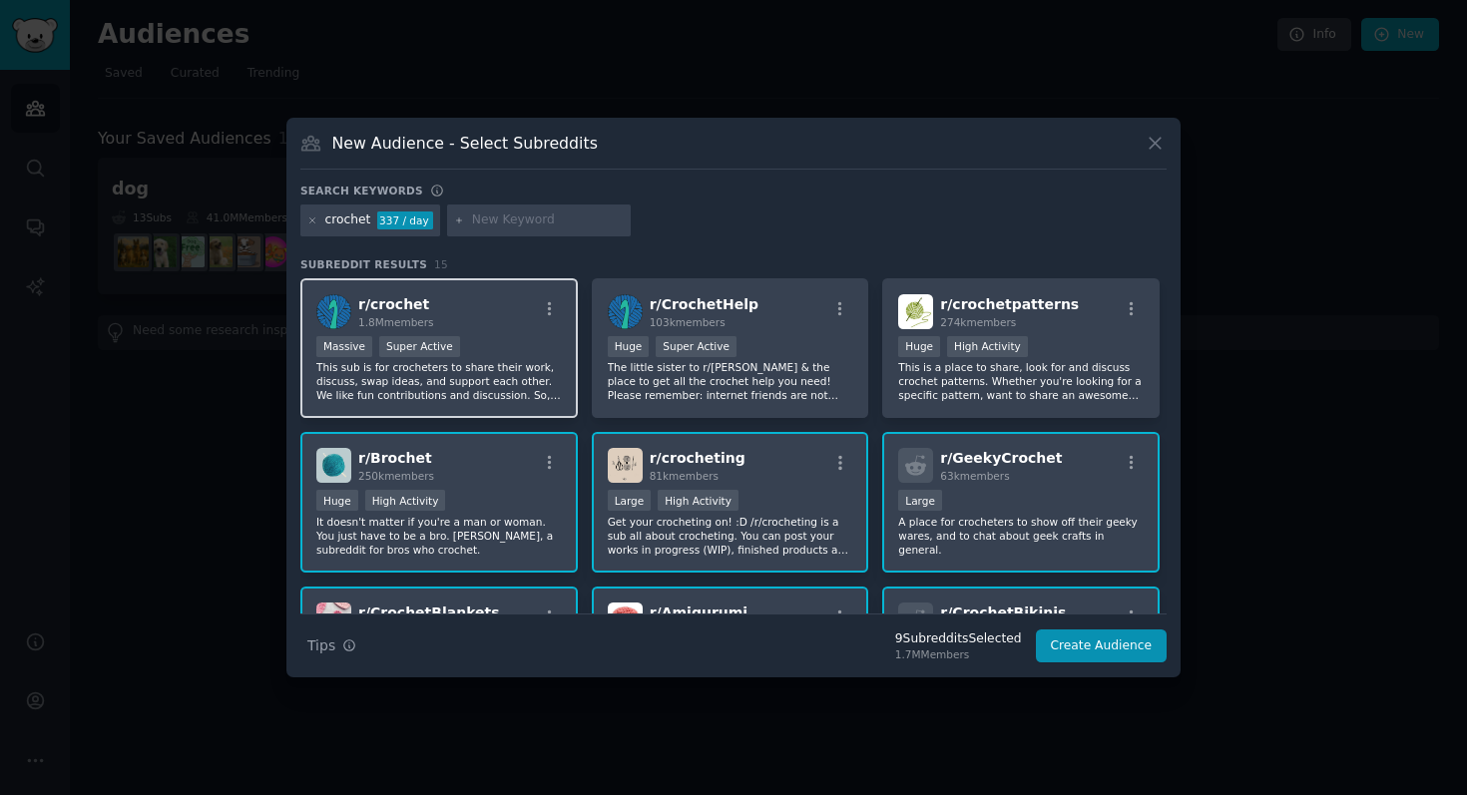
click at [512, 347] on div "Massive Super Active" at bounding box center [439, 348] width 246 height 25
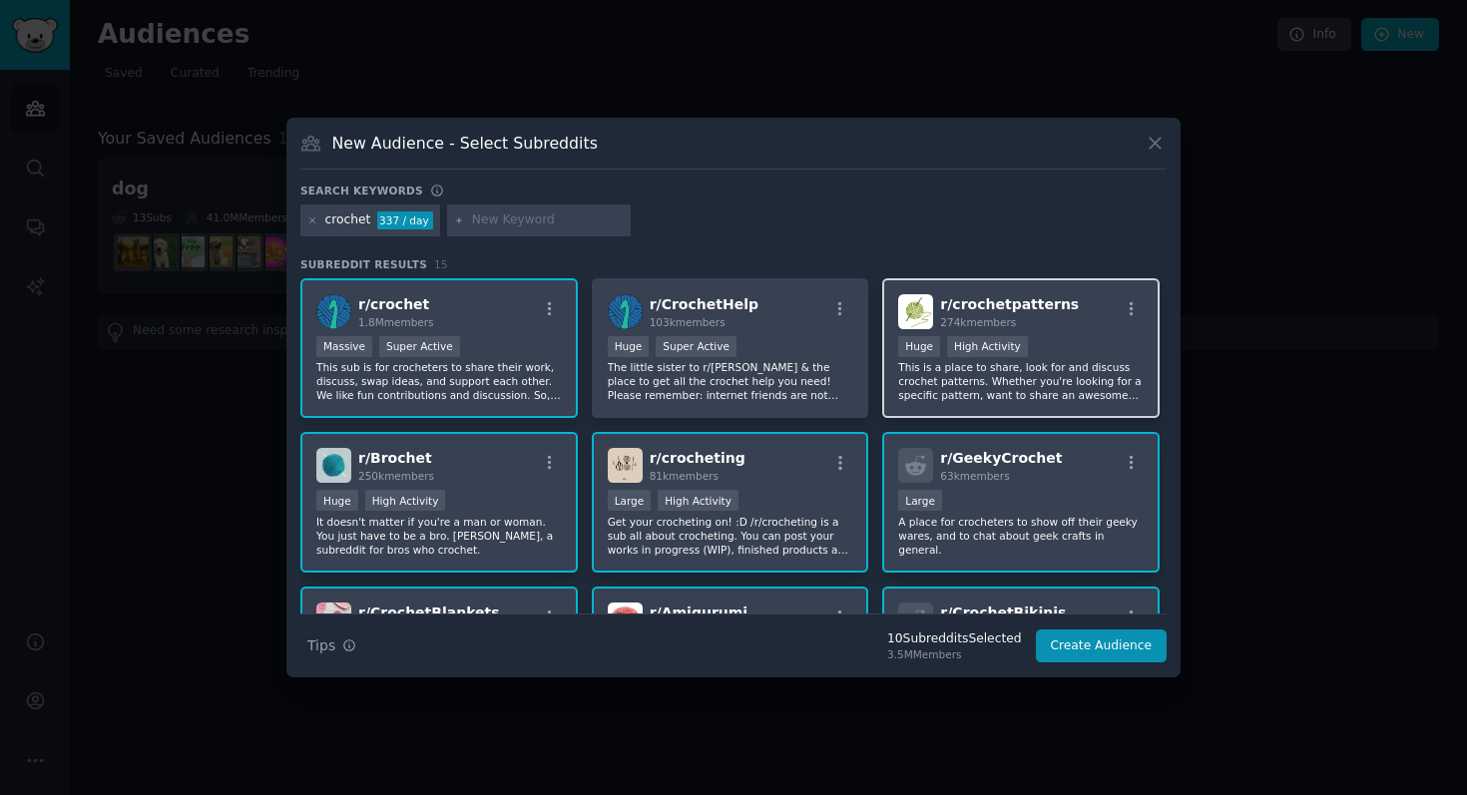
click at [1103, 338] on div "Huge High Activity" at bounding box center [1021, 348] width 246 height 25
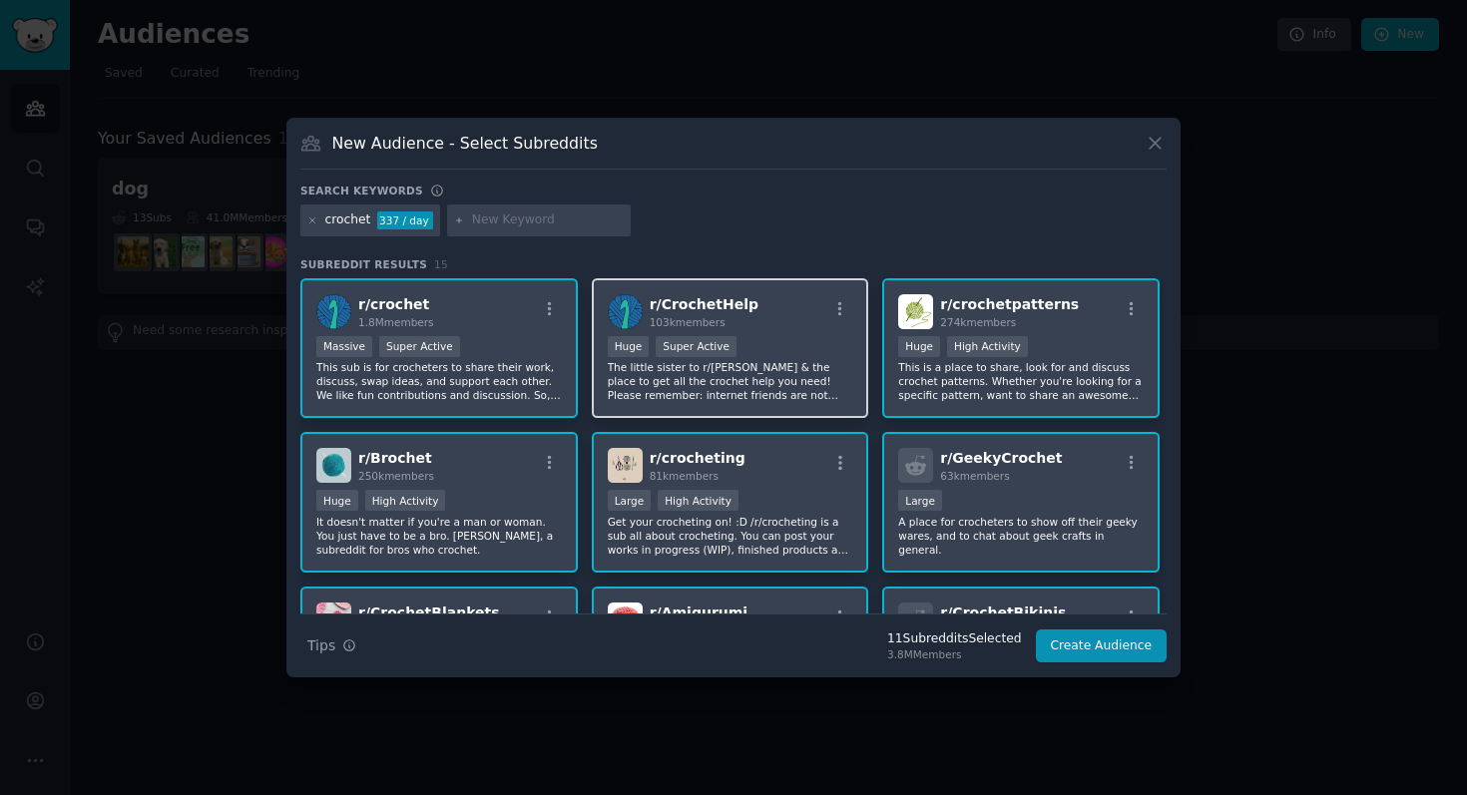
click at [734, 343] on div "Huge Super Active" at bounding box center [731, 348] width 246 height 25
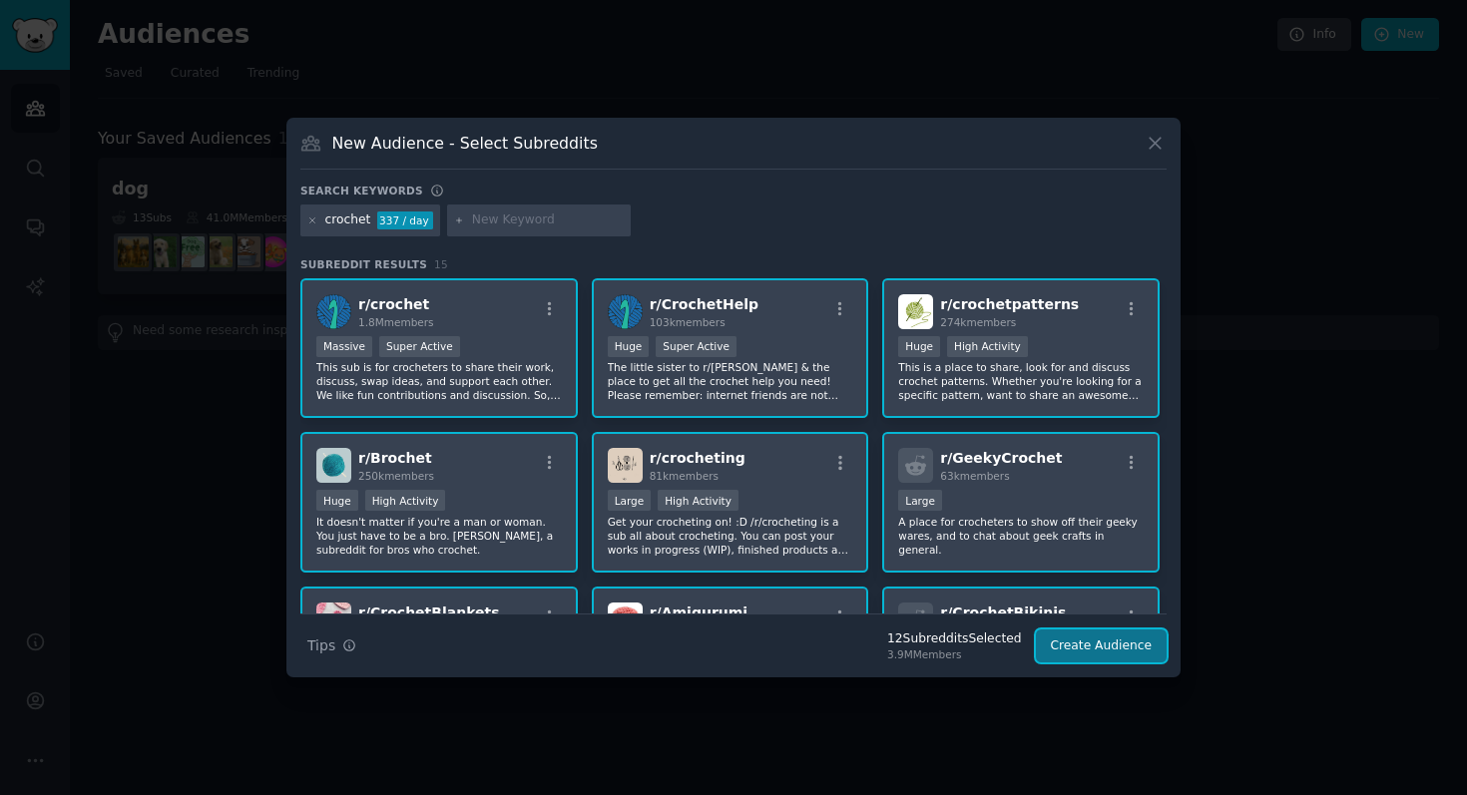
click at [1142, 651] on button "Create Audience" at bounding box center [1102, 647] width 132 height 34
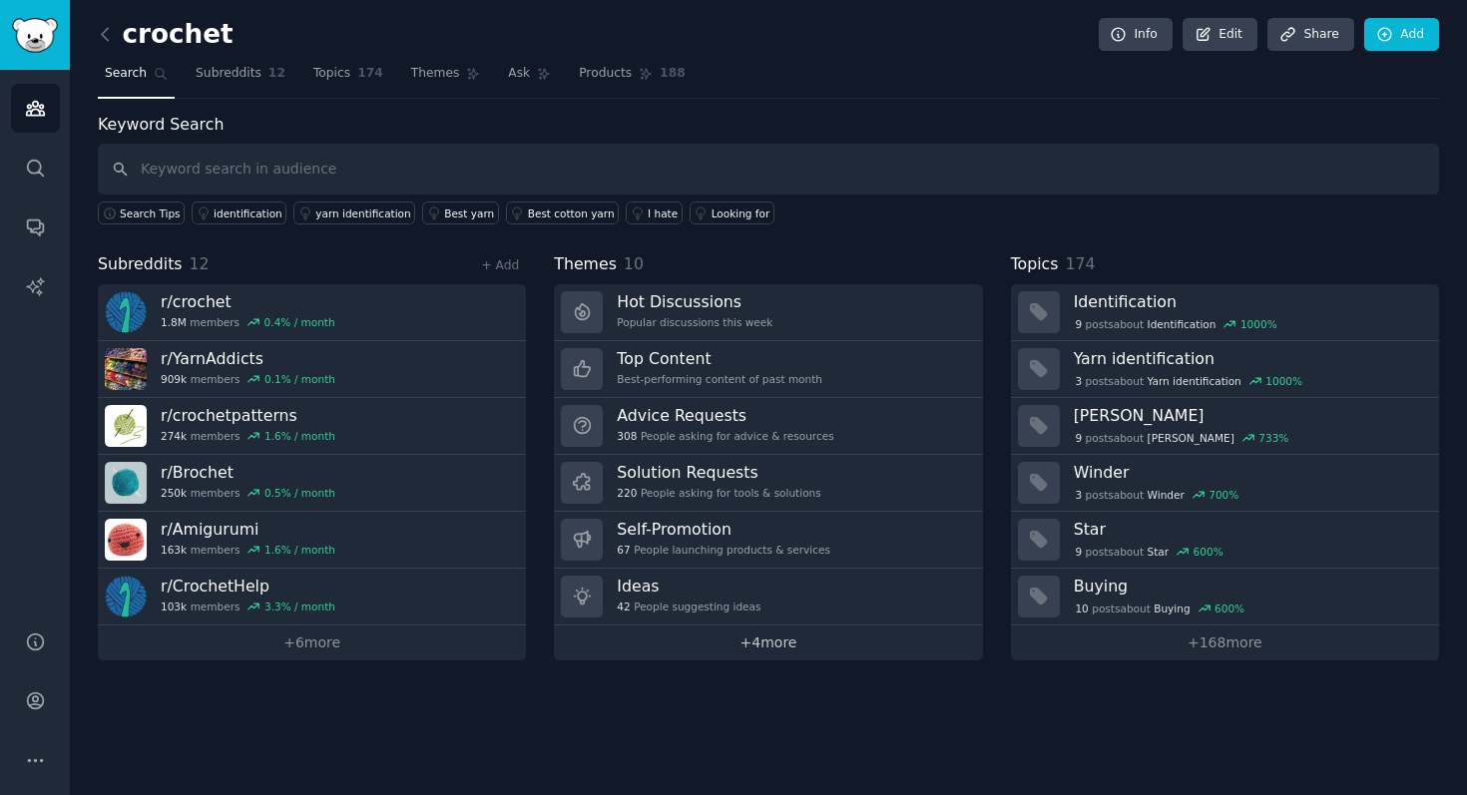
click at [780, 639] on link "+ 4 more" at bounding box center [768, 643] width 428 height 35
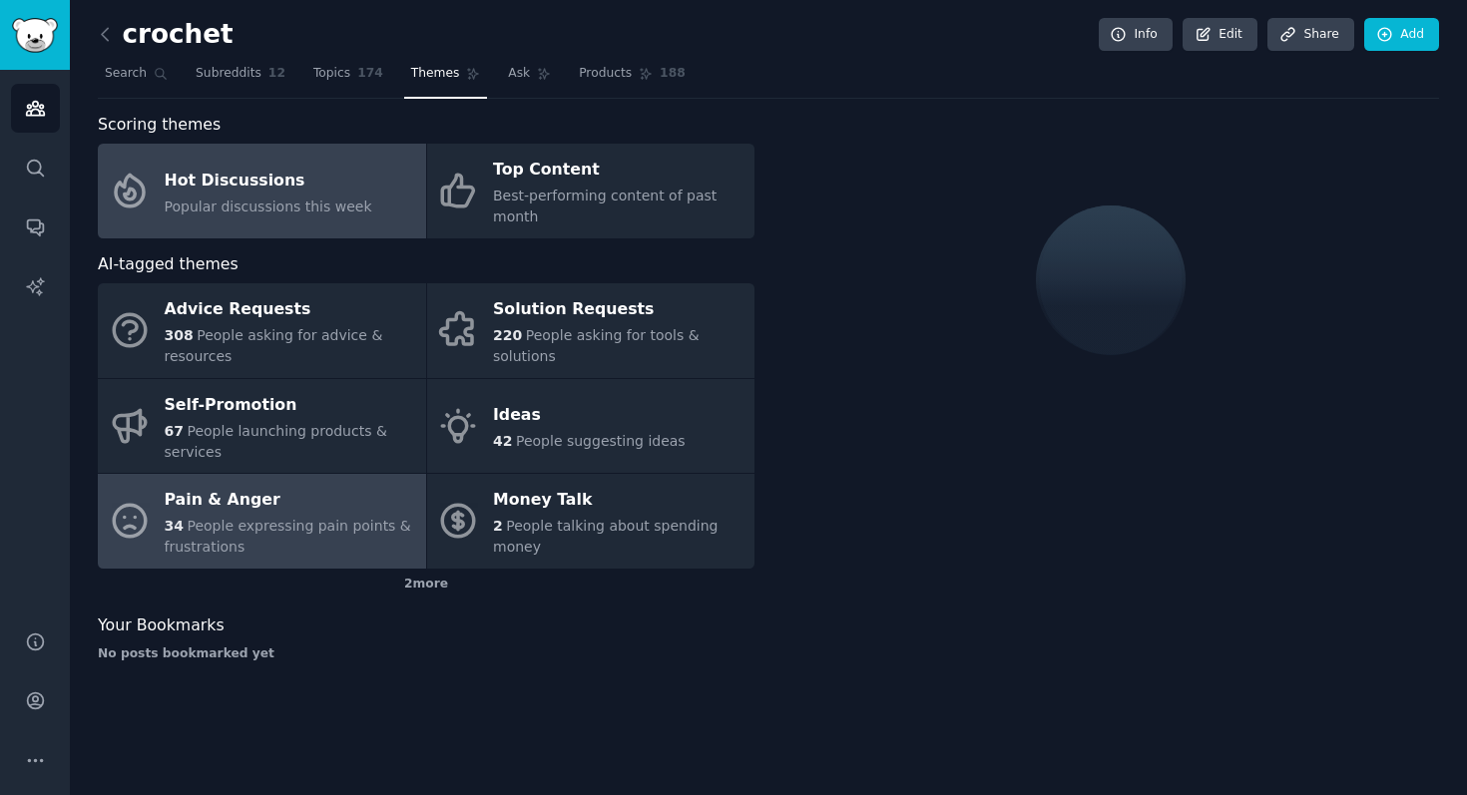
click at [250, 514] on div "Pain & Anger" at bounding box center [290, 501] width 251 height 32
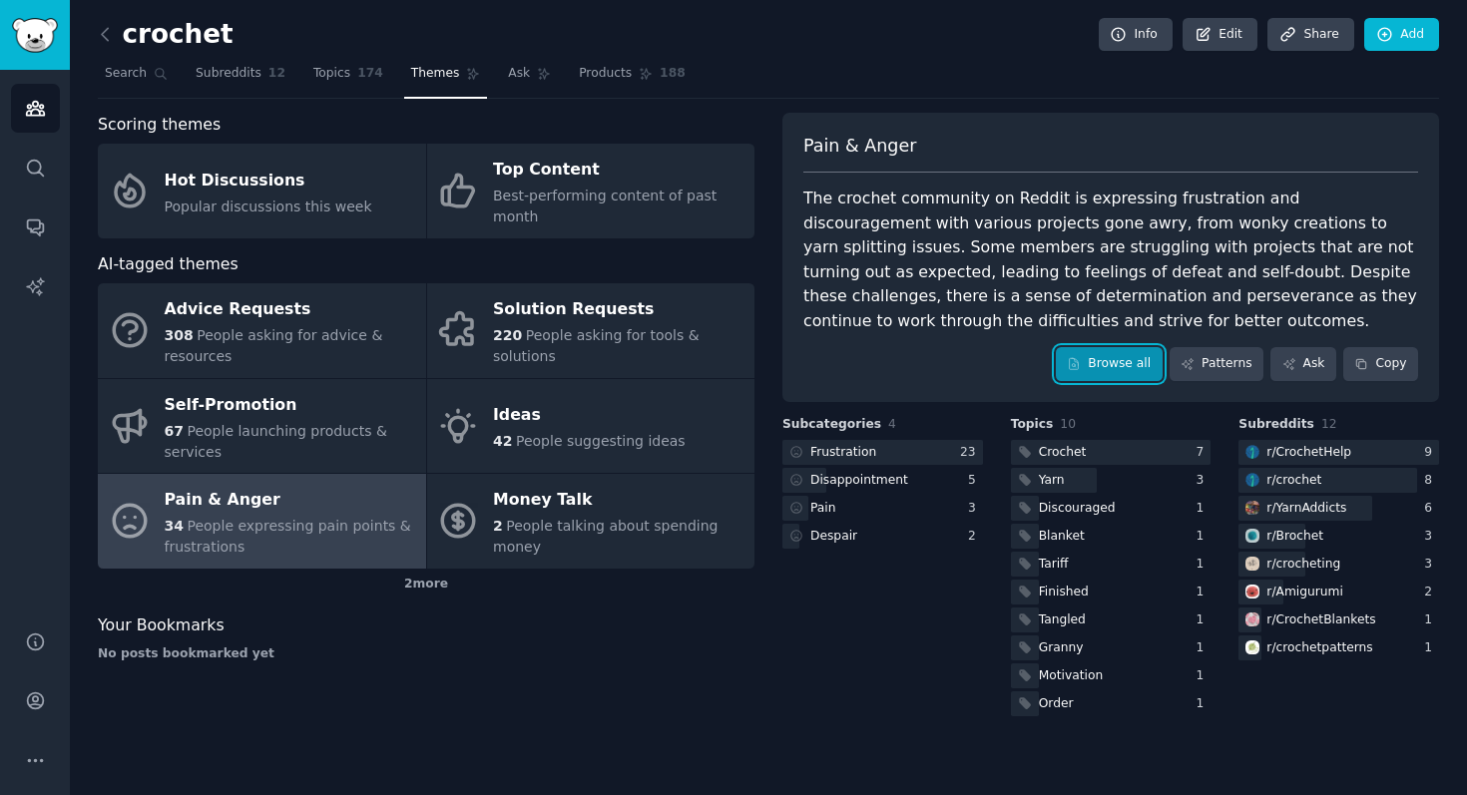
click at [1111, 367] on link "Browse all" at bounding box center [1109, 364] width 107 height 34
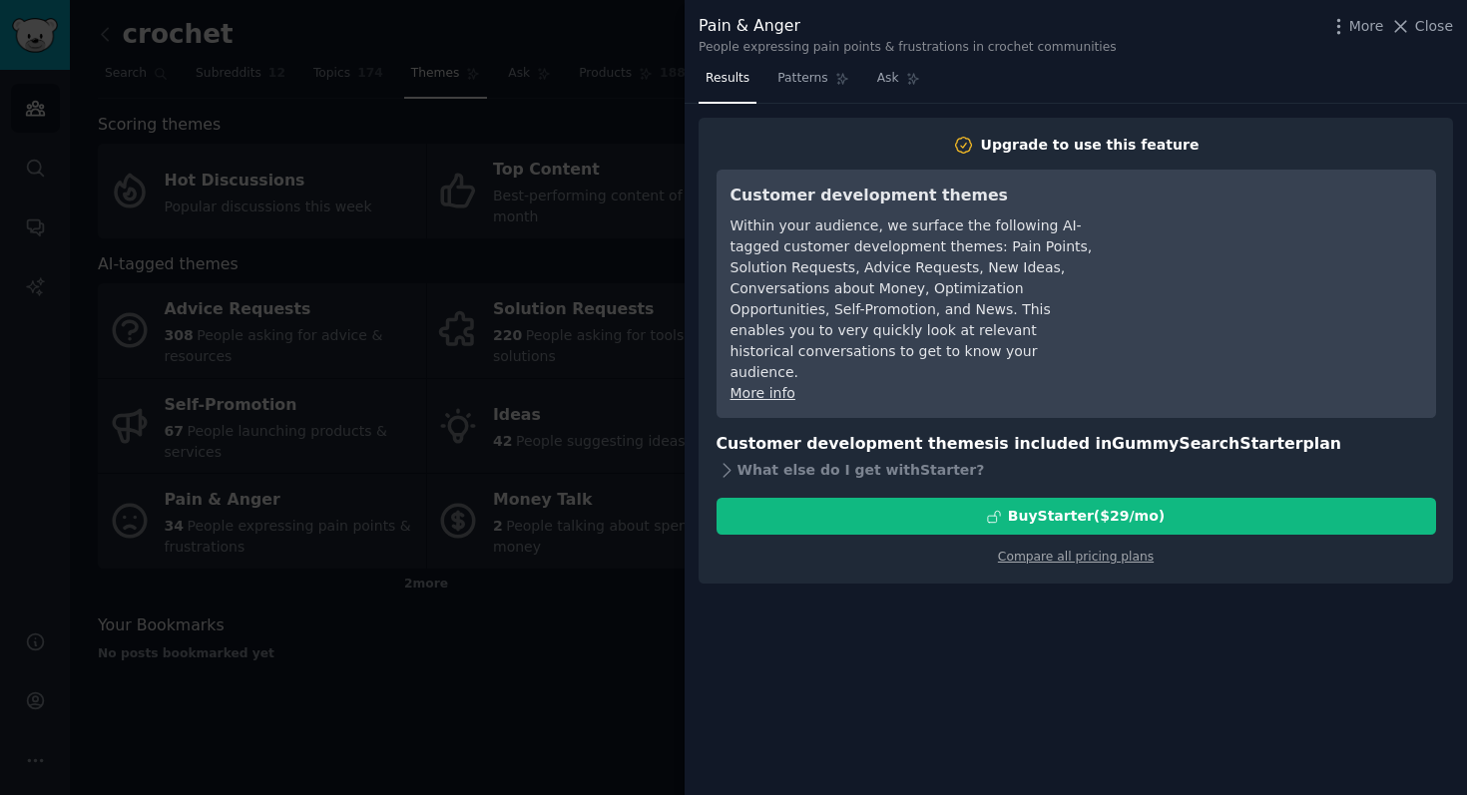
click at [480, 286] on div at bounding box center [733, 397] width 1467 height 795
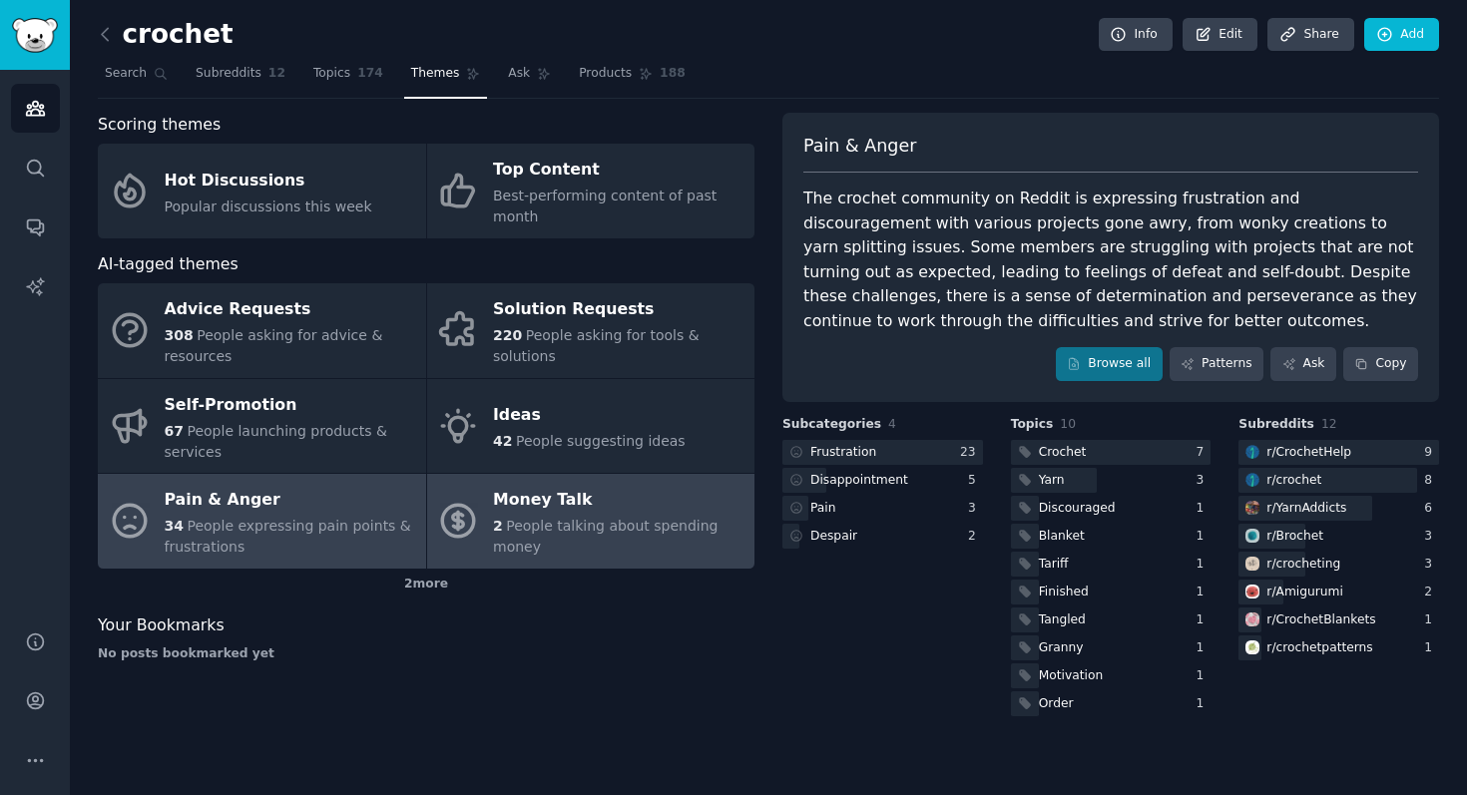
click at [578, 515] on div "Money Talk" at bounding box center [618, 501] width 251 height 32
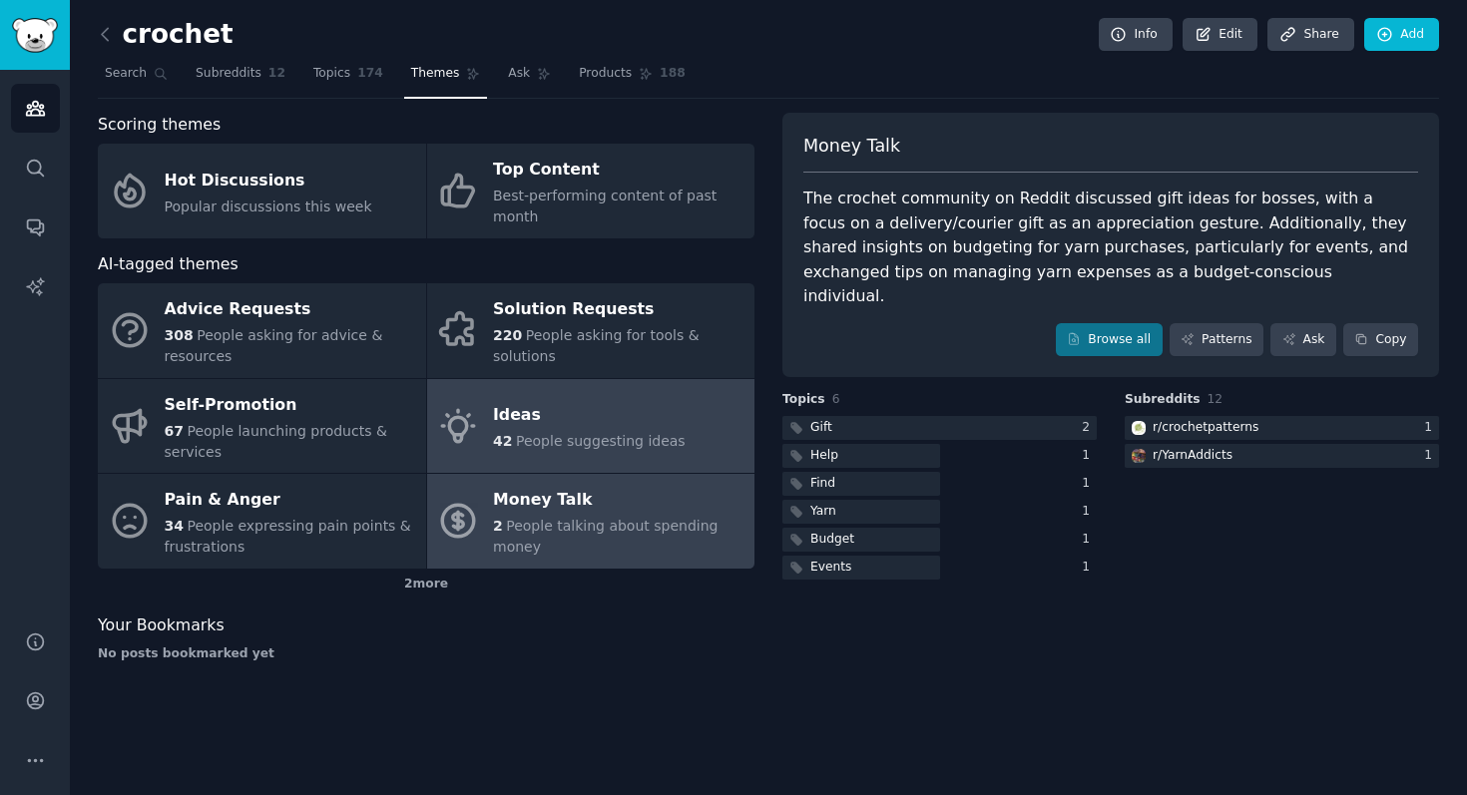
click at [586, 426] on div "Ideas" at bounding box center [589, 416] width 193 height 32
